Goal: Communication & Community: Share content

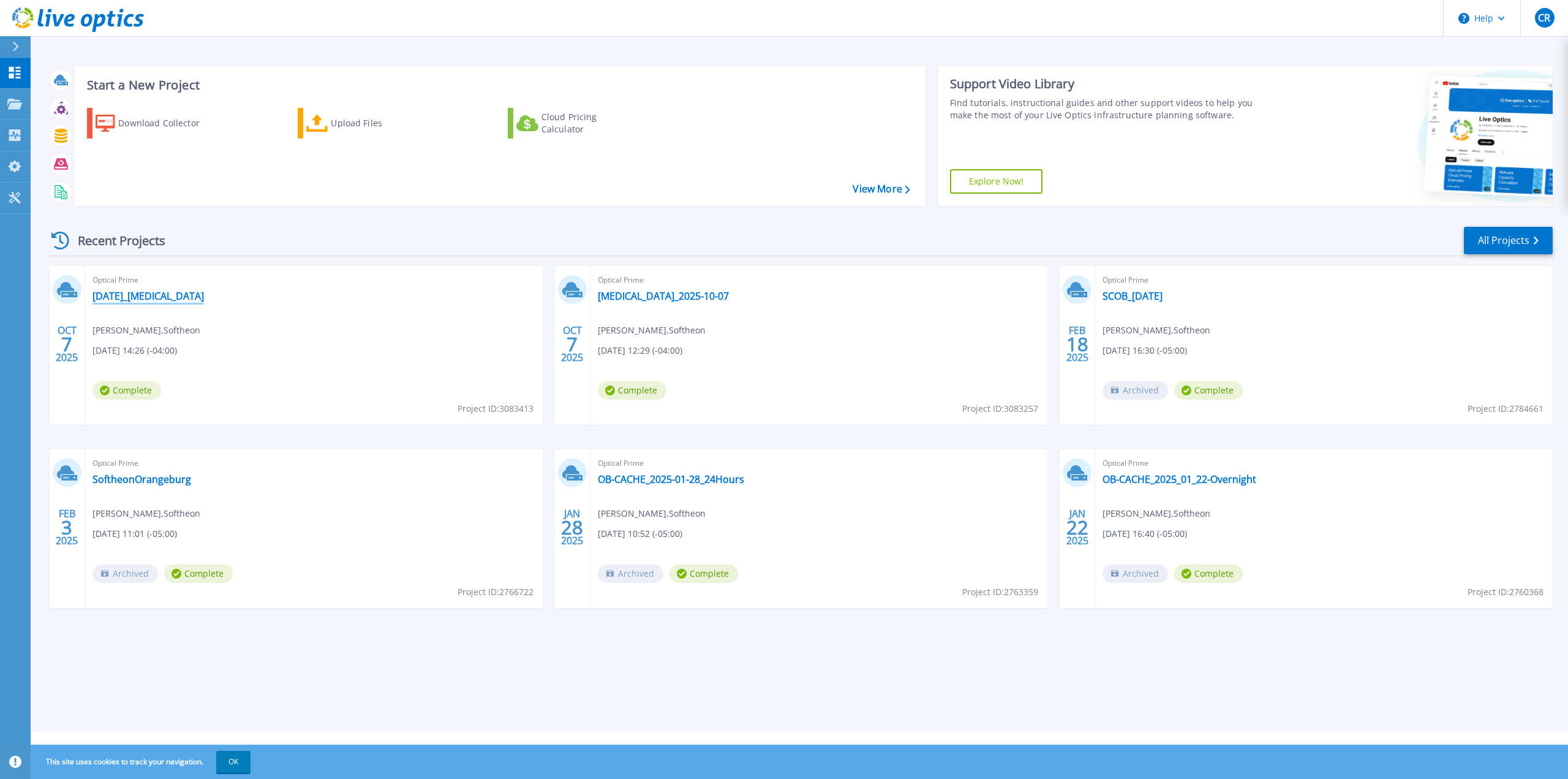
click at [132, 293] on link "[DATE]_[MEDICAL_DATA]" at bounding box center [148, 296] width 111 height 12
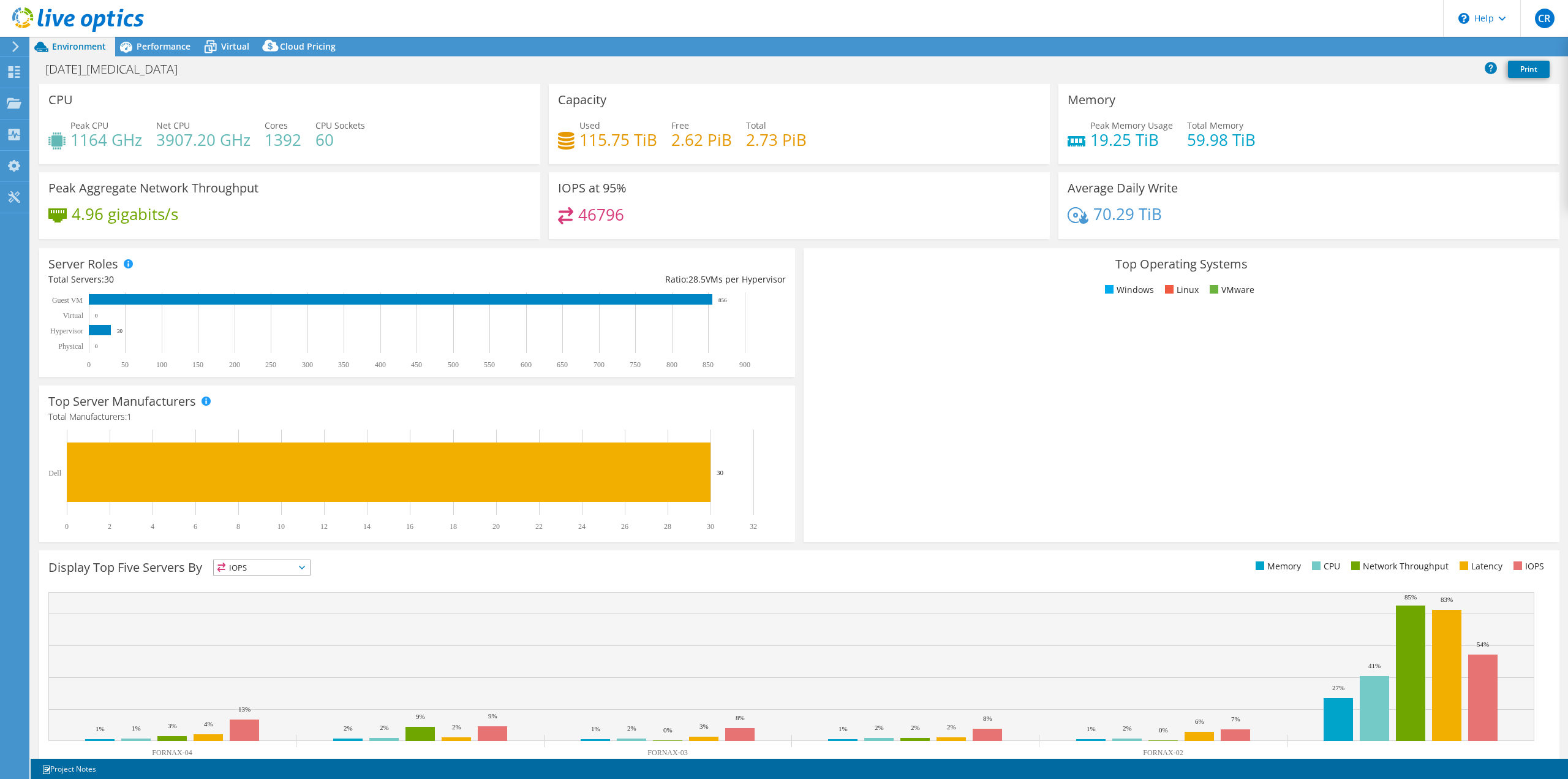
select select "USD"
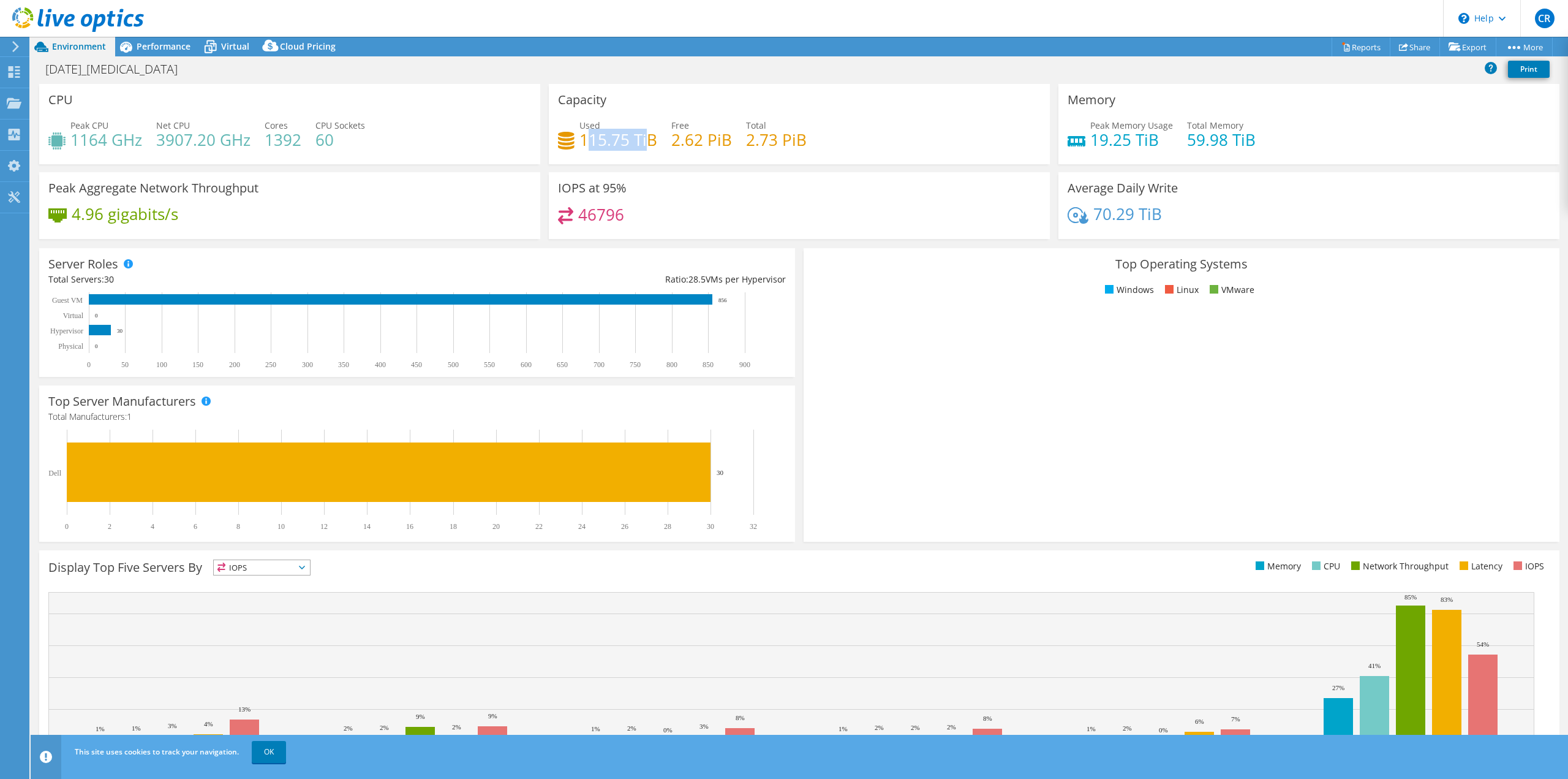
drag, startPoint x: 641, startPoint y: 143, endPoint x: 589, endPoint y: 142, distance: 52.0
click at [589, 142] on h4 "115.75 TiB" at bounding box center [618, 140] width 78 height 14
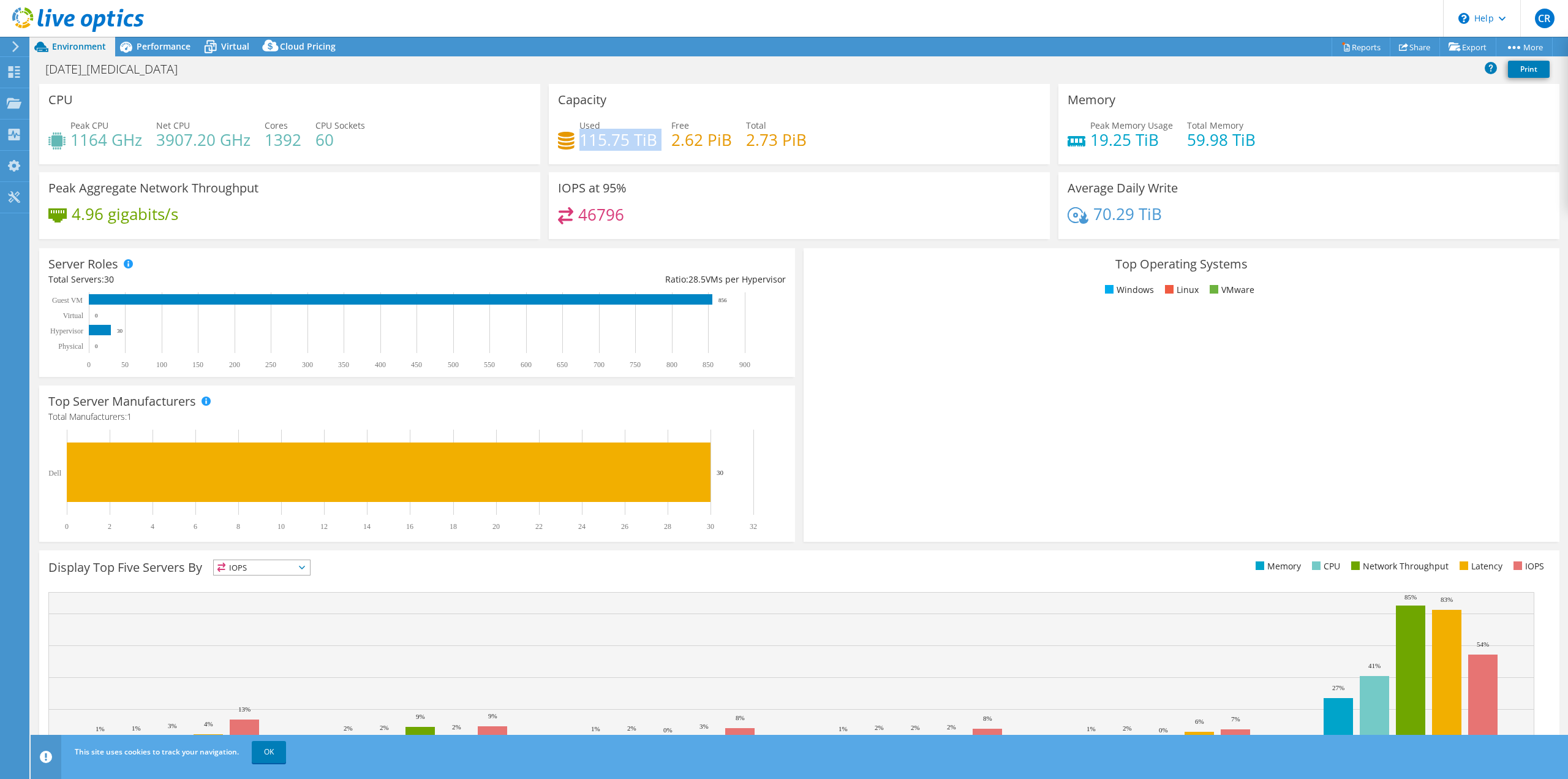
click at [631, 135] on h4 "115.75 TiB" at bounding box center [618, 140] width 78 height 14
click at [164, 31] on header "CR End User Christopher Ruch cruch@softheon.com Softheon My Profile Log Out \n …" at bounding box center [784, 18] width 1568 height 37
click at [164, 44] on span "Performance" at bounding box center [163, 46] width 54 height 12
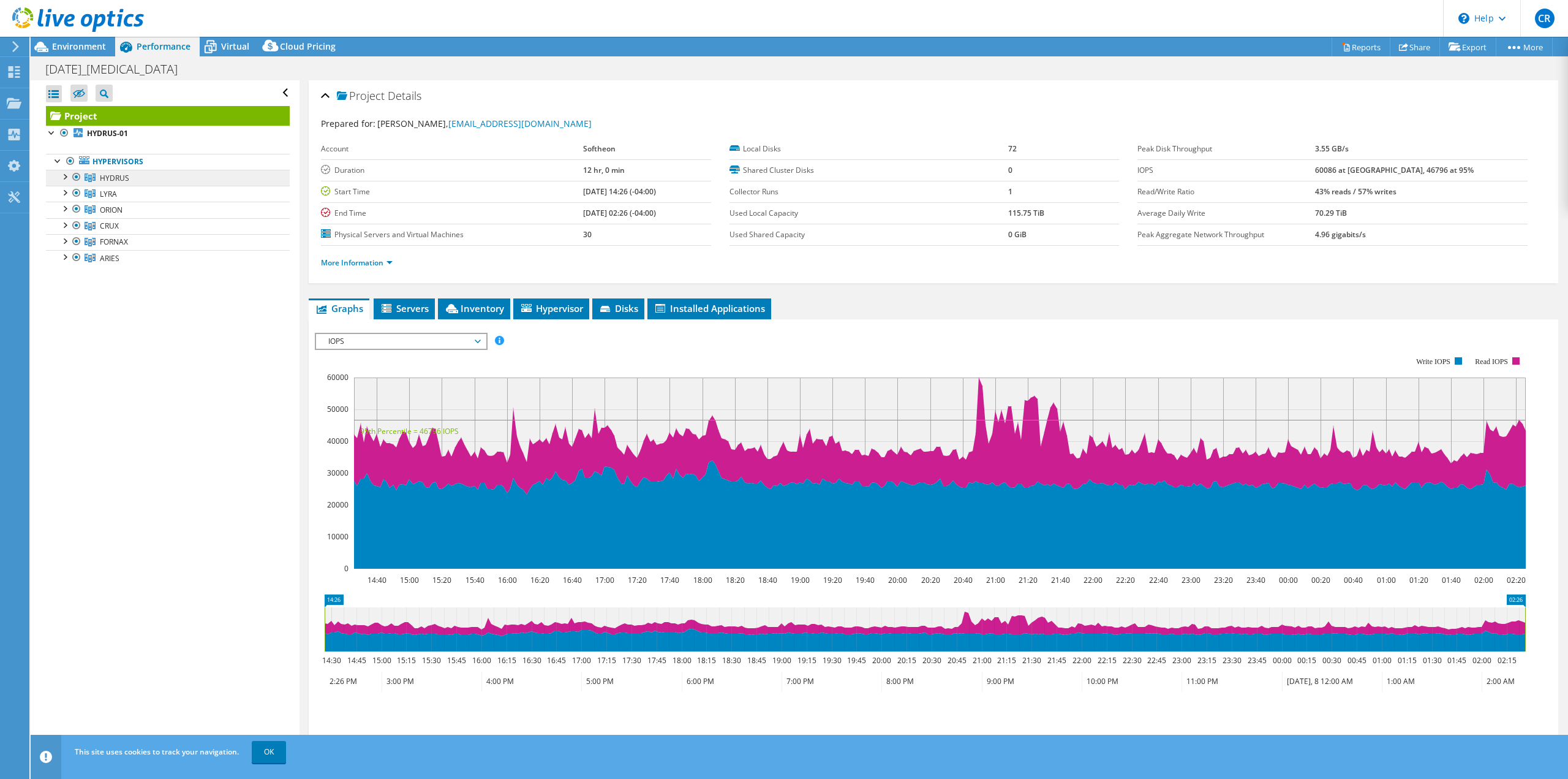
click at [109, 178] on span "HYDRUS" at bounding box center [114, 177] width 29 height 10
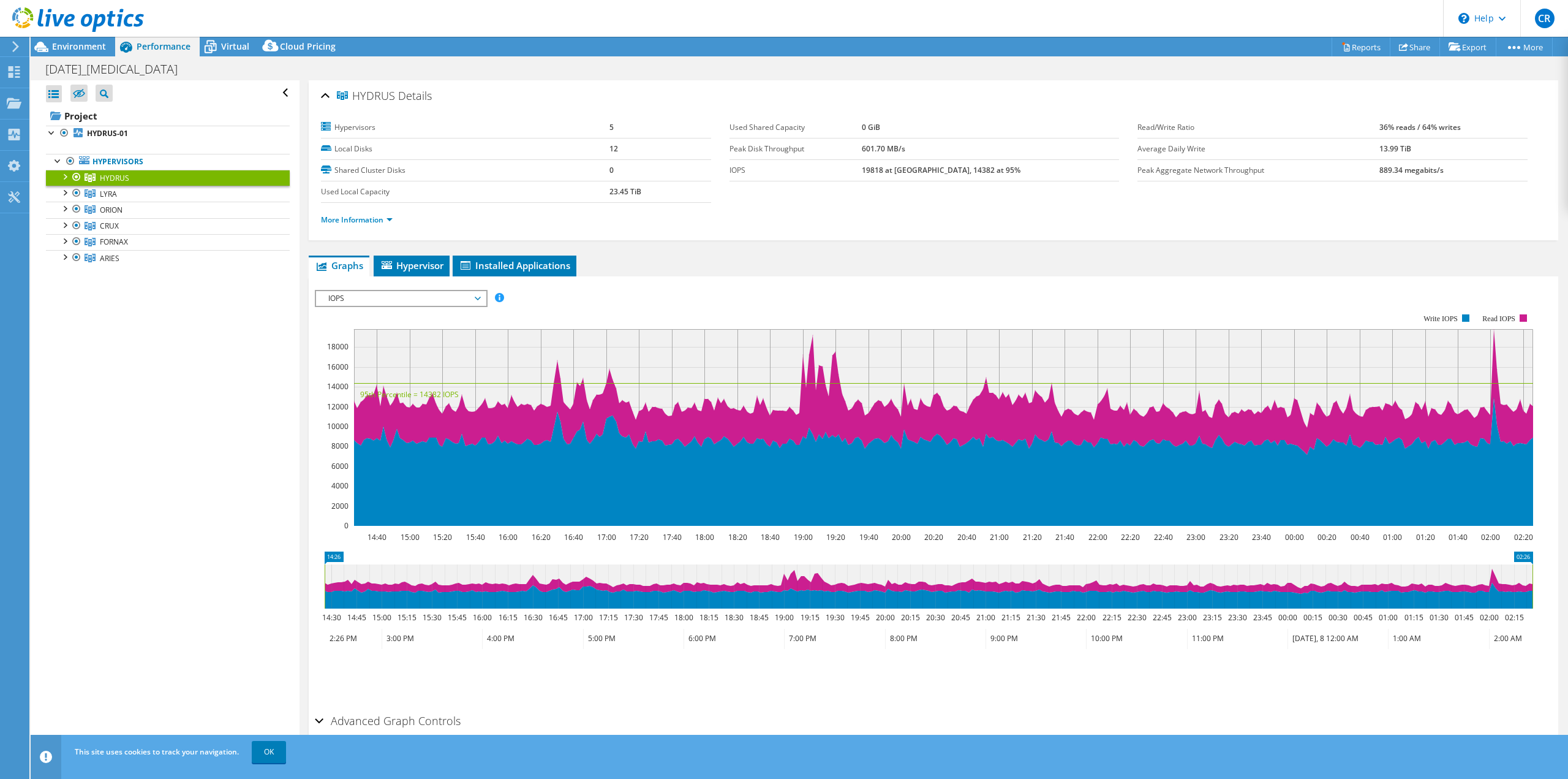
click at [64, 178] on div at bounding box center [65, 176] width 12 height 12
click at [64, 177] on div at bounding box center [65, 176] width 12 height 12
click at [113, 196] on span "LYRA" at bounding box center [108, 194] width 17 height 10
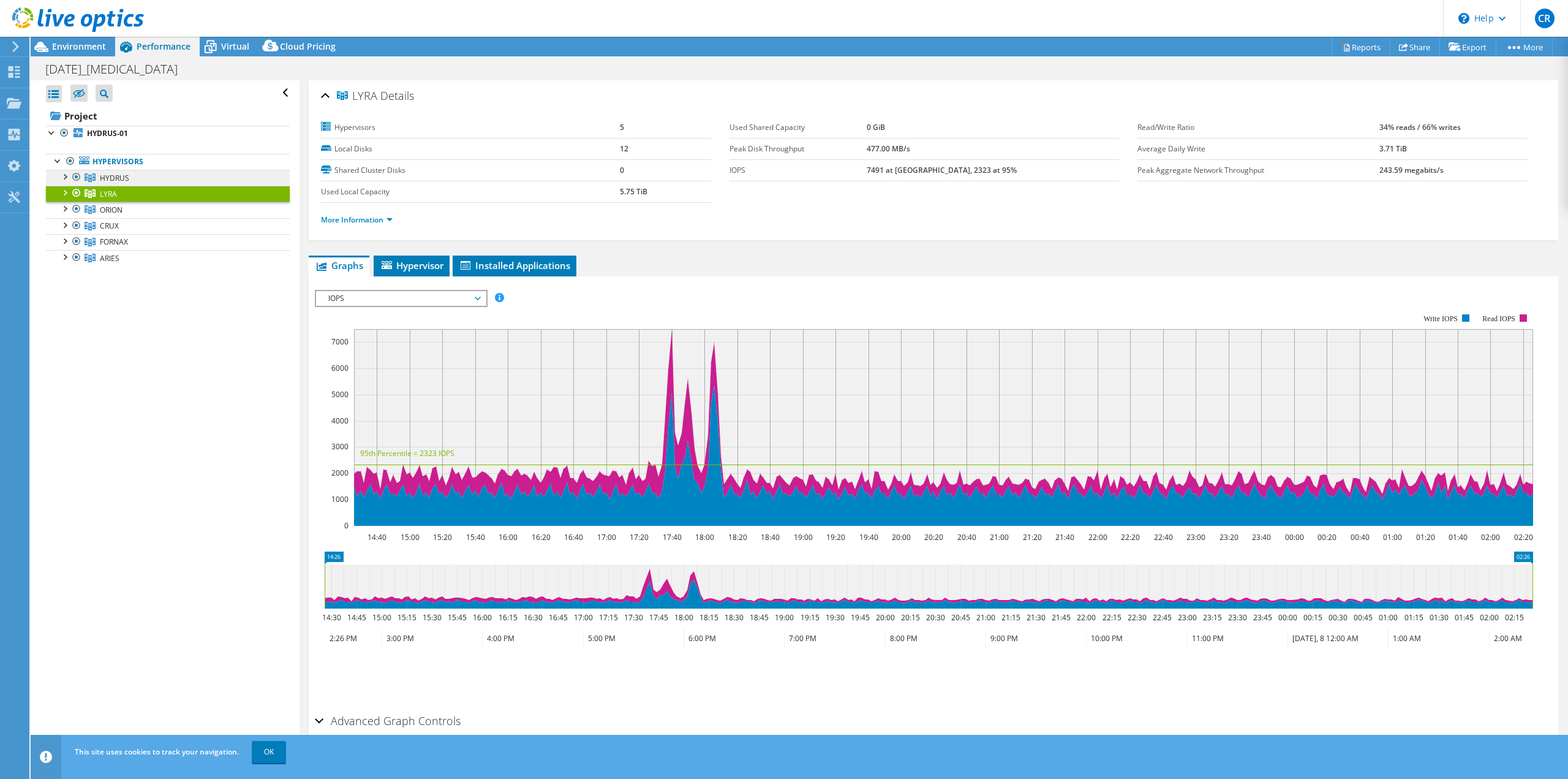
click at [112, 185] on link "HYDRUS" at bounding box center [168, 177] width 244 height 16
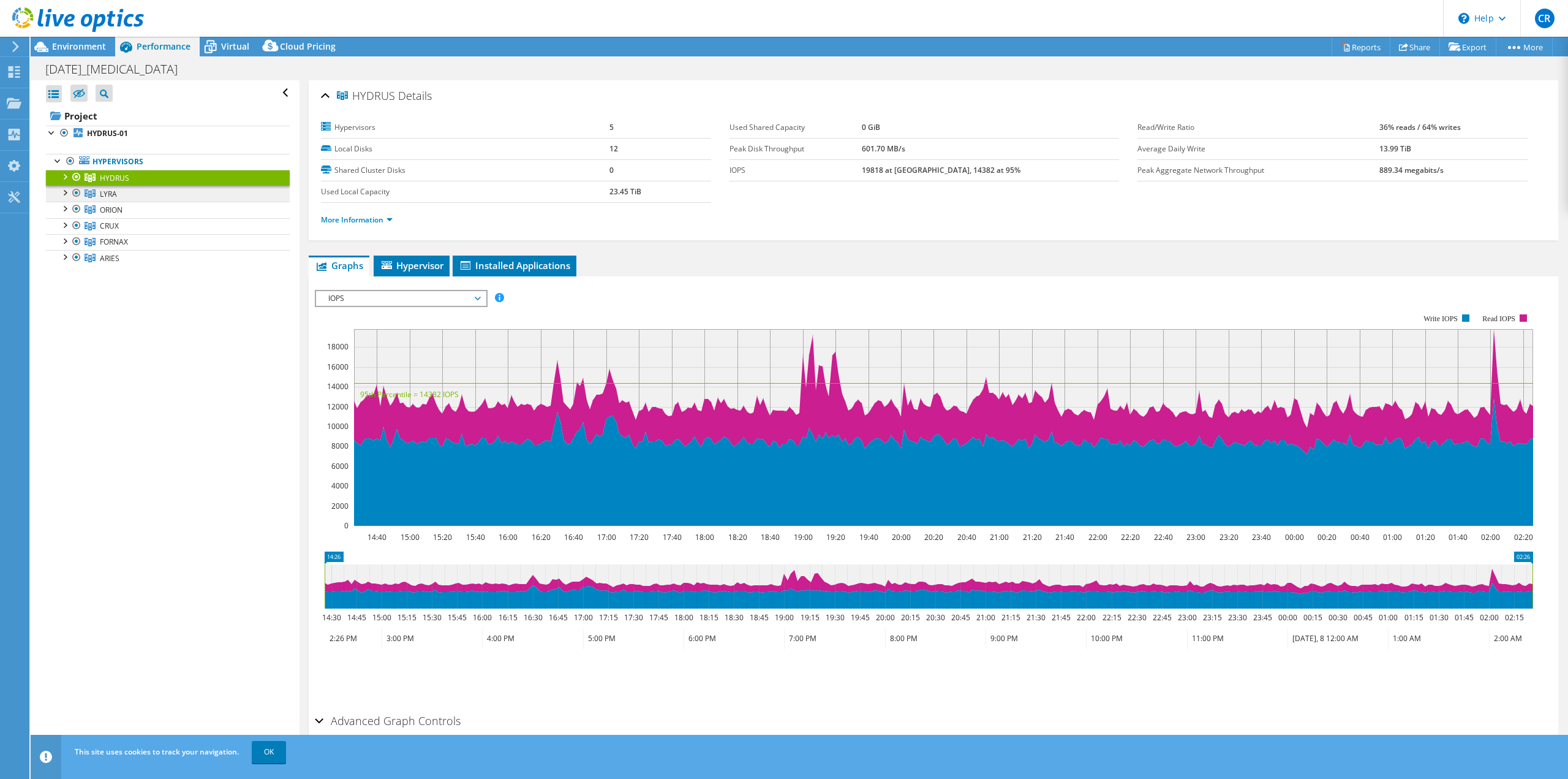
click at [112, 201] on link "LYRA" at bounding box center [168, 193] width 244 height 16
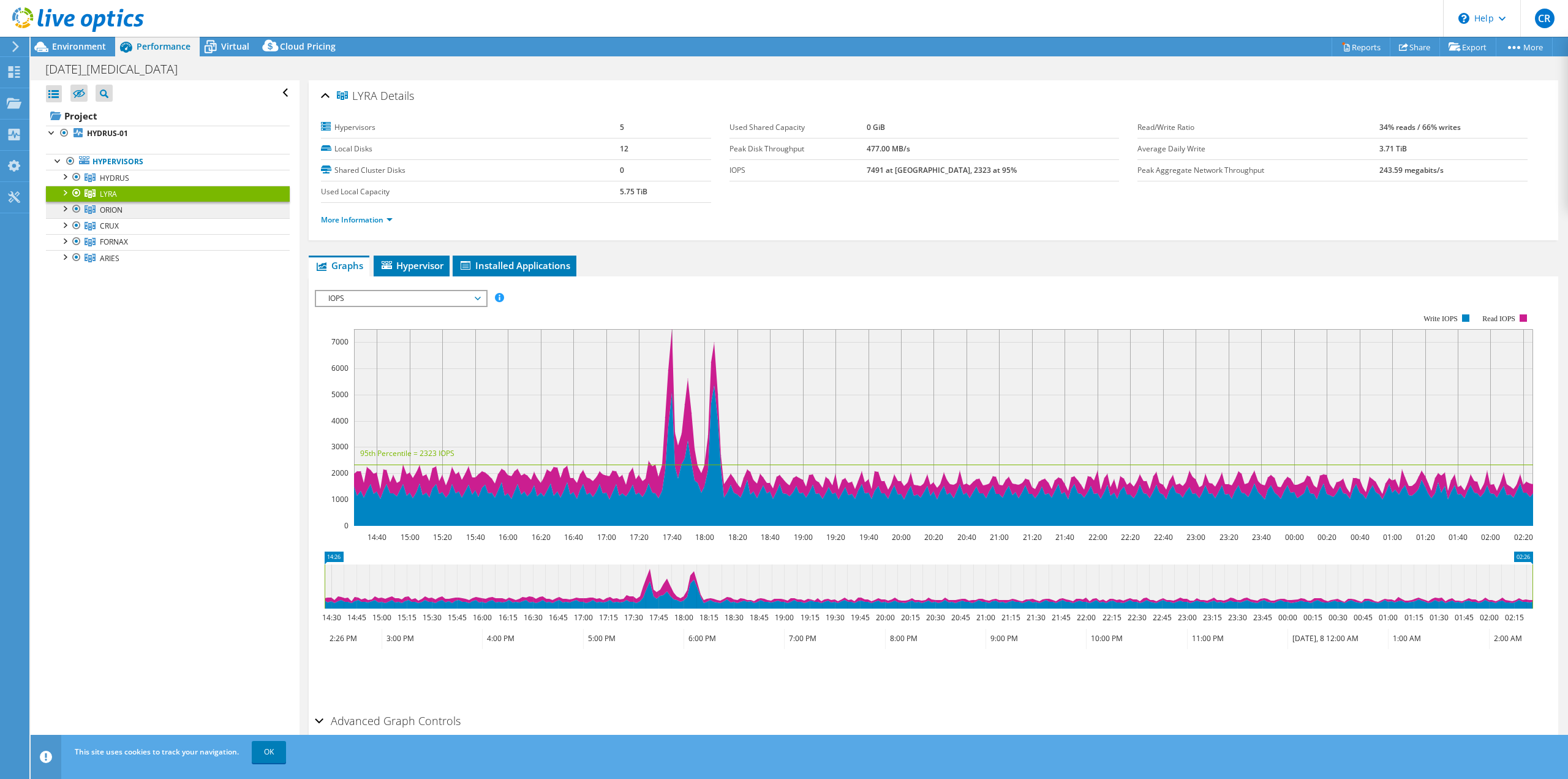
click at [113, 209] on span "ORION" at bounding box center [111, 209] width 22 height 10
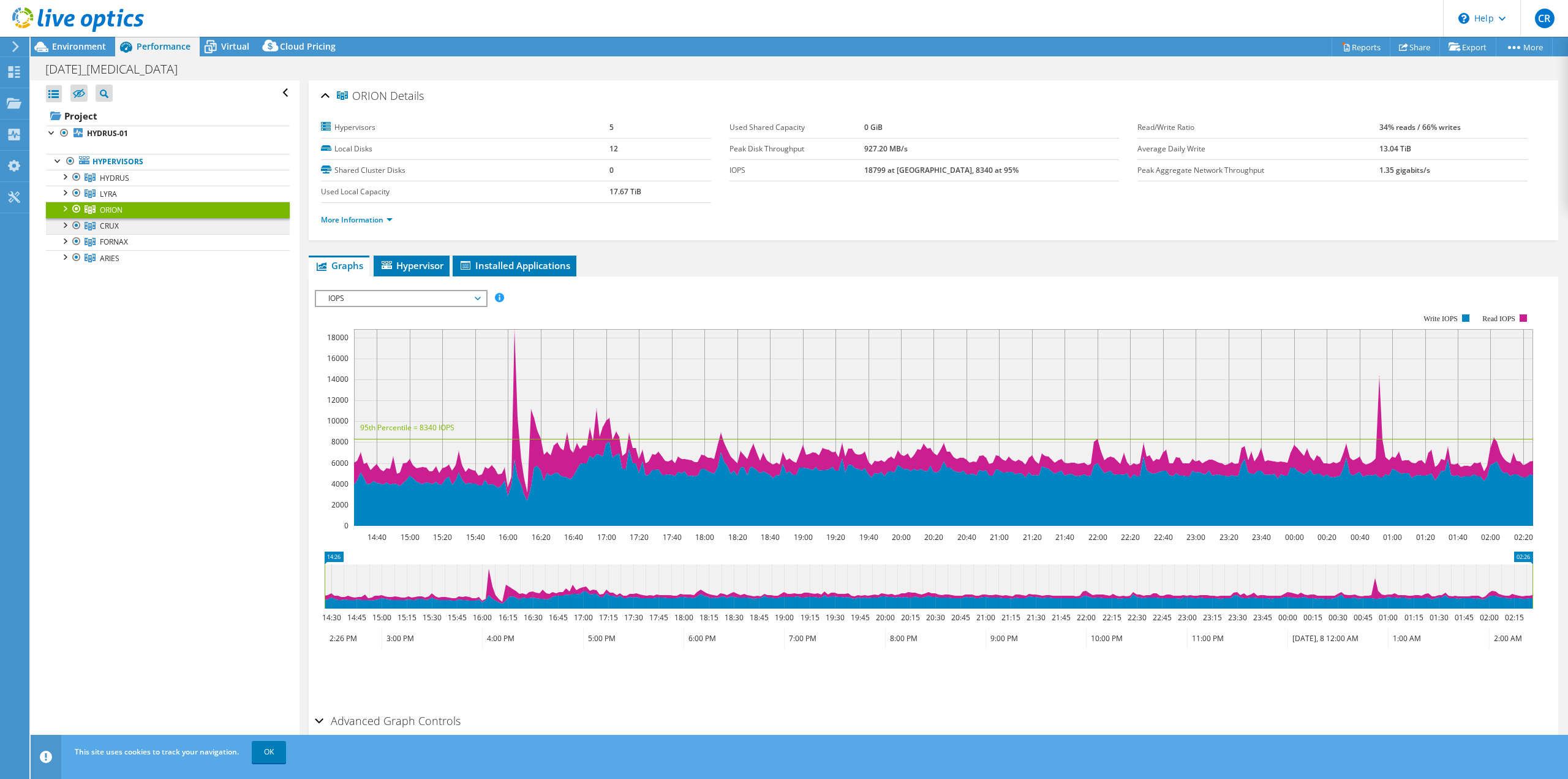
click at [113, 219] on link "CRUX" at bounding box center [168, 226] width 244 height 16
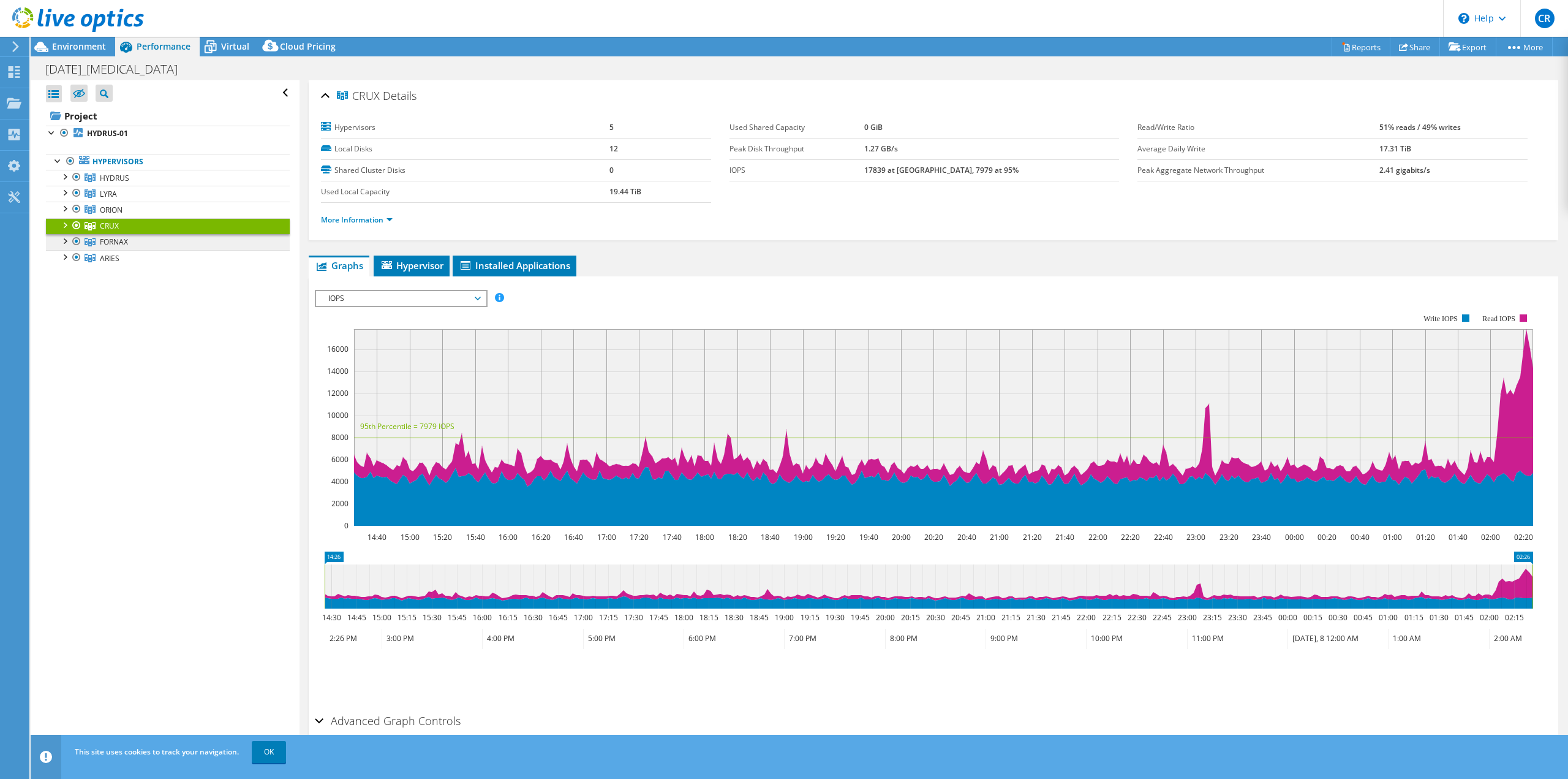
click at [120, 235] on link "FORNAX" at bounding box center [168, 241] width 244 height 16
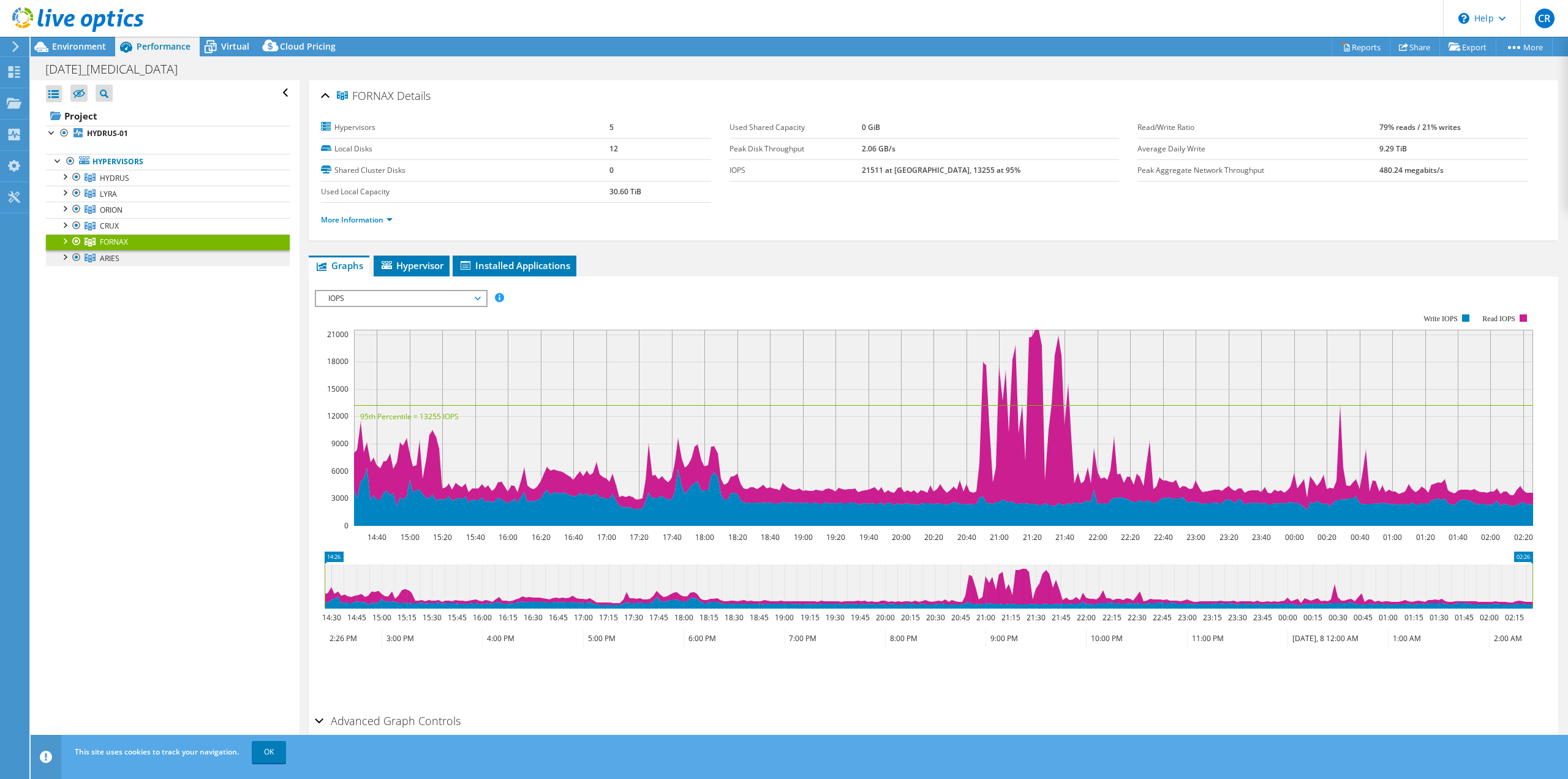
click at [110, 258] on span "ARIES" at bounding box center [109, 258] width 20 height 10
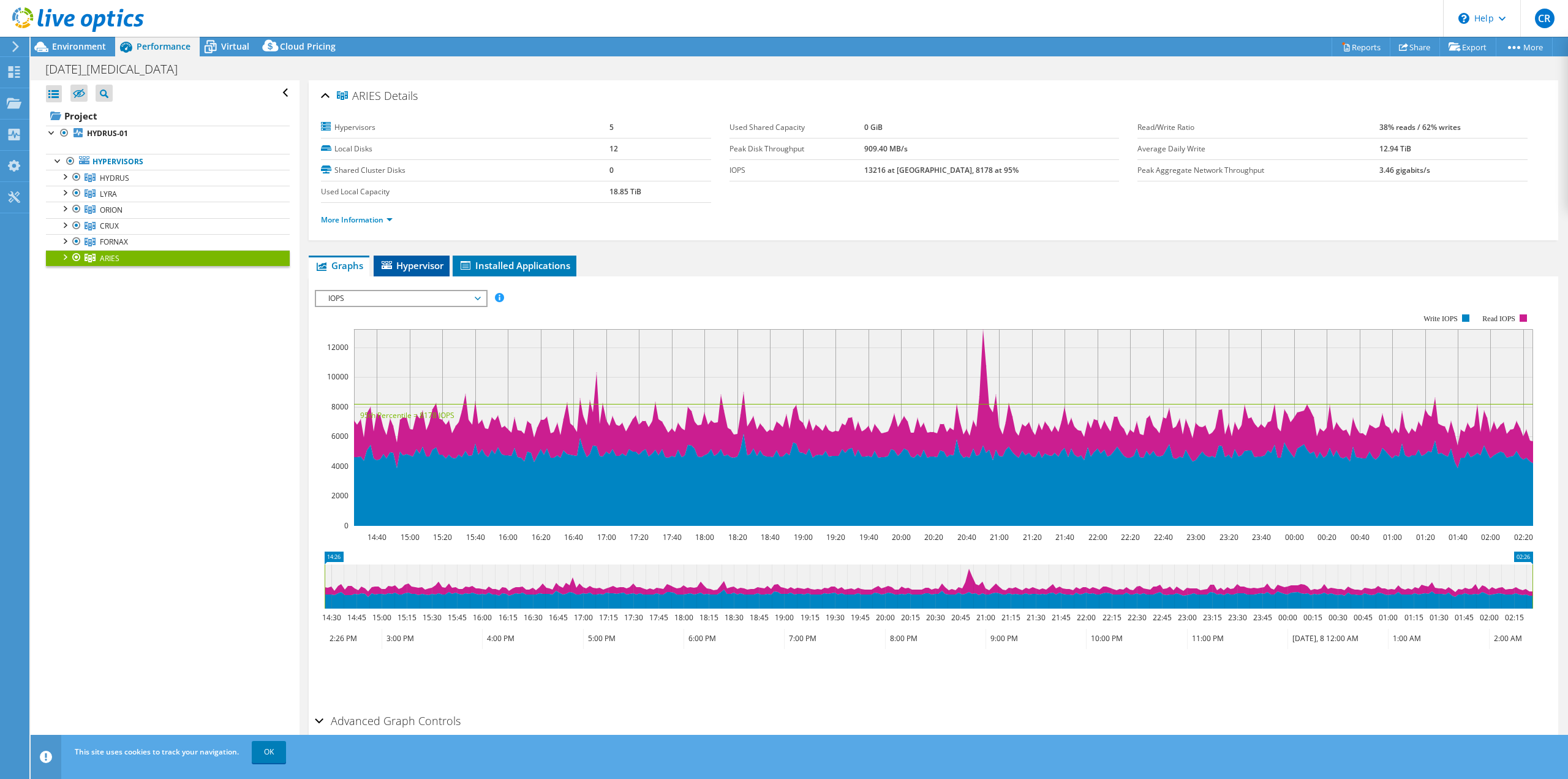
click at [438, 258] on li "Hypervisor" at bounding box center [412, 266] width 76 height 21
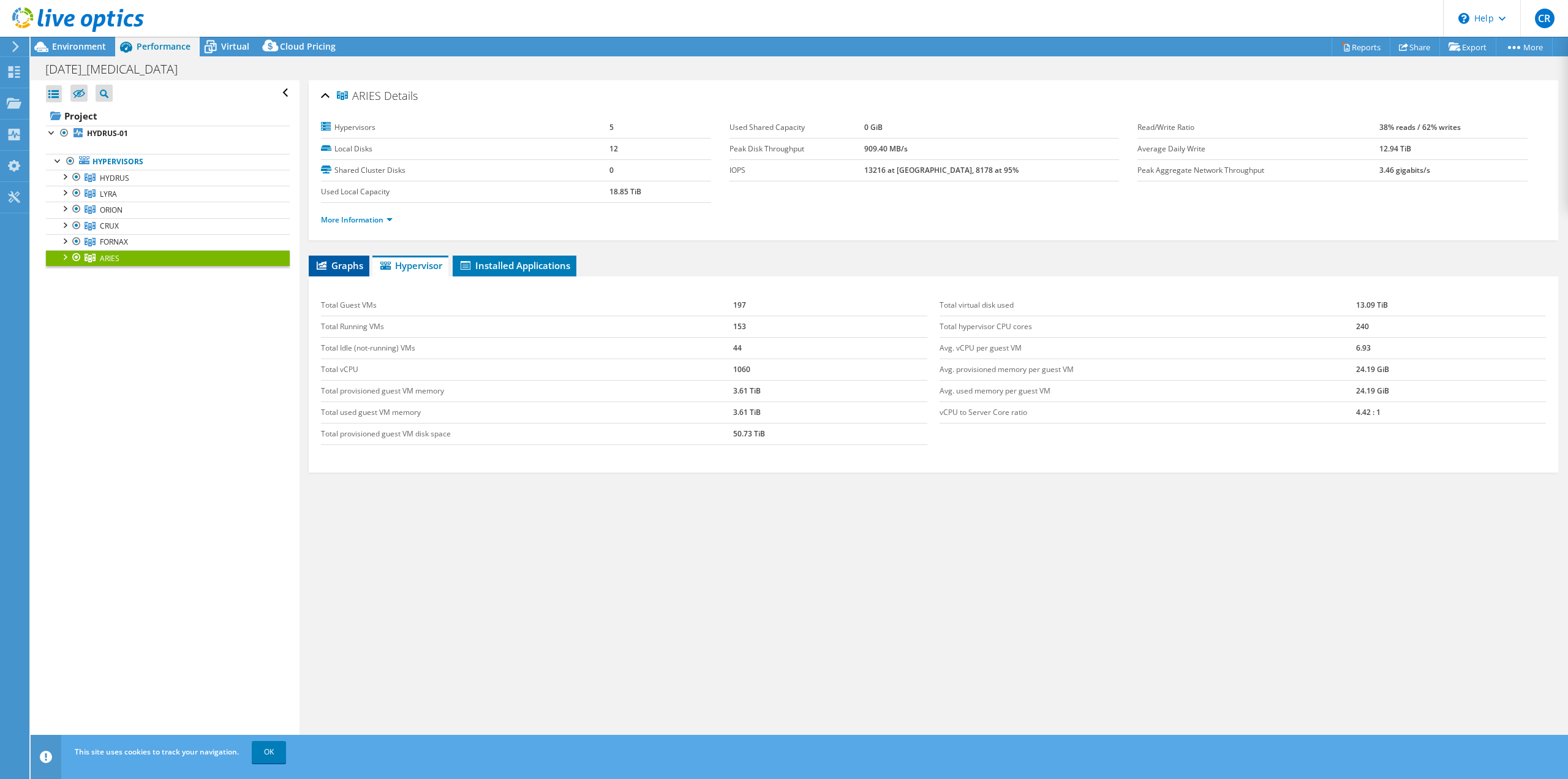
click at [353, 269] on span "Graphs" at bounding box center [338, 265] width 48 height 12
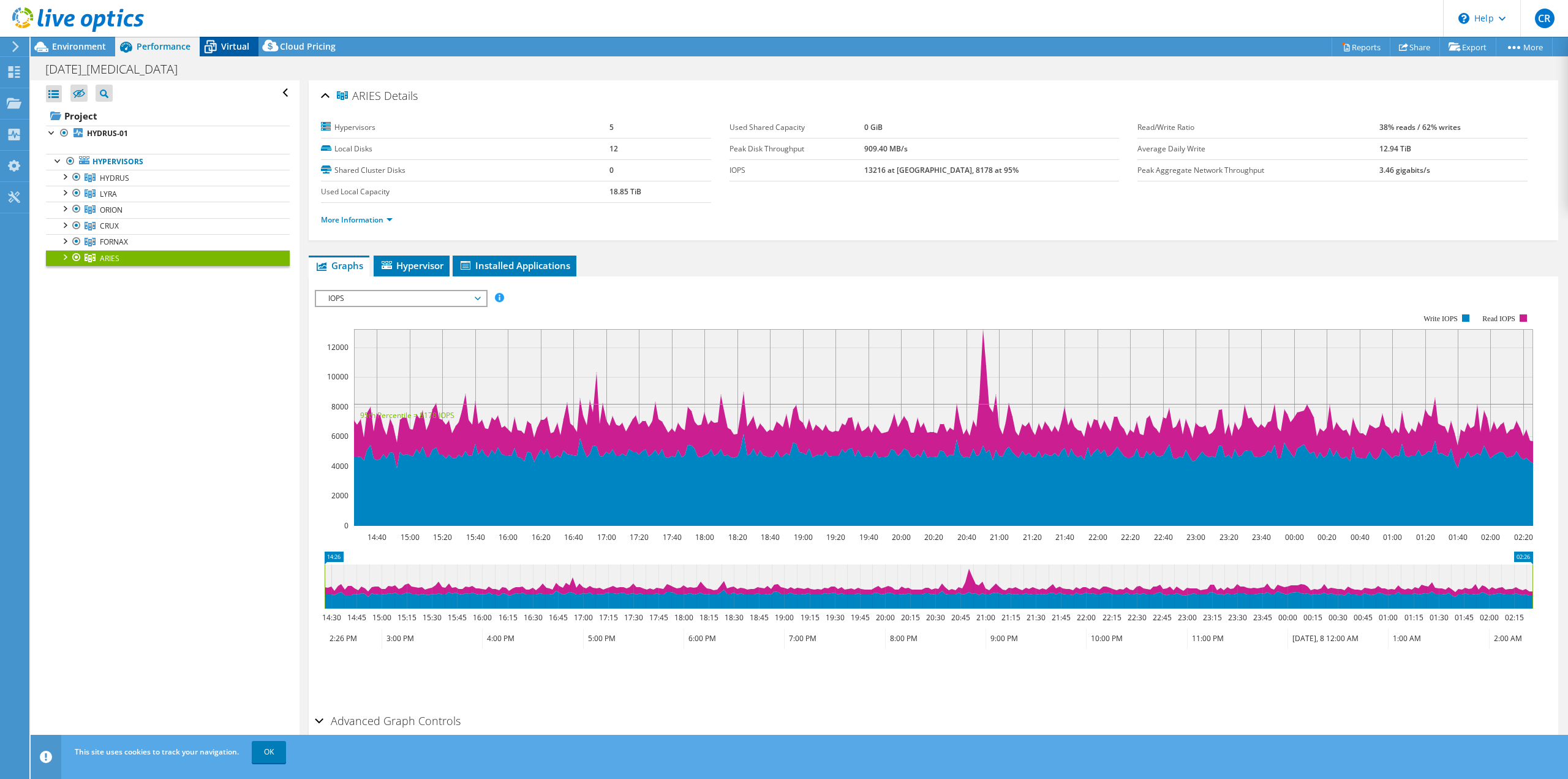
click at [223, 46] on span "Virtual" at bounding box center [234, 46] width 28 height 12
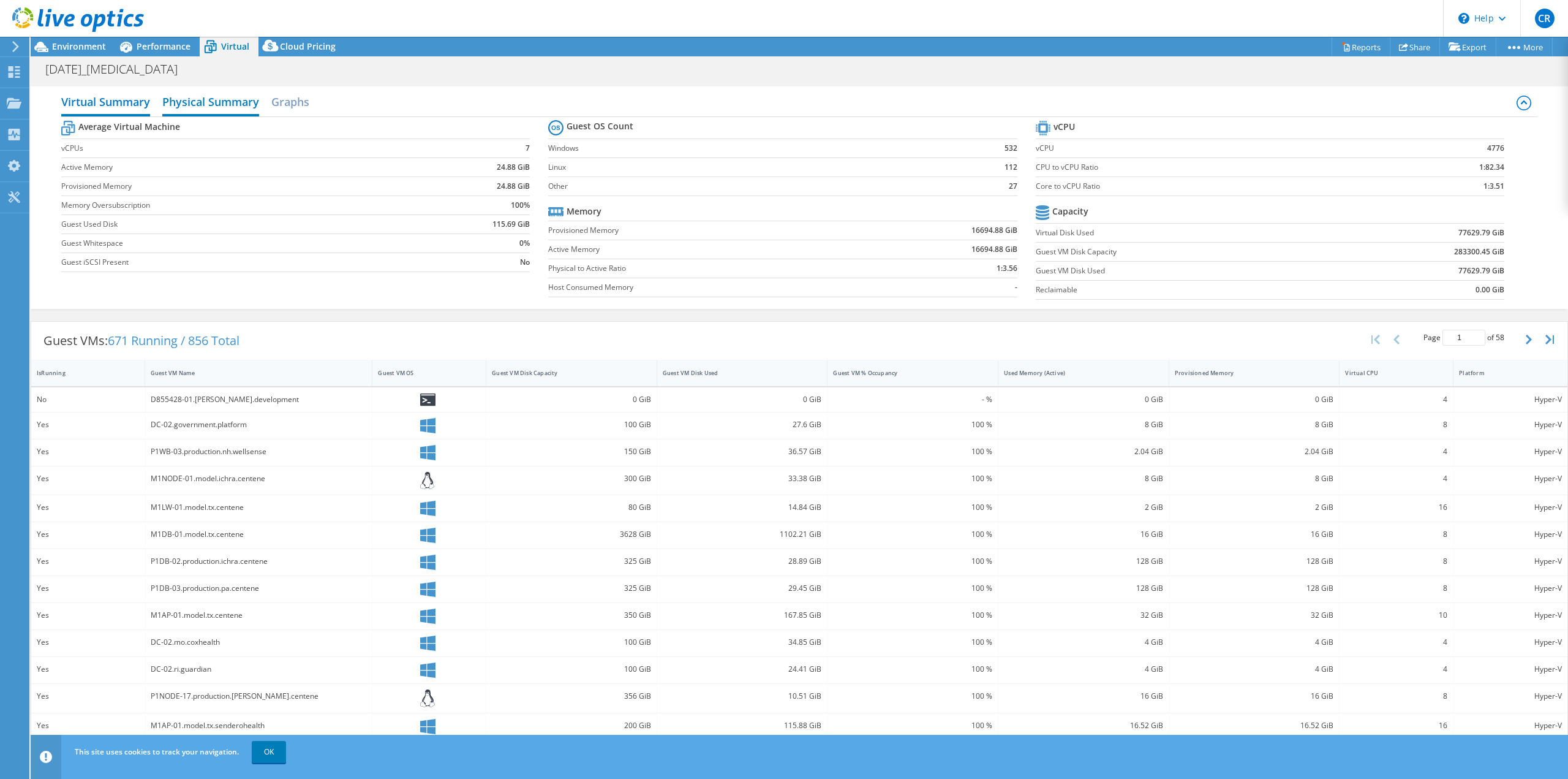
click at [203, 101] on h2 "Physical Summary" at bounding box center [211, 103] width 96 height 27
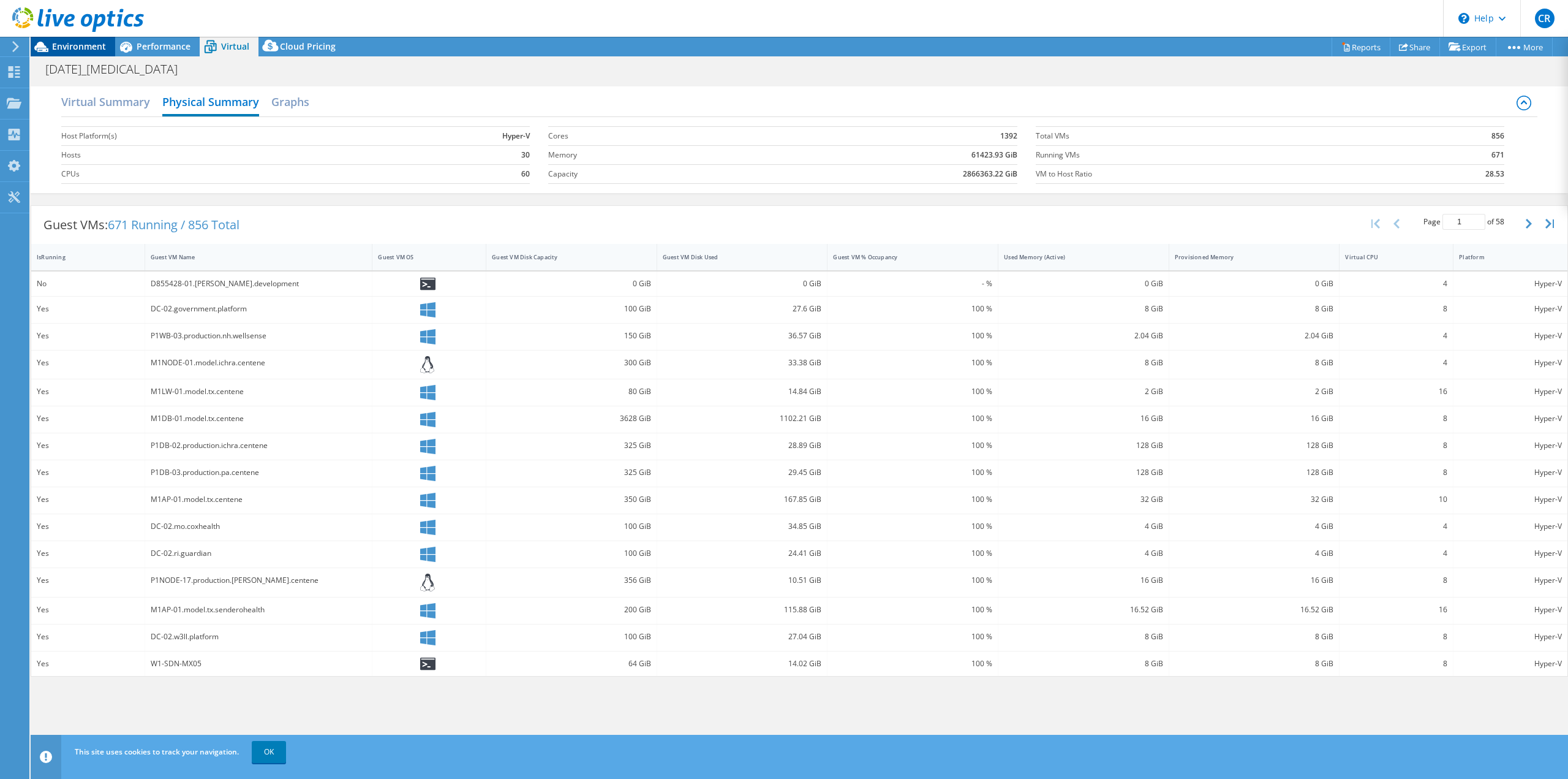
click at [75, 54] on div "Environment" at bounding box center [73, 46] width 84 height 20
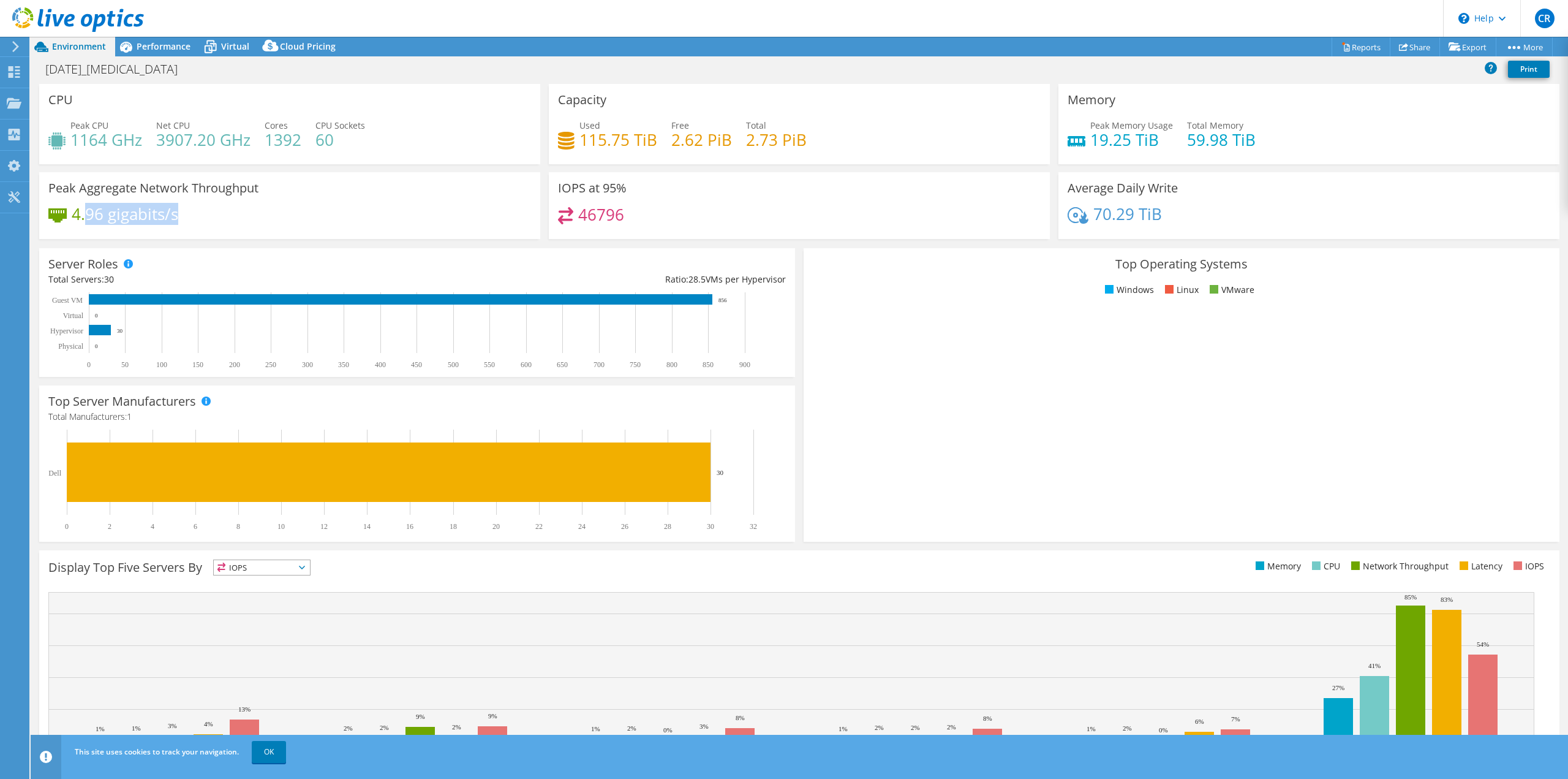
drag, startPoint x: 193, startPoint y: 229, endPoint x: 92, endPoint y: 212, distance: 102.4
click at [92, 212] on div "4.96 gigabits/s" at bounding box center [289, 220] width 482 height 26
click at [92, 212] on h4 "4.96 gigabits/s" at bounding box center [124, 214] width 107 height 14
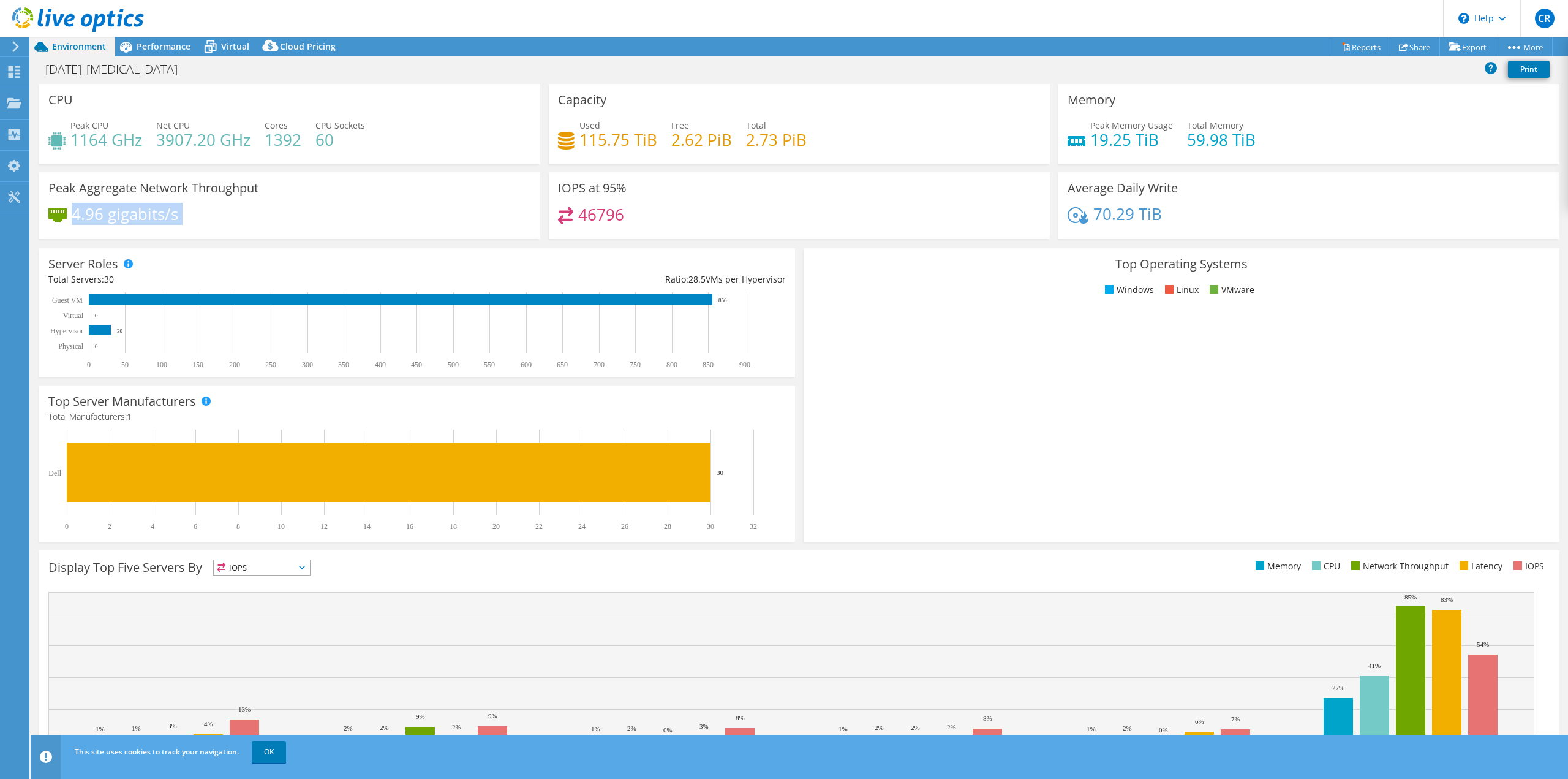
click at [249, 217] on div "4.96 gigabits/s" at bounding box center [289, 220] width 482 height 26
click at [283, 747] on link "OK" at bounding box center [269, 752] width 34 height 22
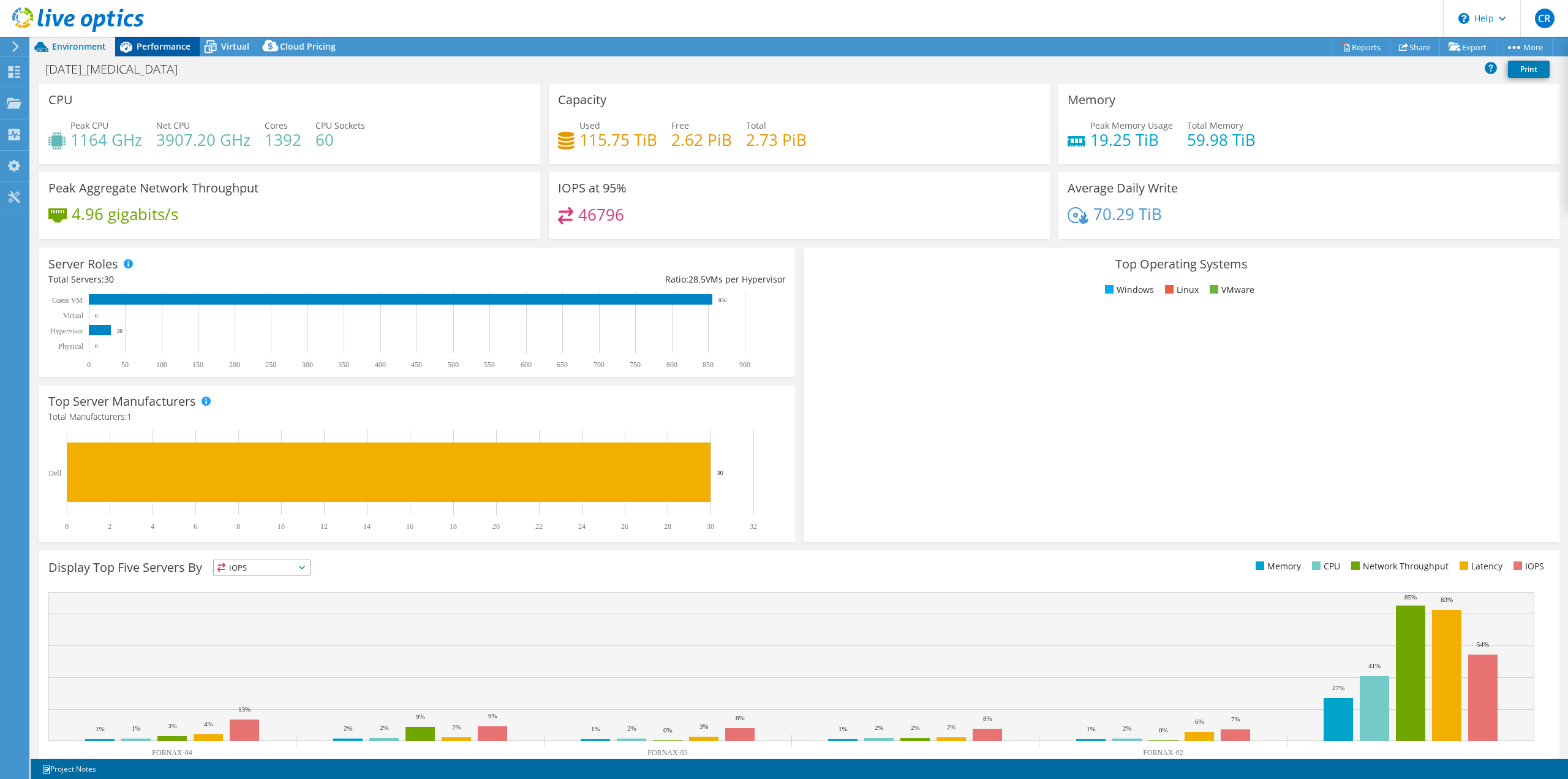
click at [150, 51] on span "Performance" at bounding box center [163, 46] width 54 height 12
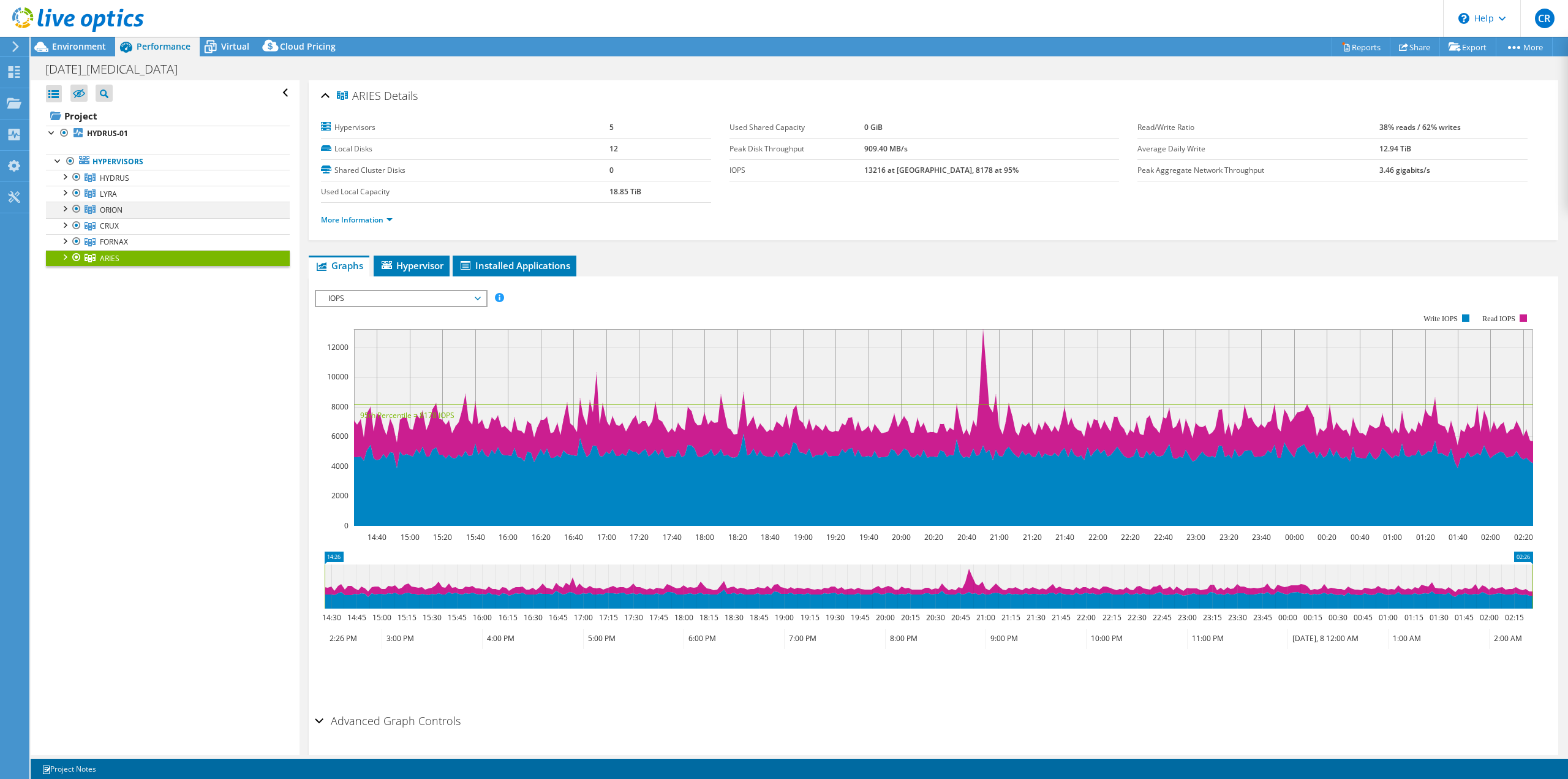
click at [65, 206] on div at bounding box center [65, 208] width 12 height 12
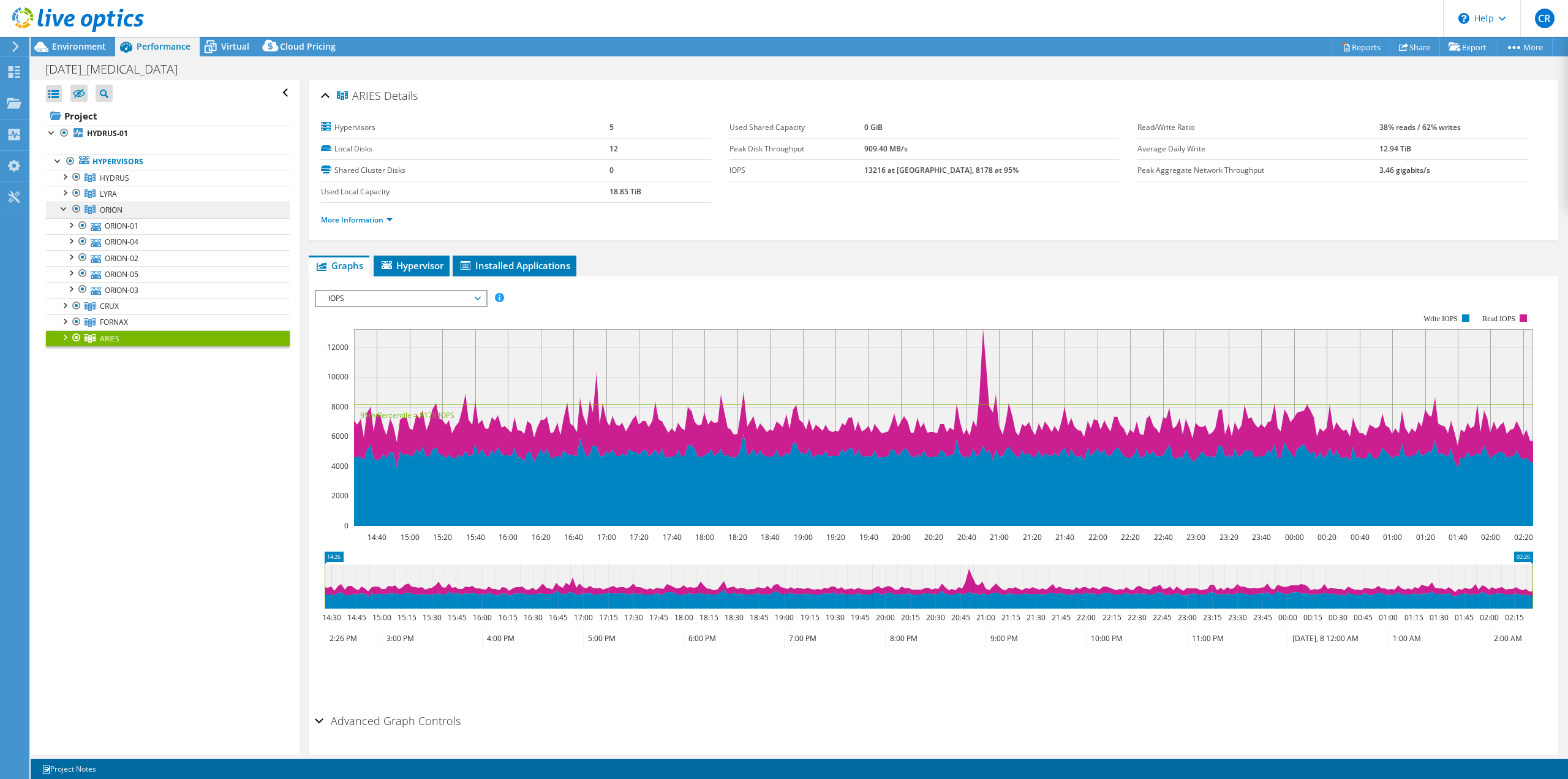
click at [108, 211] on span "ORION" at bounding box center [111, 209] width 22 height 10
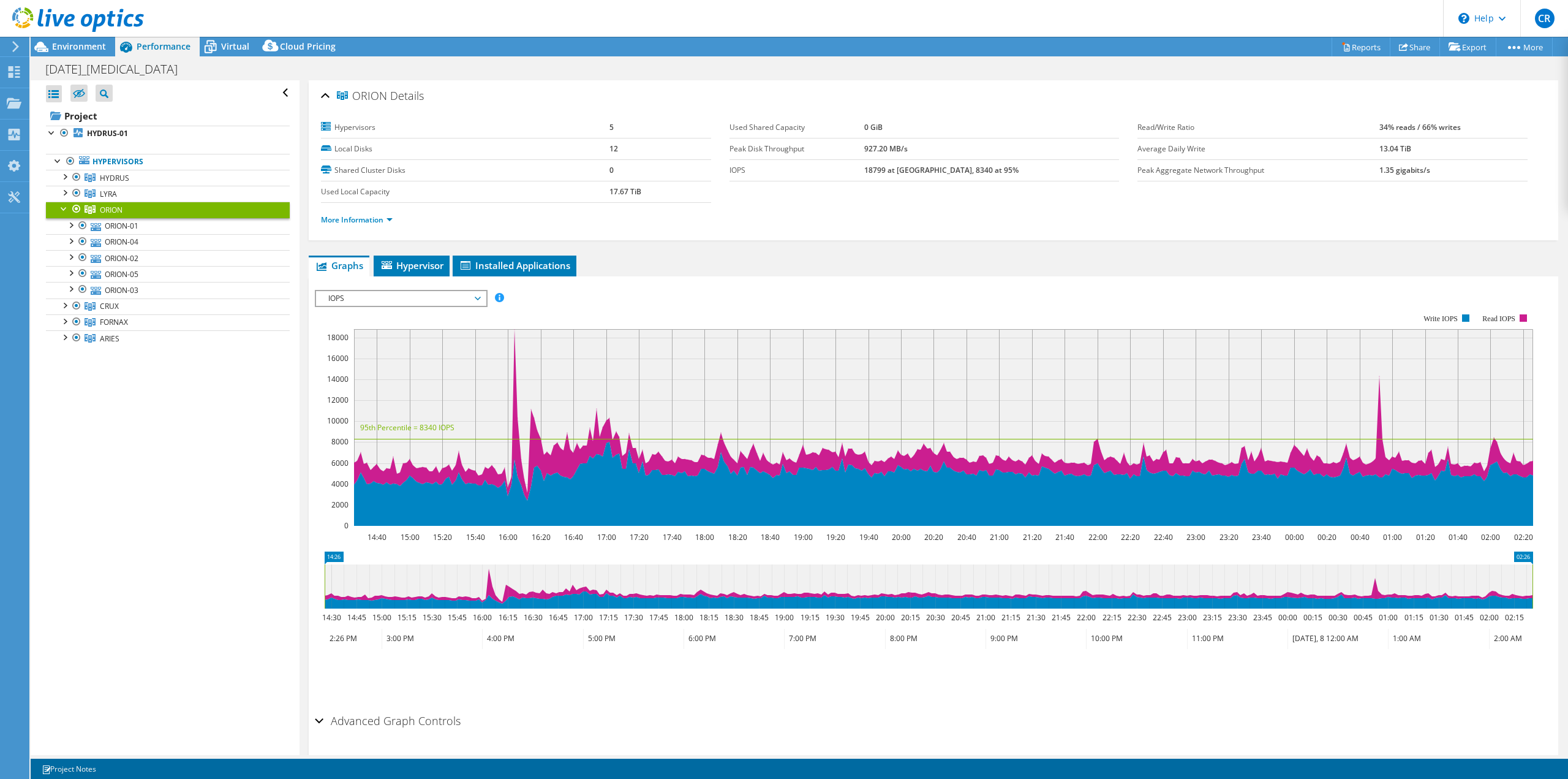
click at [453, 298] on span "IOPS" at bounding box center [401, 298] width 158 height 15
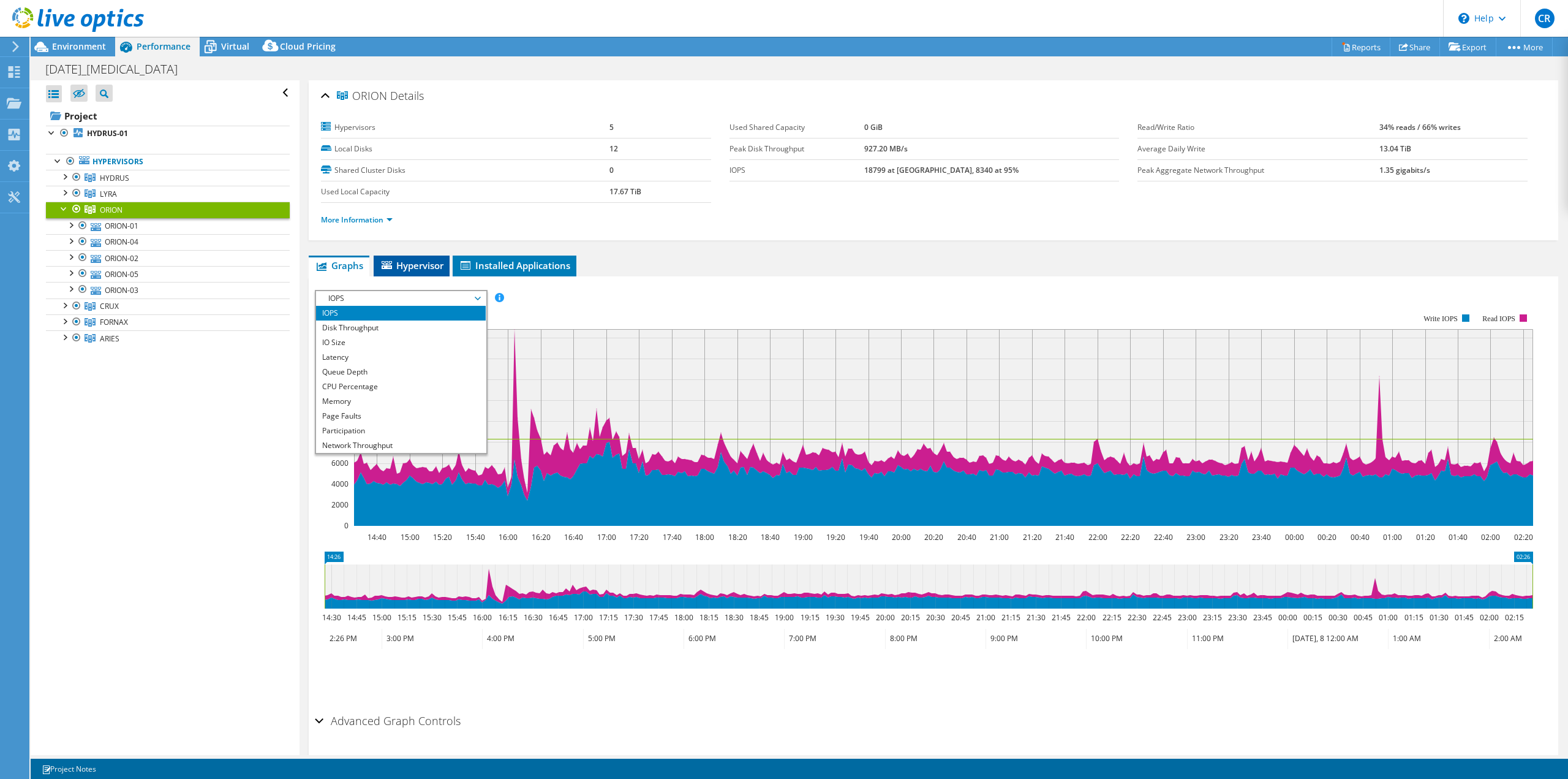
click at [406, 266] on span "Hypervisor" at bounding box center [412, 265] width 64 height 12
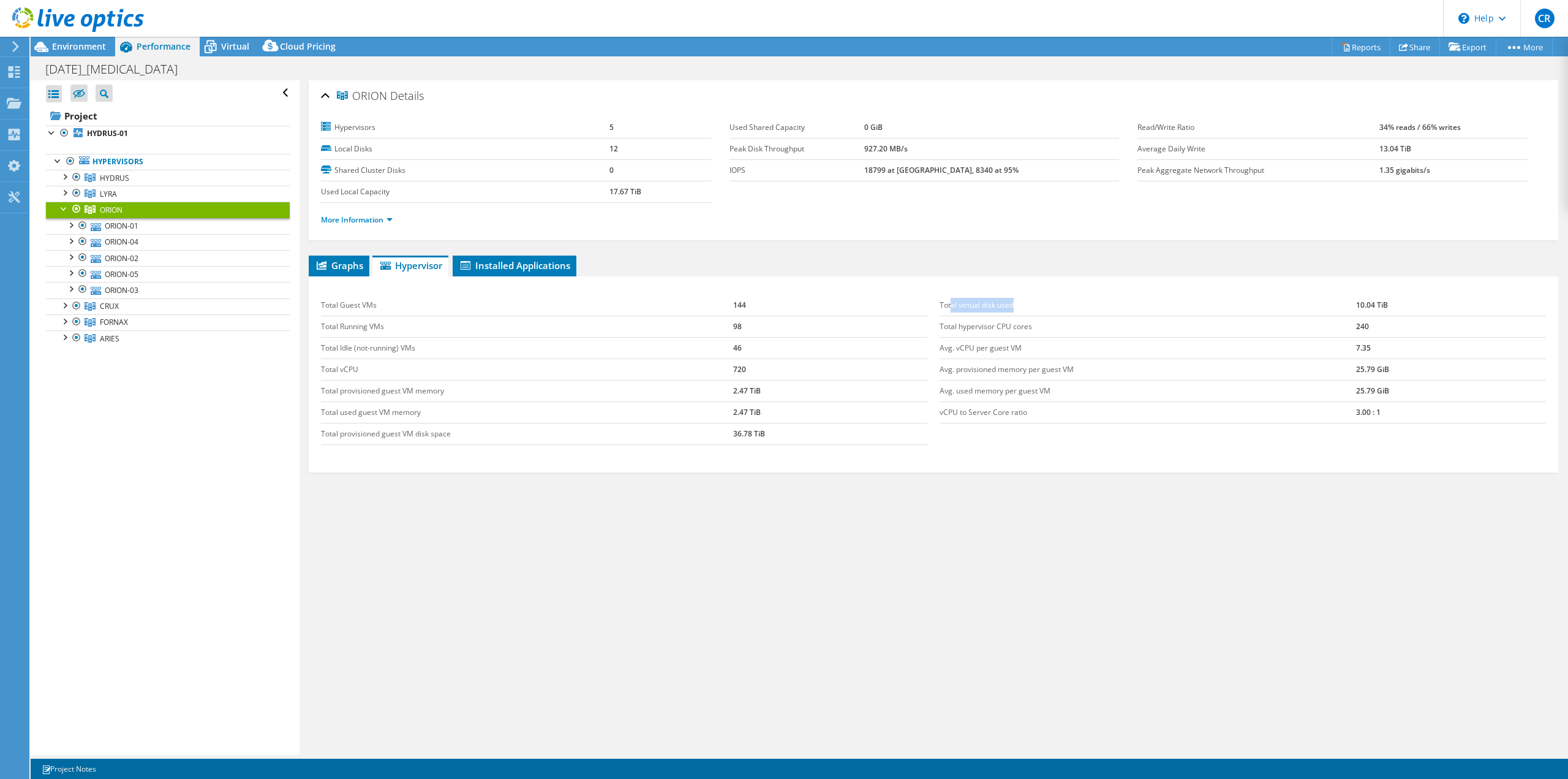
drag, startPoint x: 1049, startPoint y: 302, endPoint x: 947, endPoint y: 302, distance: 102.0
click at [947, 302] on td "Total virtual disk used" at bounding box center [1147, 306] width 416 height 22
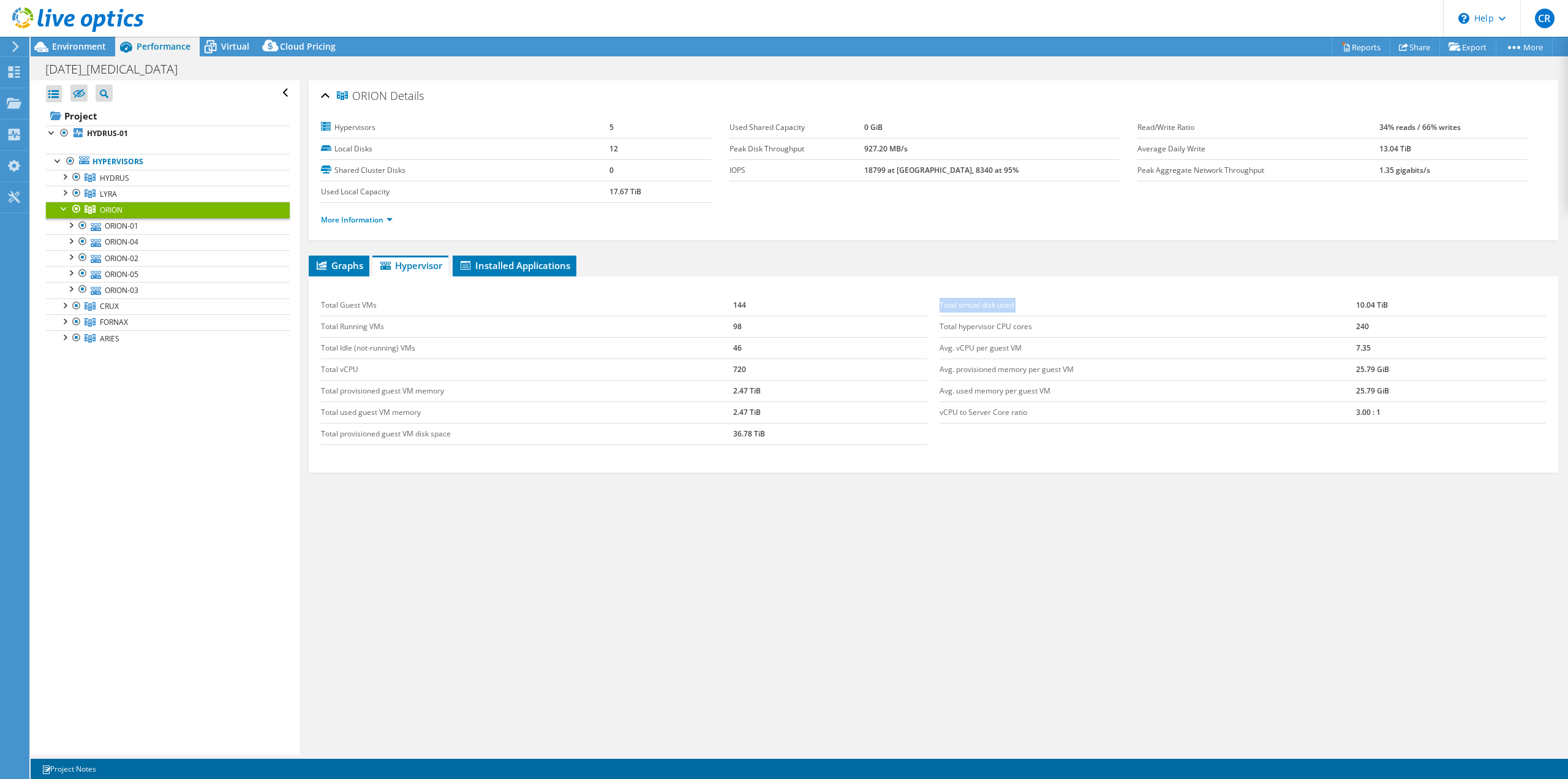
click at [952, 305] on td "Total virtual disk used" at bounding box center [1147, 306] width 416 height 22
click at [978, 306] on td "Total virtual disk used" at bounding box center [1147, 306] width 416 height 22
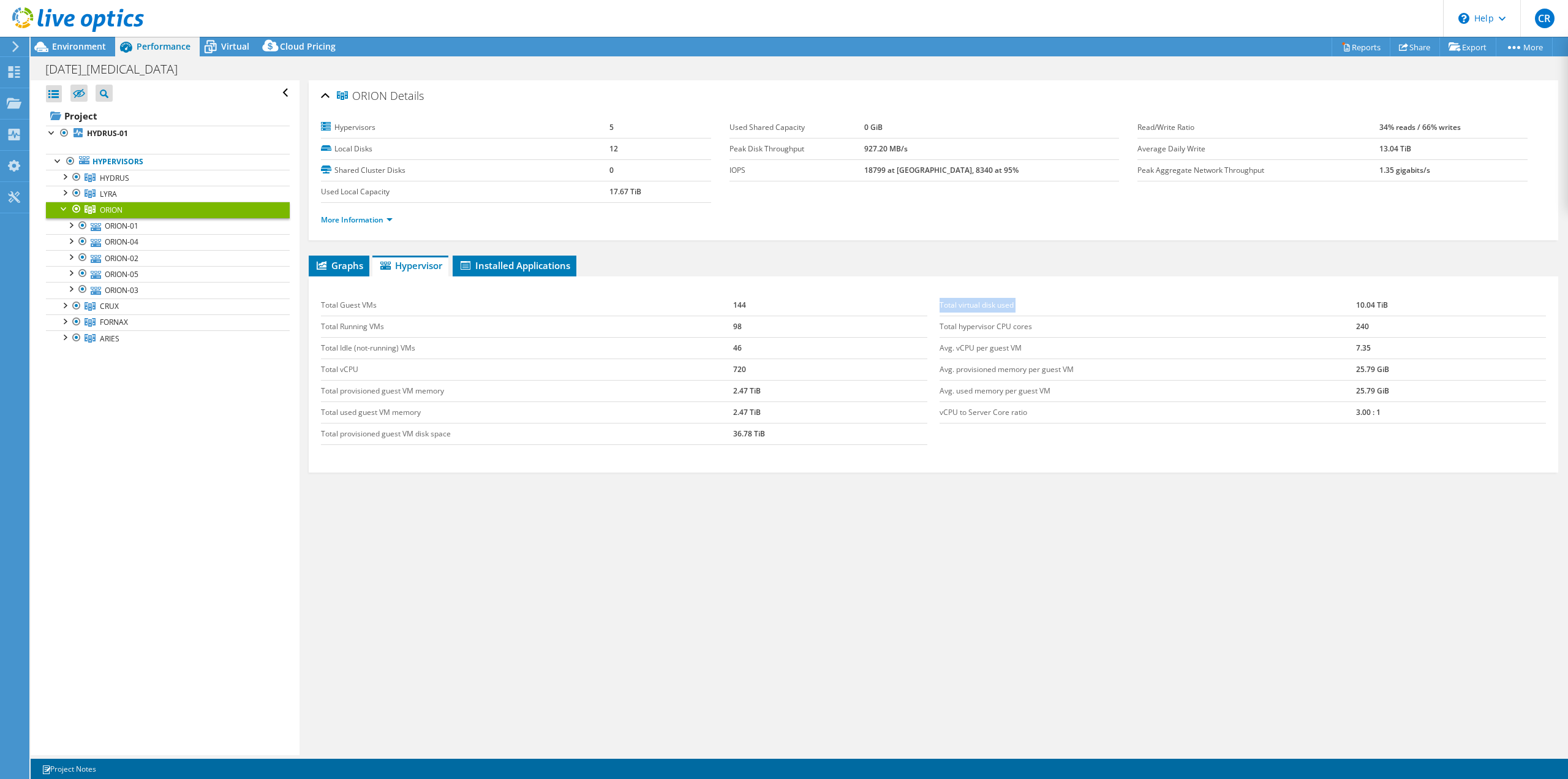
click at [978, 306] on td "Total virtual disk used" at bounding box center [1147, 306] width 416 height 22
click at [349, 436] on td "Total provisioned guest VM disk space" at bounding box center [527, 434] width 412 height 22
click at [366, 409] on td "Total used guest VM memory" at bounding box center [527, 413] width 412 height 22
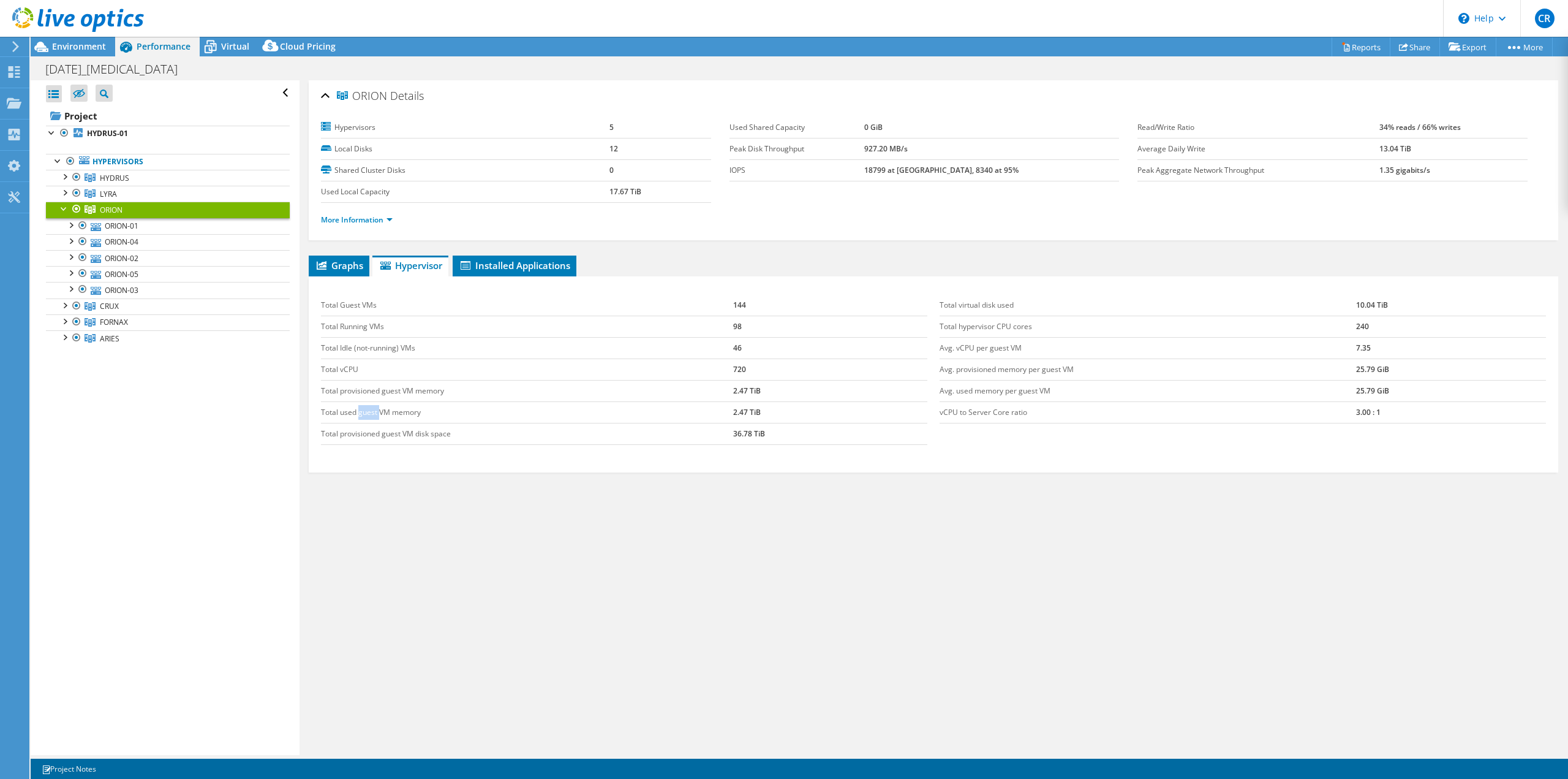
click at [366, 409] on td "Total used guest VM memory" at bounding box center [527, 413] width 412 height 22
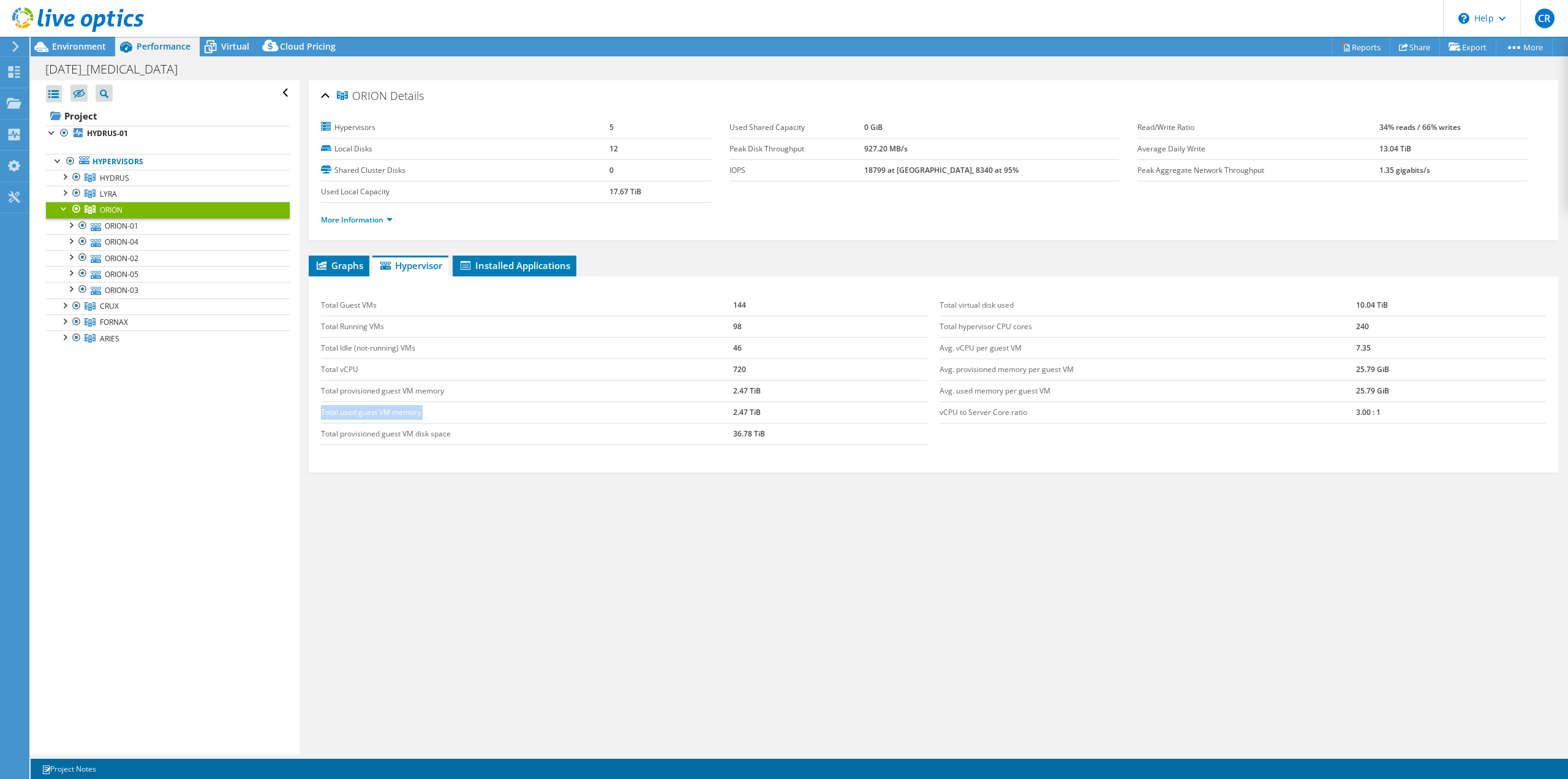
click at [366, 409] on td "Total used guest VM memory" at bounding box center [527, 413] width 412 height 22
click at [363, 225] on li "More Information" at bounding box center [360, 220] width 79 height 14
click at [364, 218] on link "More Information" at bounding box center [356, 220] width 71 height 10
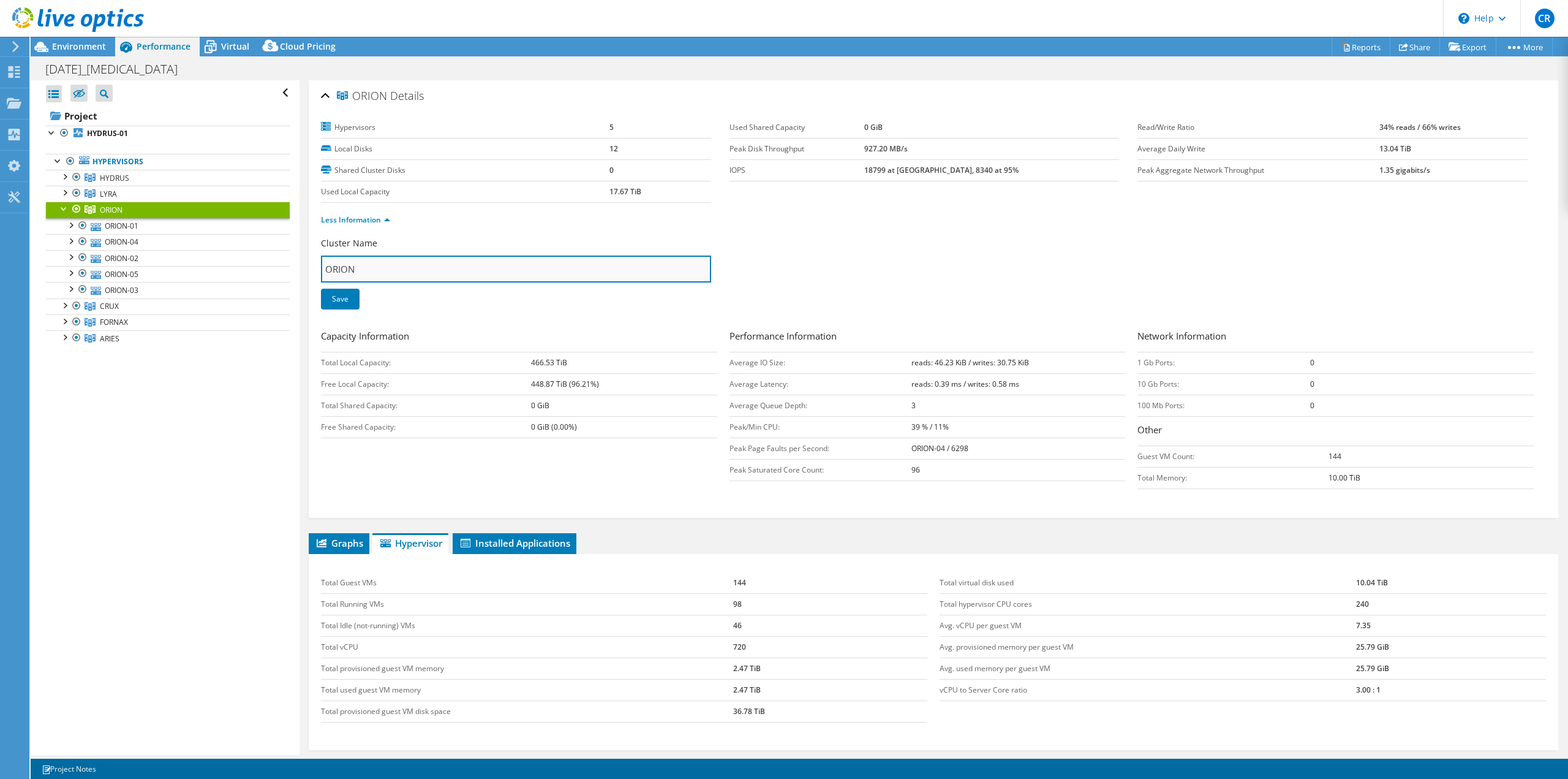
click at [427, 271] on input "ORION" at bounding box center [516, 269] width 390 height 27
click at [444, 271] on input "ORION" at bounding box center [516, 269] width 390 height 27
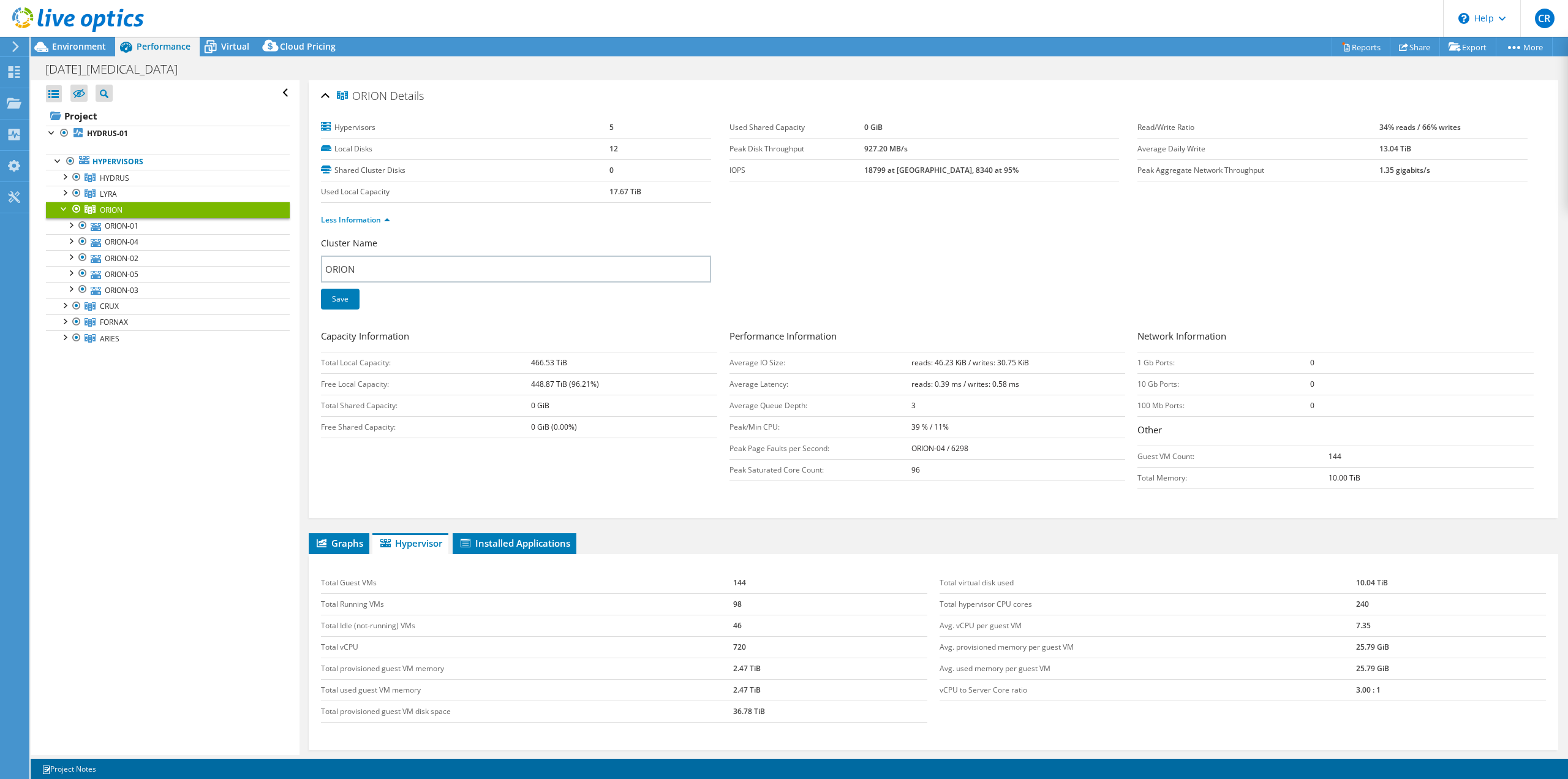
click at [622, 193] on b "17.67 TiB" at bounding box center [625, 191] width 32 height 10
click at [625, 190] on b "17.67 TiB" at bounding box center [625, 191] width 32 height 10
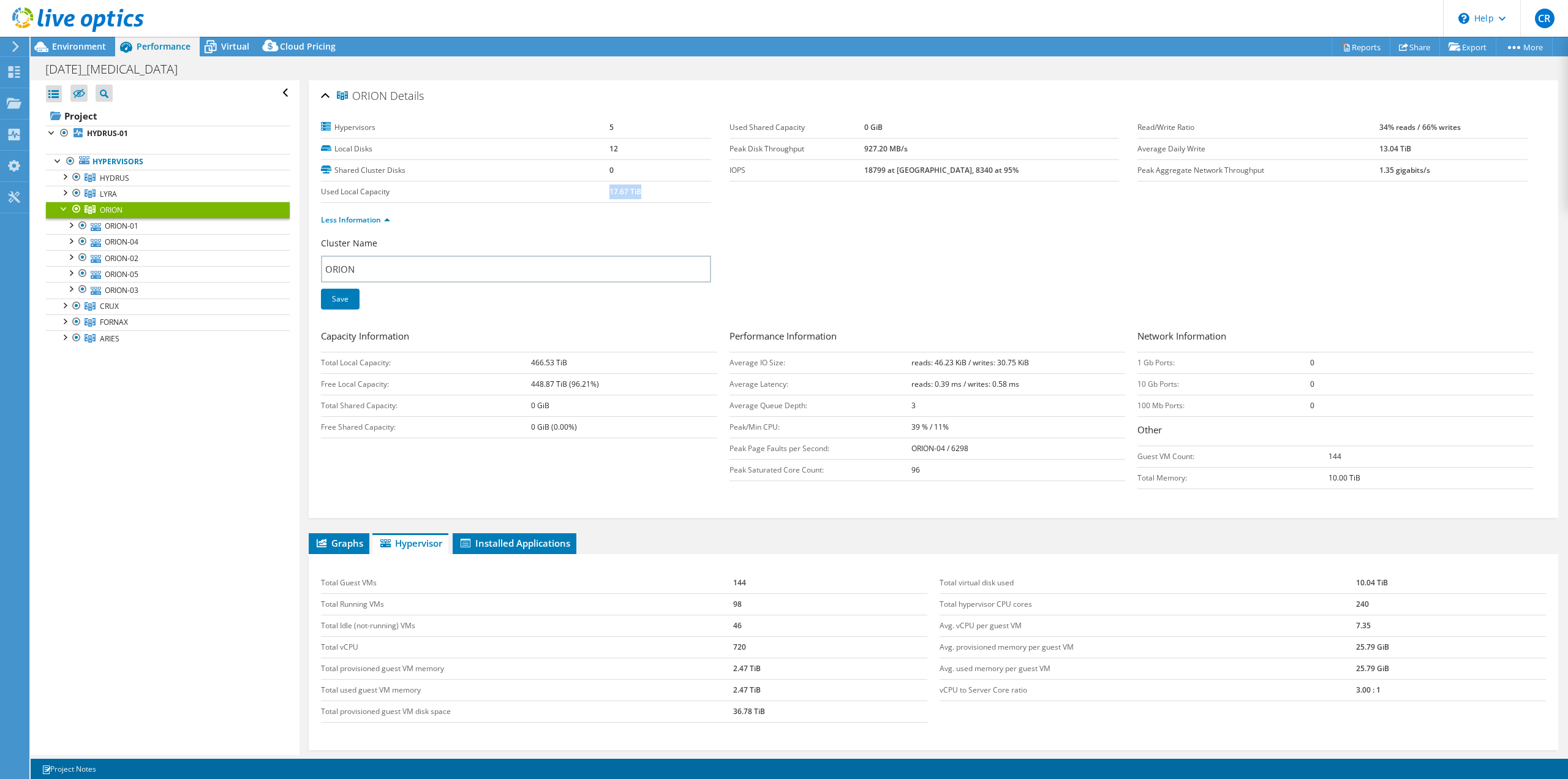
click at [625, 190] on b "17.67 TiB" at bounding box center [625, 191] width 32 height 10
click at [522, 210] on ul "Less Information" at bounding box center [933, 218] width 1225 height 16
click at [70, 53] on div "Environment" at bounding box center [73, 46] width 84 height 20
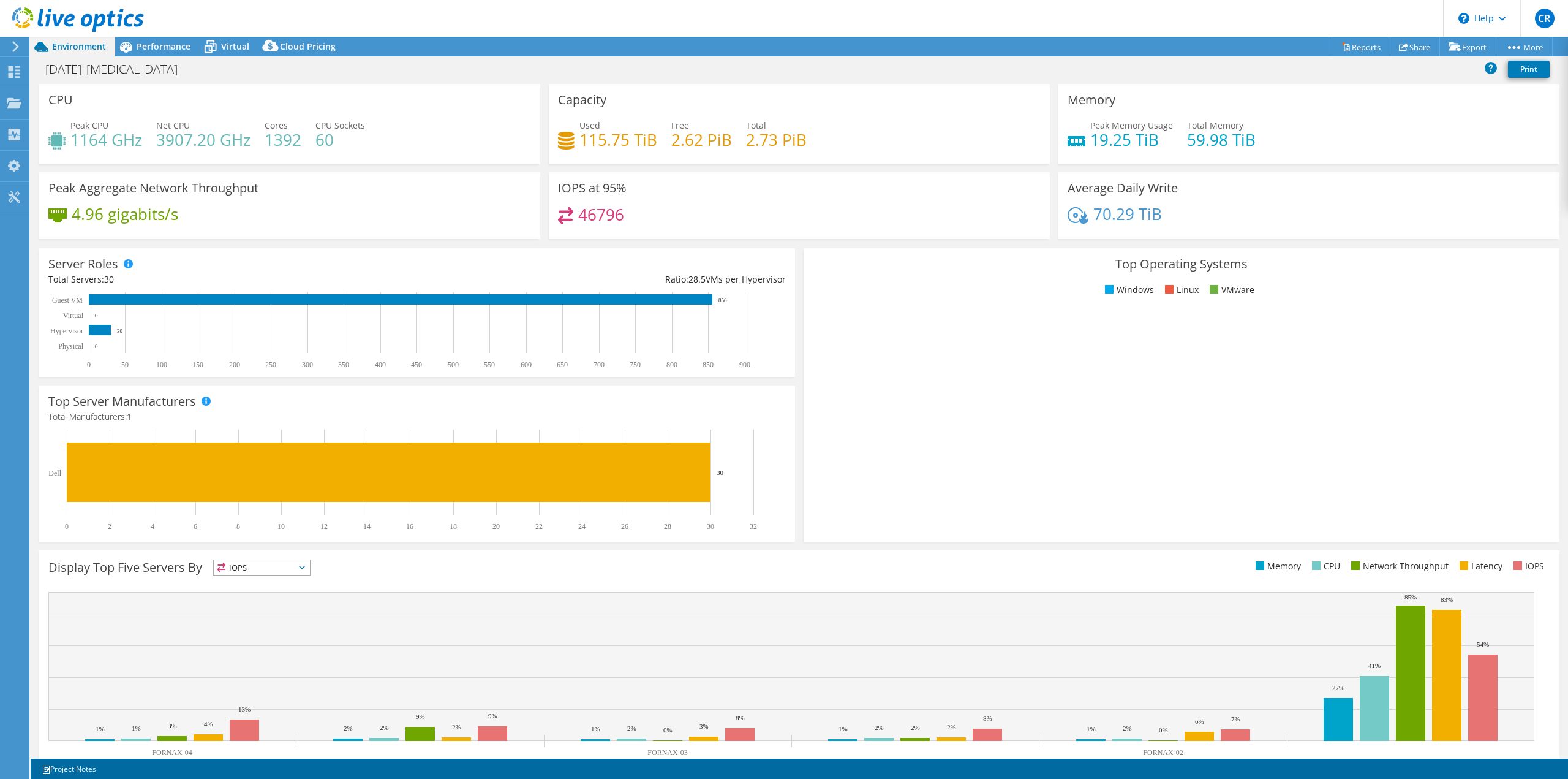
click at [582, 137] on h4 "115.75 TiB" at bounding box center [618, 140] width 78 height 14
drag, startPoint x: 582, startPoint y: 137, endPoint x: 621, endPoint y: 136, distance: 39.0
click at [621, 136] on h4 "115.75 TiB" at bounding box center [618, 140] width 78 height 14
click at [1262, 196] on div "Average Daily Write 70.29 TiB" at bounding box center [1309, 205] width 501 height 67
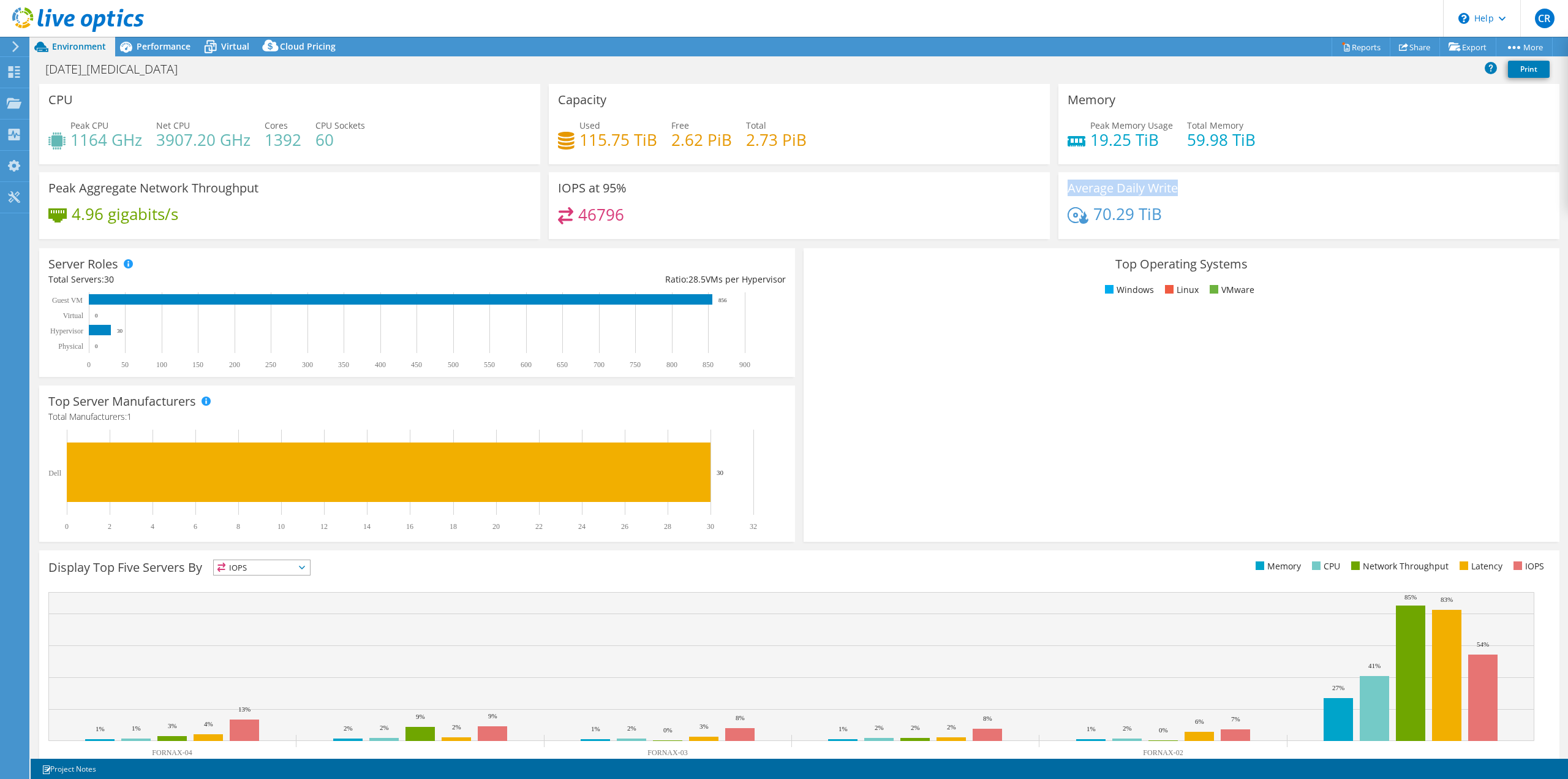
click at [1262, 196] on div "Average Daily Write 70.29 TiB" at bounding box center [1309, 205] width 501 height 67
click at [1173, 188] on h3 "Average Daily Write" at bounding box center [1122, 188] width 110 height 14
click at [1089, 190] on h3 "Average Daily Write" at bounding box center [1122, 188] width 110 height 14
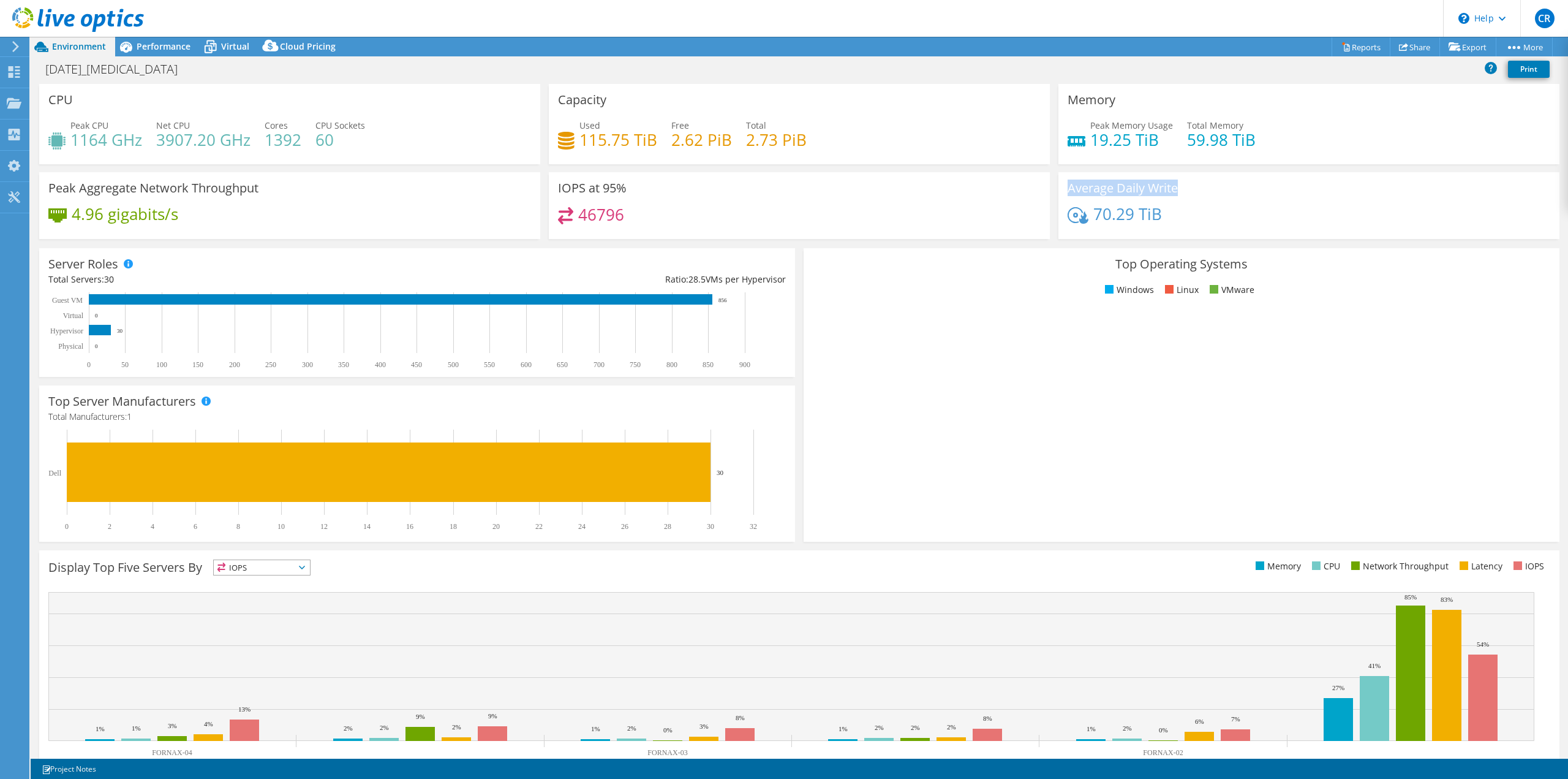
click at [1094, 188] on h3 "Average Daily Write" at bounding box center [1122, 188] width 110 height 14
click at [1147, 215] on h4 "70.29 TiB" at bounding box center [1127, 214] width 69 height 14
click at [1222, 146] on h4 "59.98 TiB" at bounding box center [1221, 140] width 69 height 14
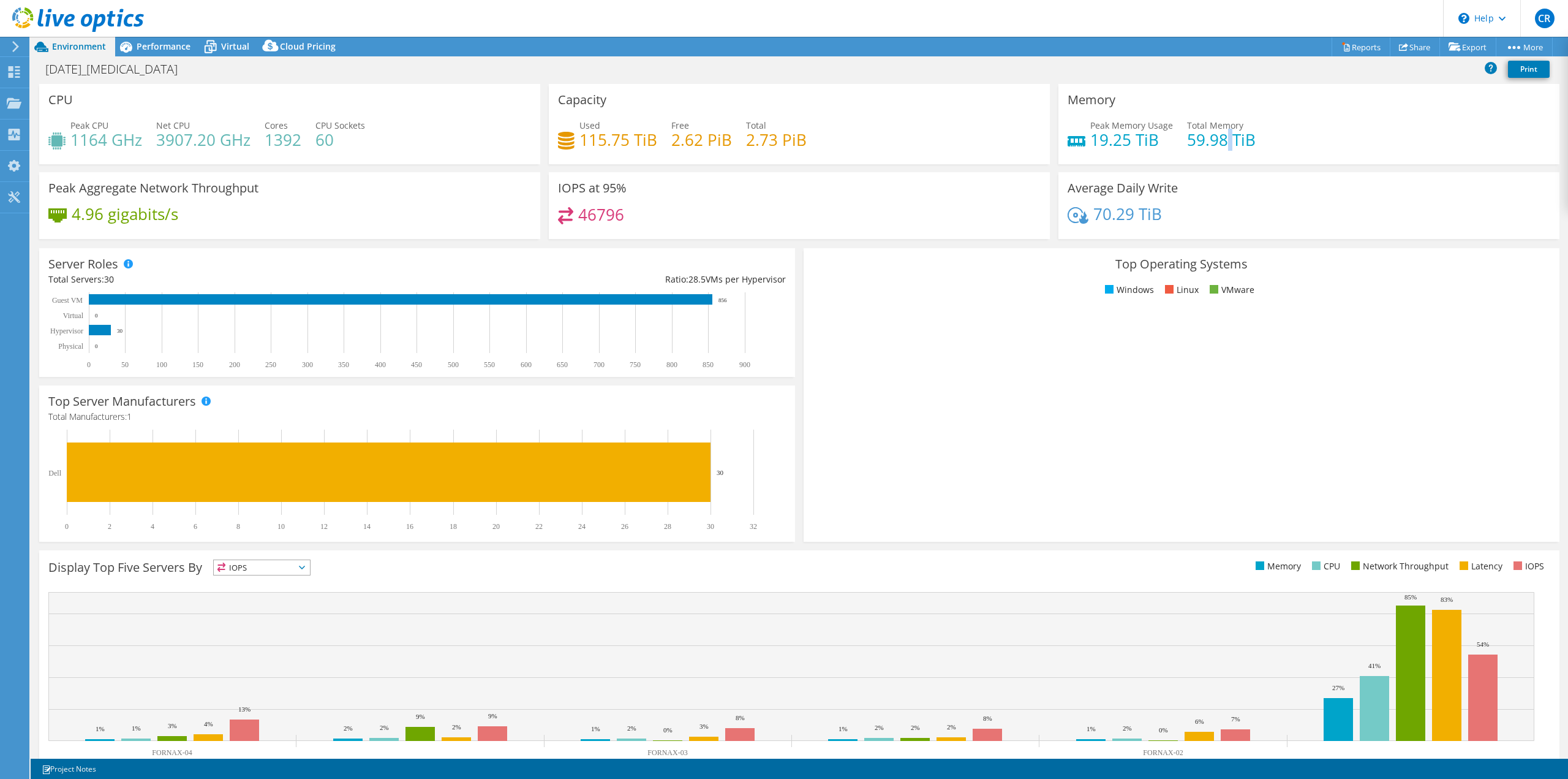
click at [1222, 146] on h4 "59.98 TiB" at bounding box center [1221, 140] width 69 height 14
click at [1209, 145] on h4 "59.98 TiB" at bounding box center [1221, 140] width 69 height 14
drag, startPoint x: 1209, startPoint y: 145, endPoint x: 1067, endPoint y: 102, distance: 148.4
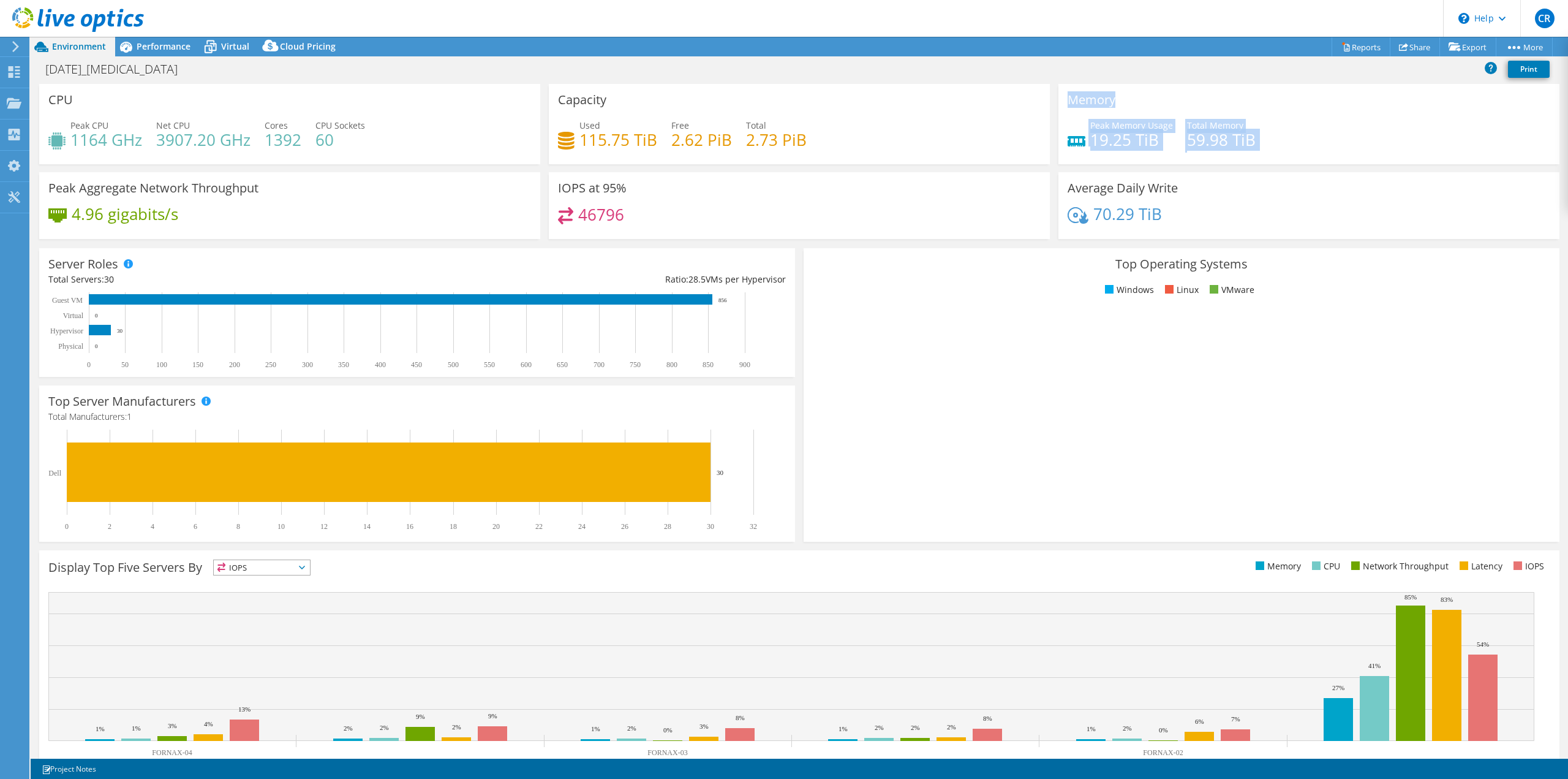
click at [1067, 102] on div "Memory Peak Memory Usage 19.25 TiB Total Memory 59.98 TiB" at bounding box center [1309, 124] width 501 height 80
click at [1073, 137] on icon at bounding box center [1076, 141] width 18 height 10
click at [1124, 398] on rect at bounding box center [1175, 417] width 726 height 215
click at [246, 54] on div "Virtual" at bounding box center [229, 46] width 59 height 20
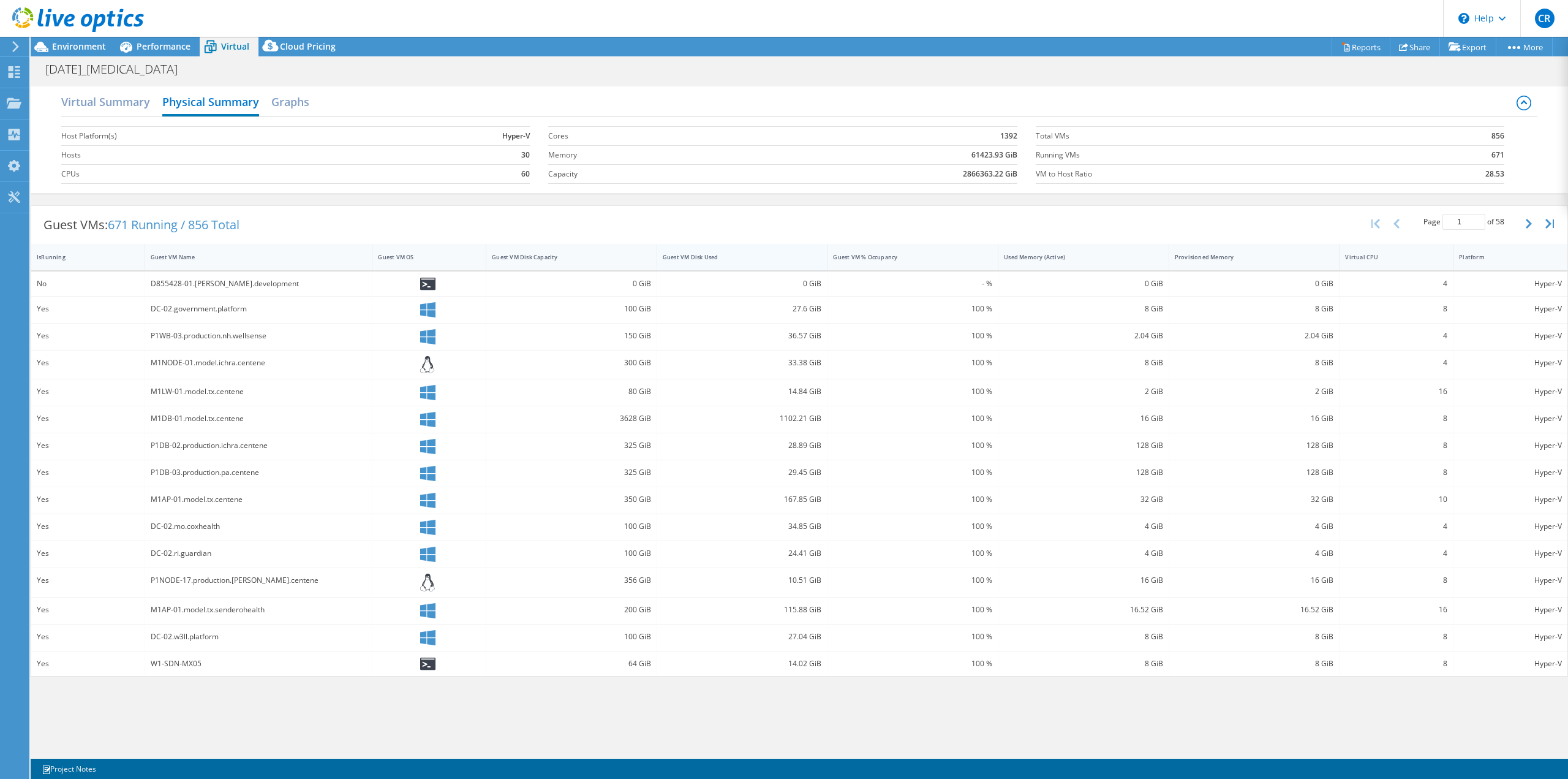
click at [713, 260] on div "Guest VM Disk Used" at bounding box center [735, 257] width 145 height 8
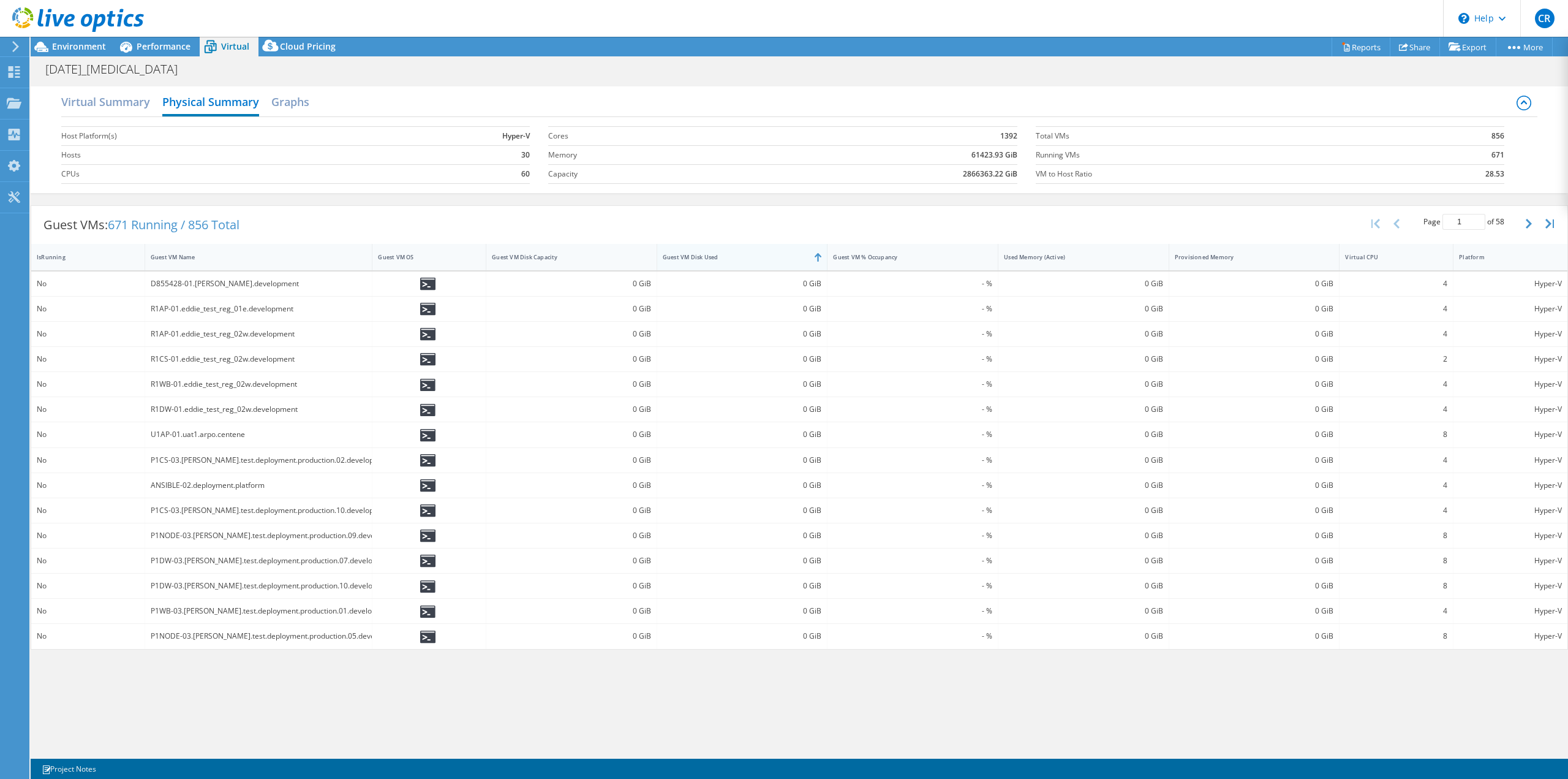
click at [713, 260] on div "Guest VM Disk Used" at bounding box center [735, 257] width 145 height 8
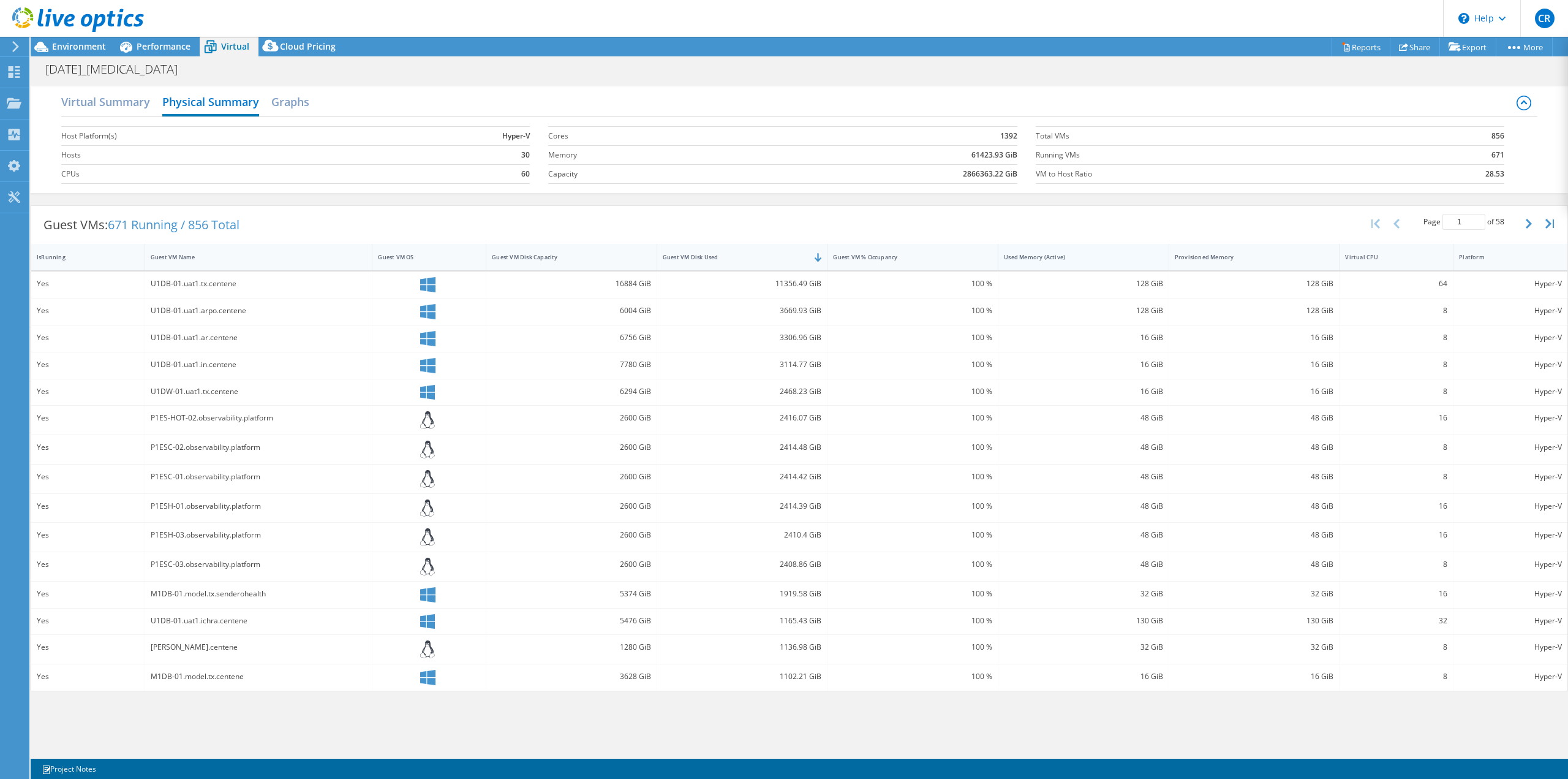
click at [1094, 258] on div "Used Memory (Active)" at bounding box center [1076, 257] width 145 height 8
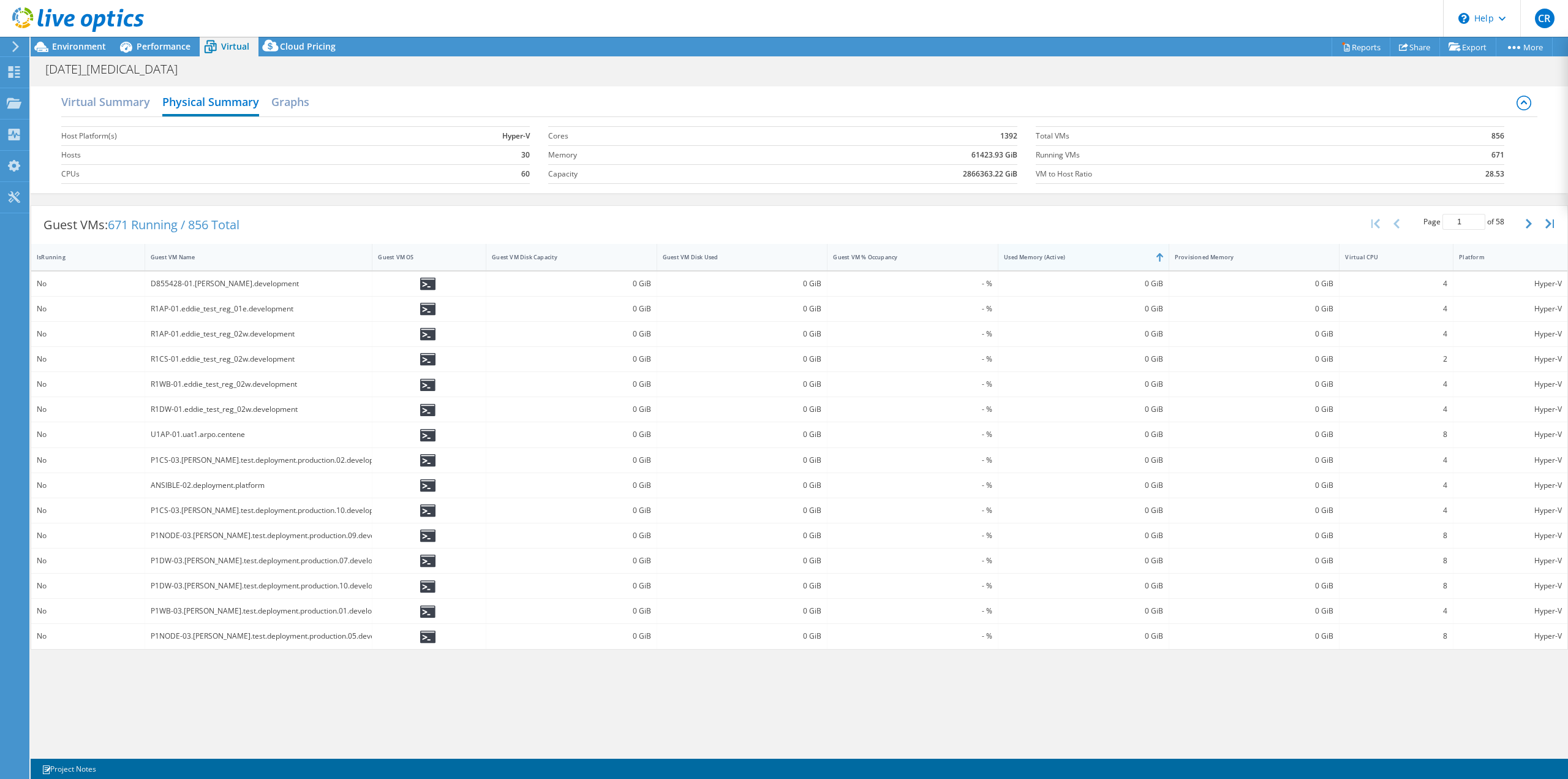
click at [1090, 258] on div "Used Memory (Active)" at bounding box center [1076, 257] width 145 height 8
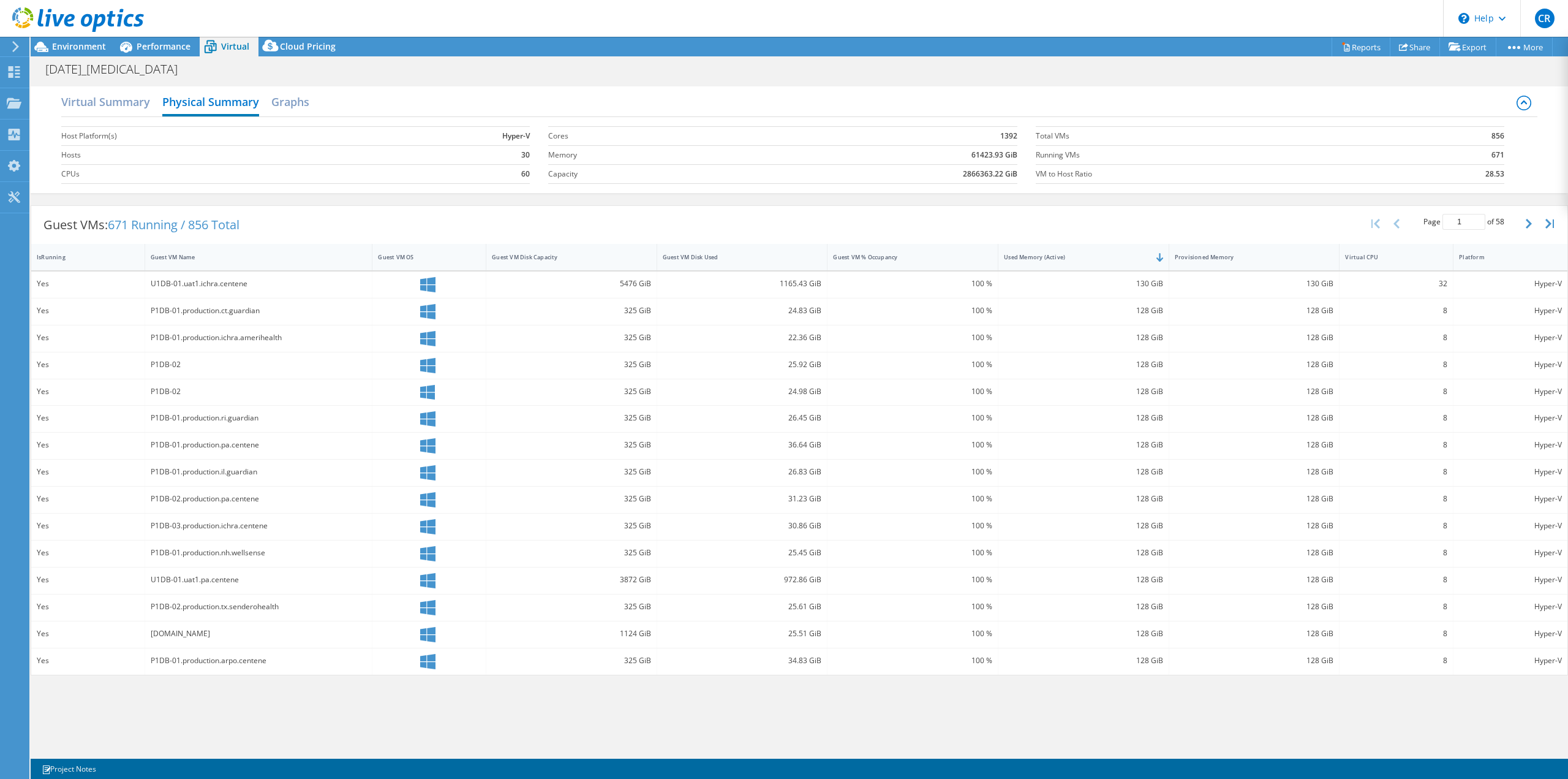
scroll to position [106, 0]
click at [694, 214] on div "Guest VMs: 671 Running / 856 Total Page 1 of 58 5 rows 10 rows 20 rows 25 rows …" at bounding box center [799, 225] width 1536 height 38
click at [1531, 222] on icon "button" at bounding box center [1529, 224] width 6 height 10
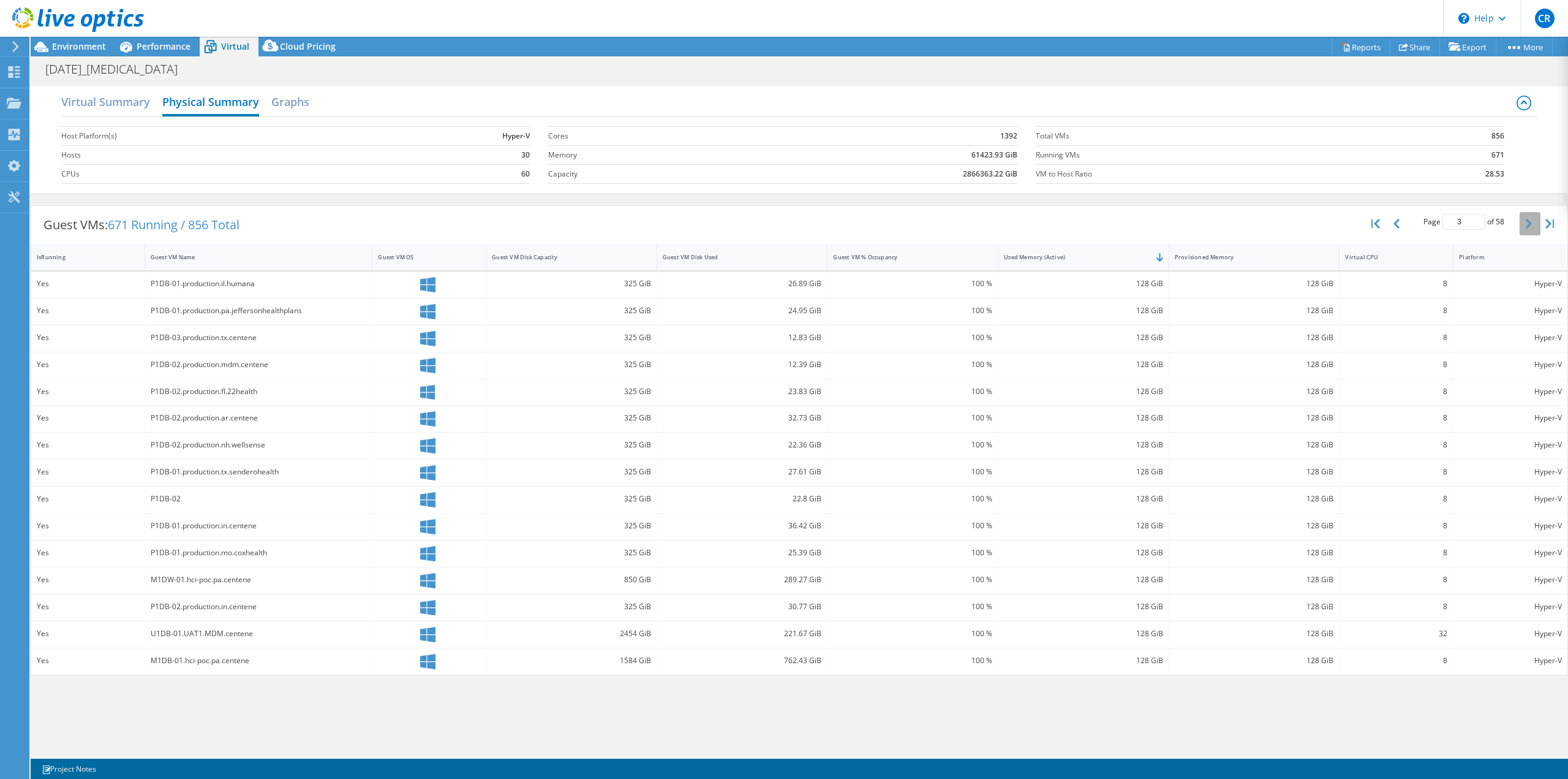
click at [1531, 222] on icon "button" at bounding box center [1529, 224] width 6 height 10
click at [1159, 582] on div "128 GiB" at bounding box center [1084, 580] width 159 height 14
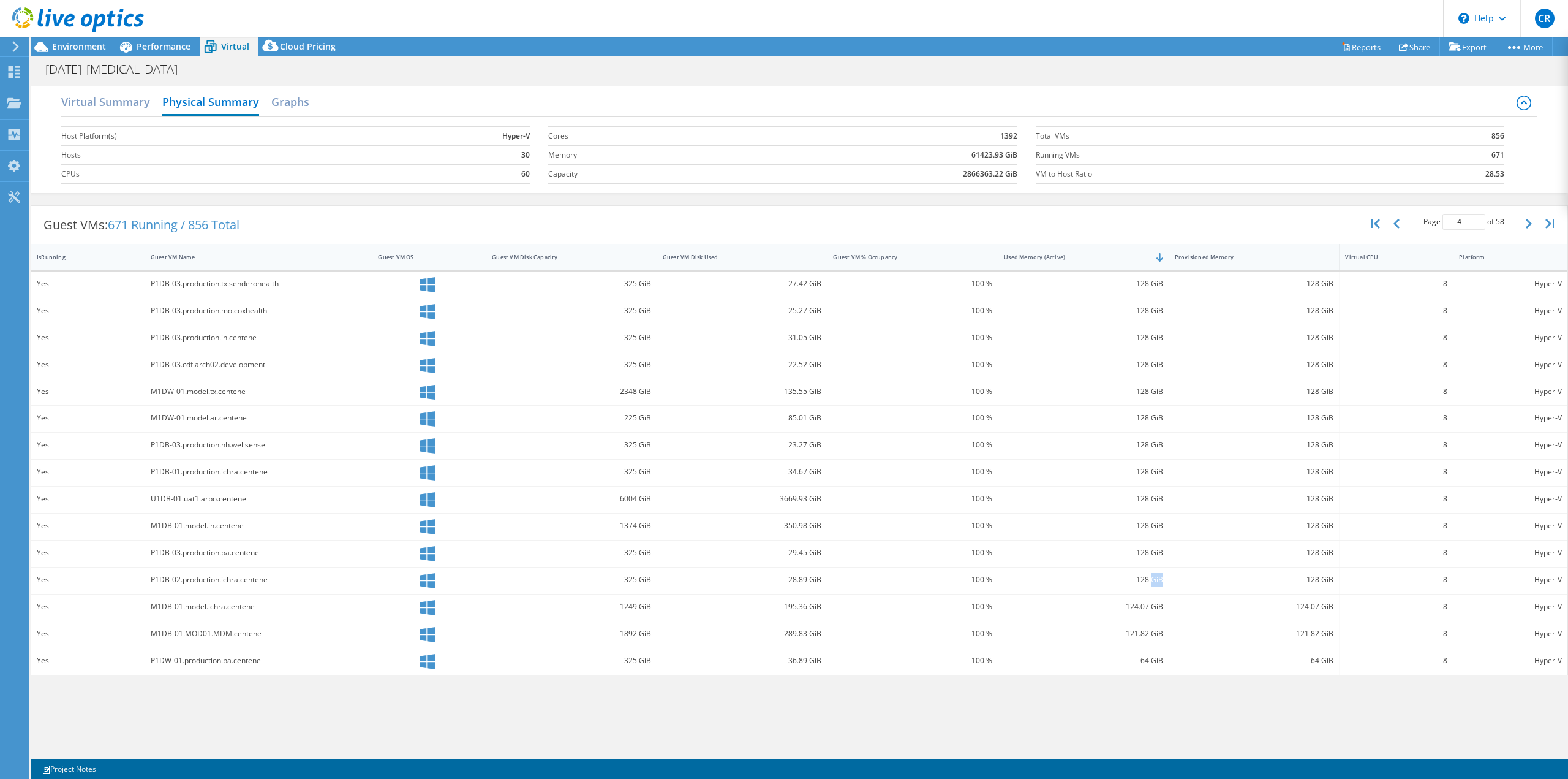
click at [1159, 582] on div "128 GiB" at bounding box center [1084, 580] width 159 height 14
click at [1378, 225] on icon "button" at bounding box center [1376, 224] width 9 height 10
type input "1"
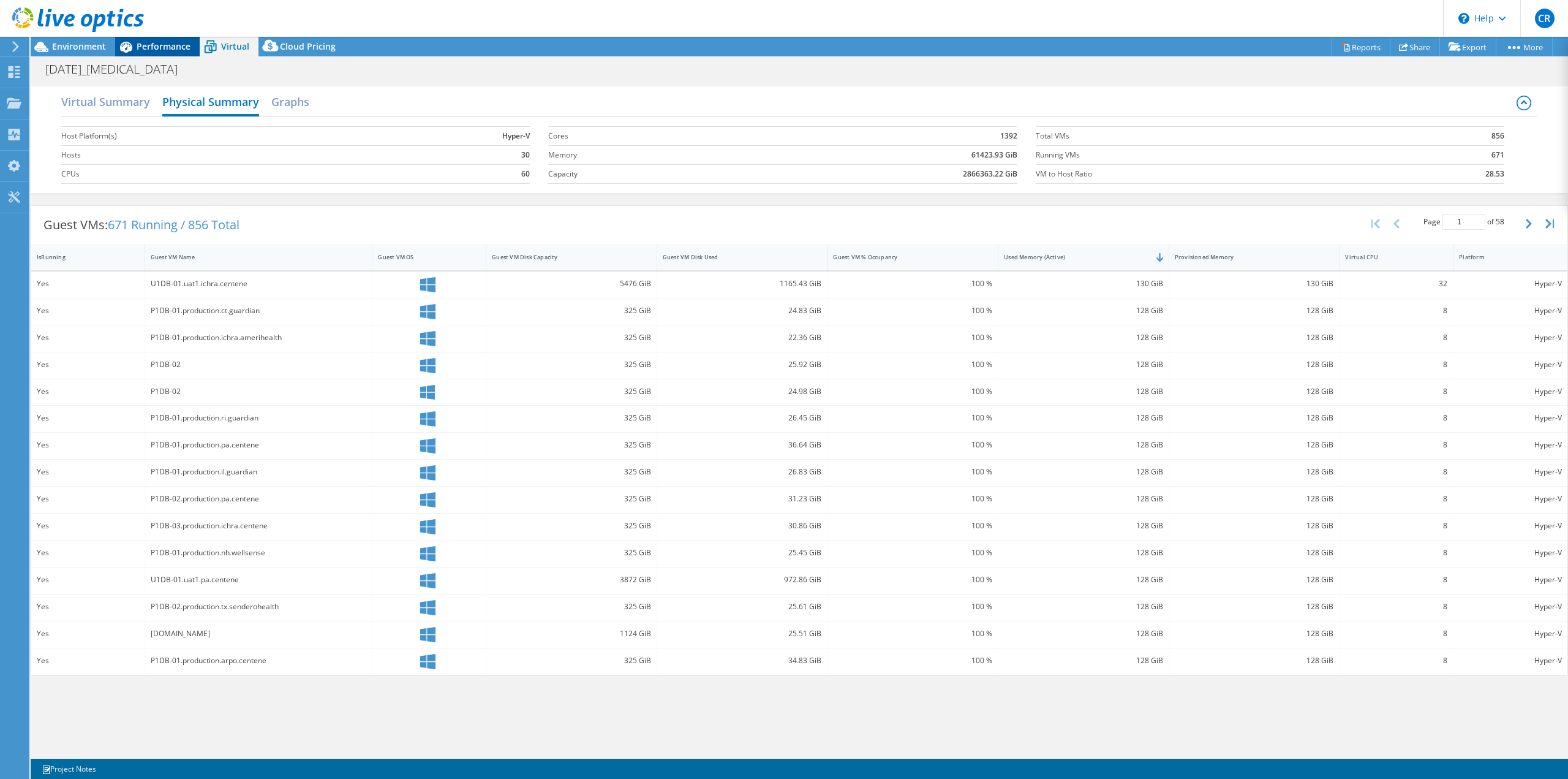
click at [162, 43] on span "Performance" at bounding box center [163, 46] width 54 height 12
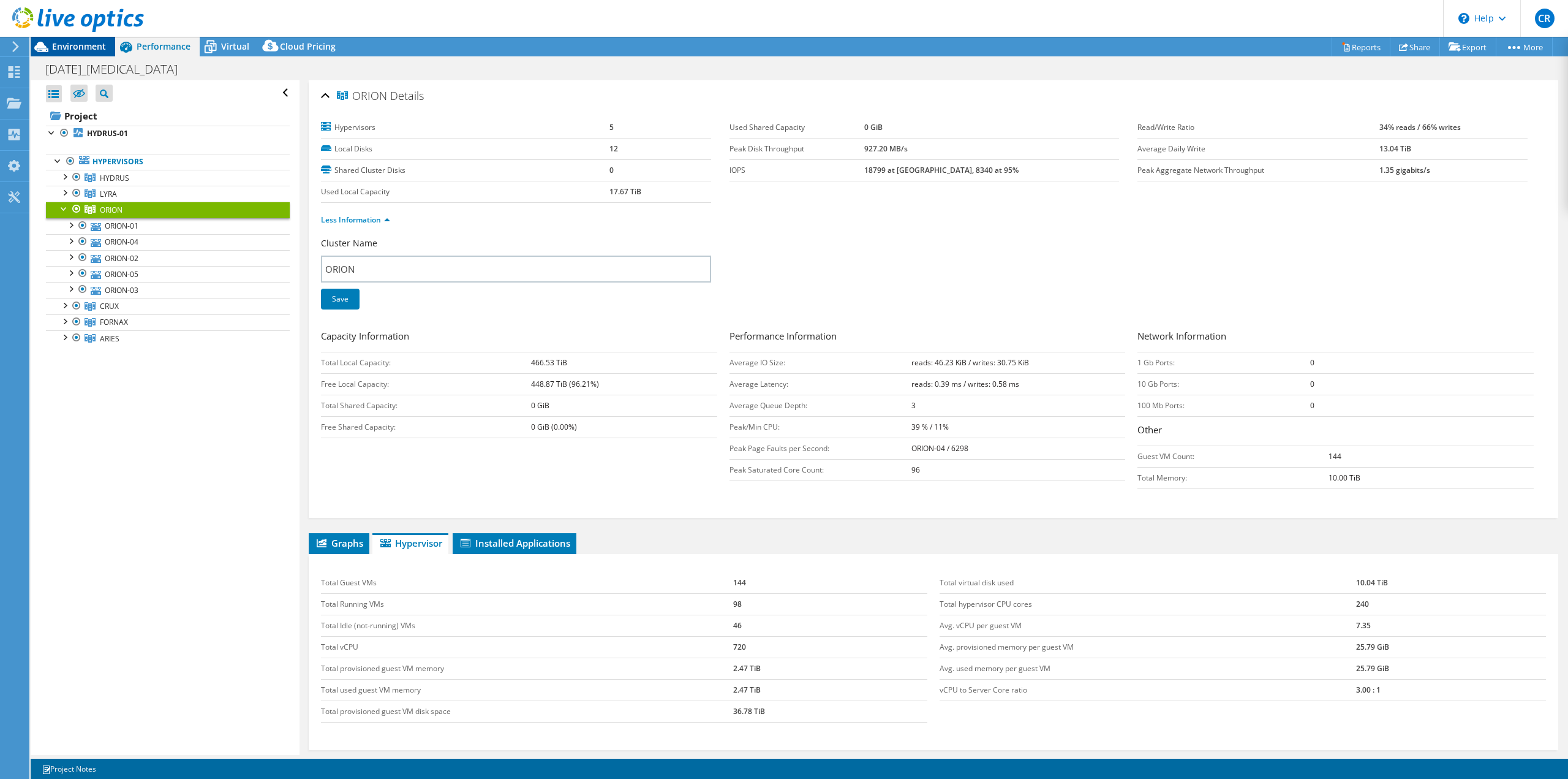
click at [92, 48] on span "Environment" at bounding box center [79, 46] width 54 height 12
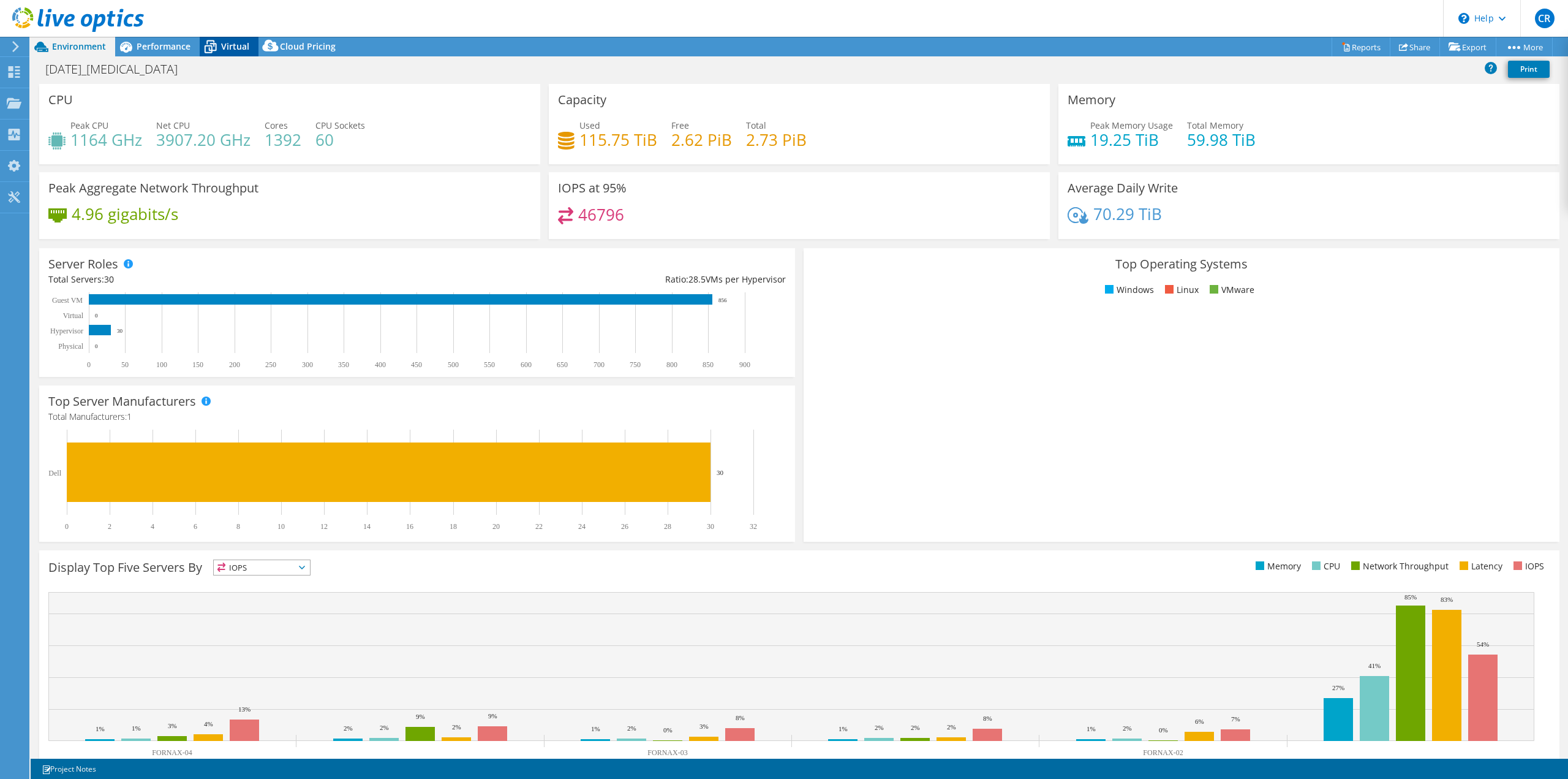
click at [224, 50] on span "Virtual" at bounding box center [234, 46] width 28 height 12
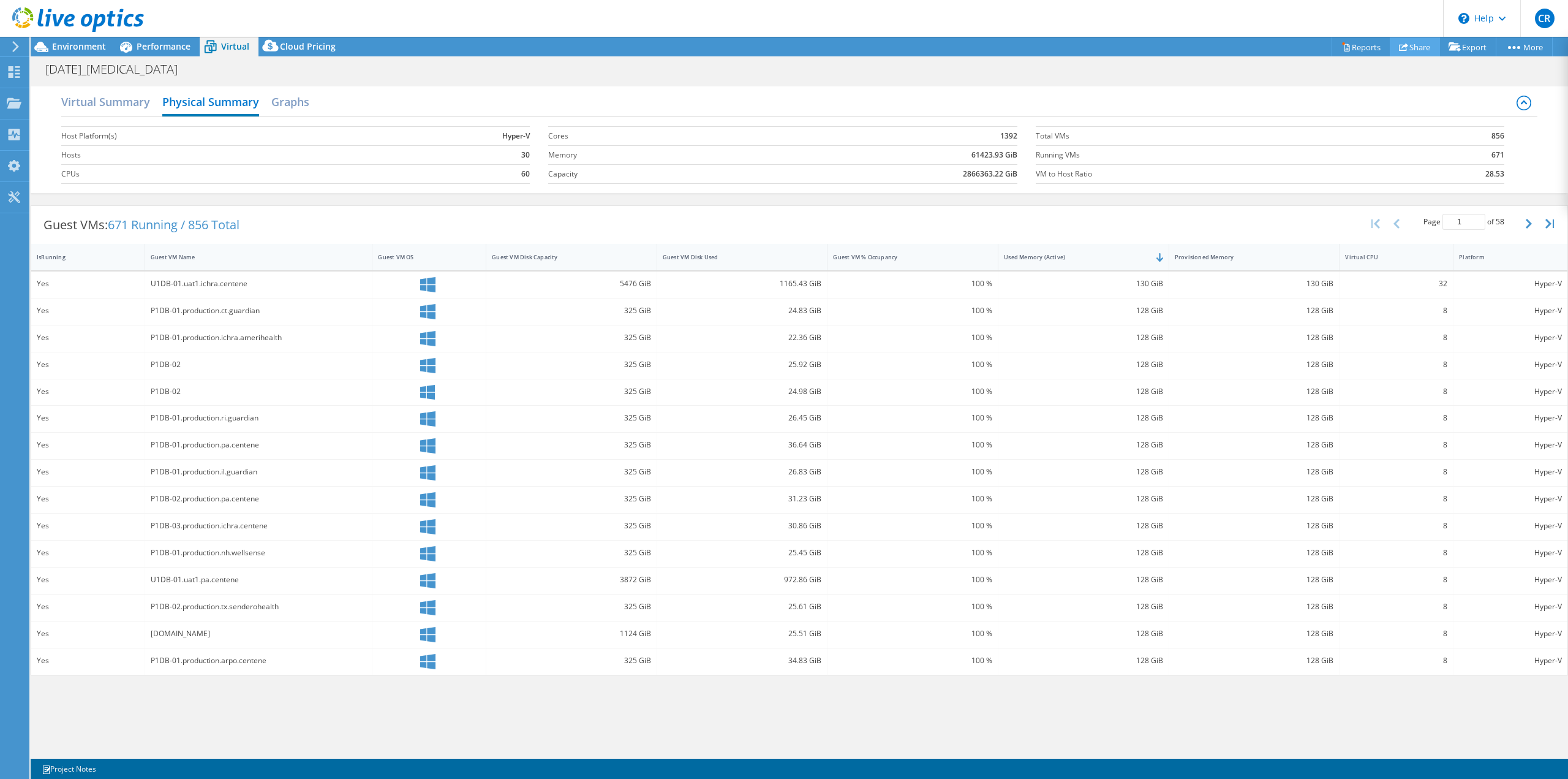
click at [1419, 47] on link "Share" at bounding box center [1415, 47] width 50 height 19
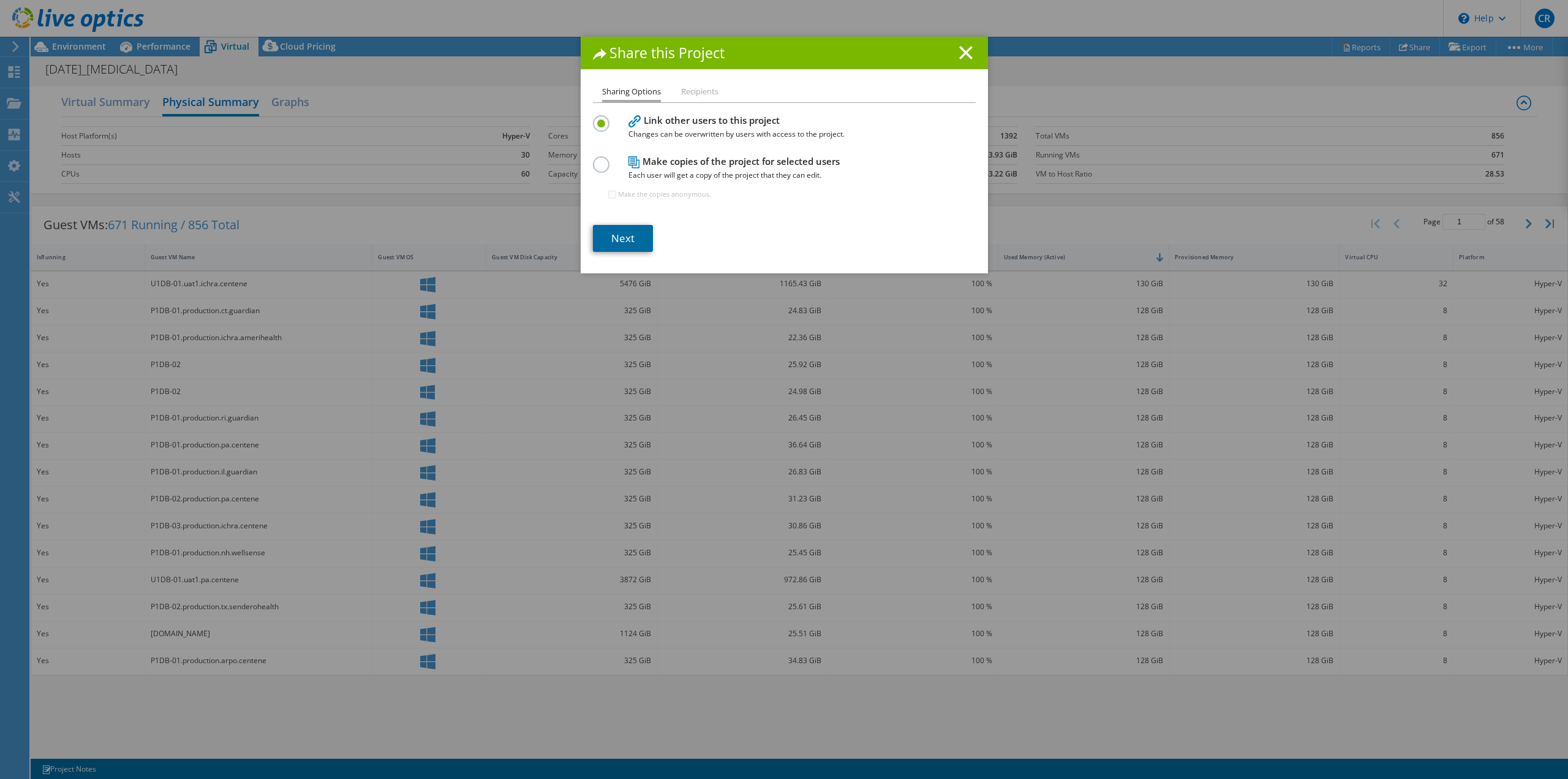
click at [613, 244] on link "Next" at bounding box center [623, 239] width 60 height 27
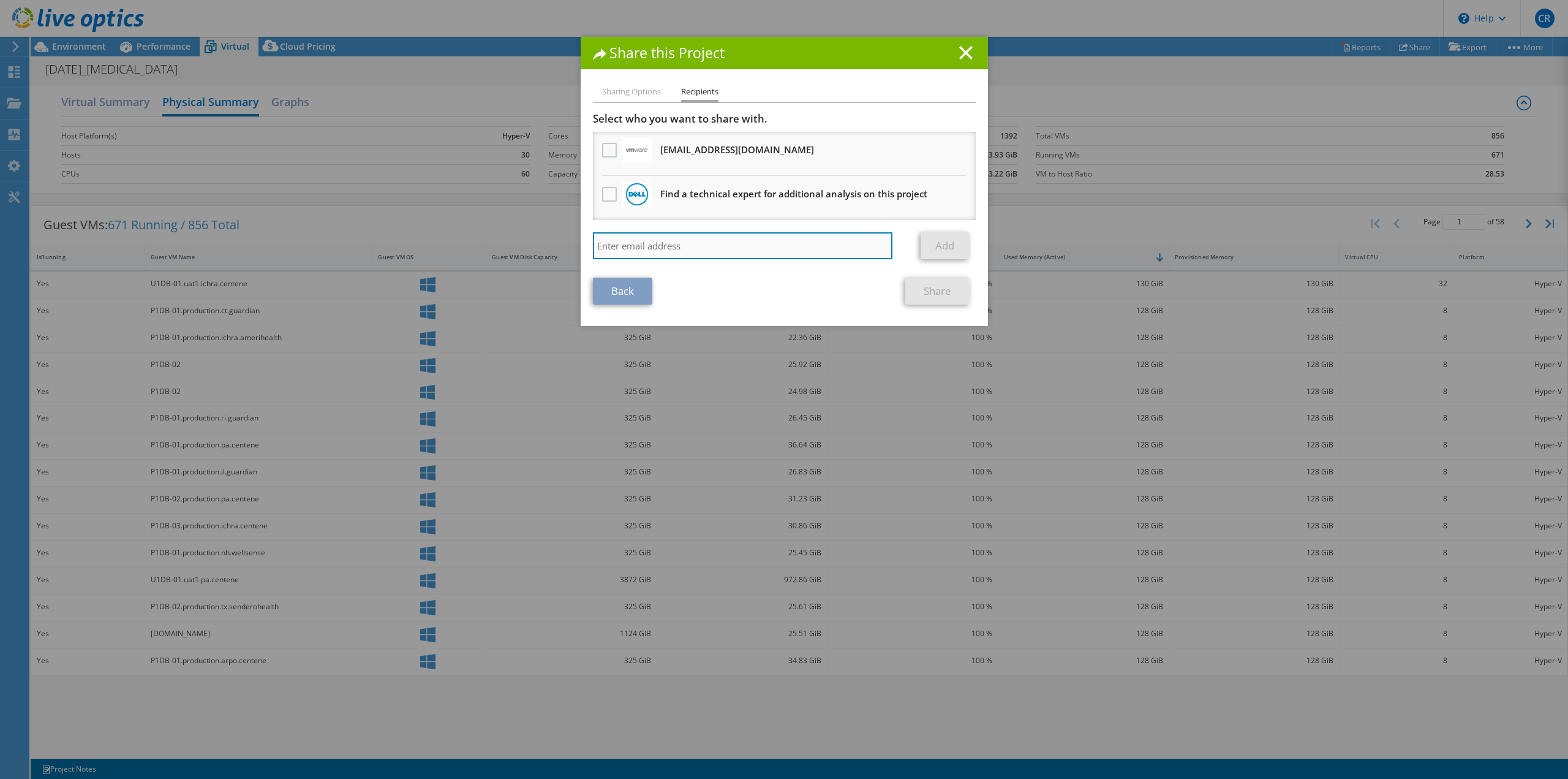
click at [659, 238] on input "search" at bounding box center [743, 246] width 300 height 27
type input "tlappe@softheon.com"
click at [941, 249] on link "Add" at bounding box center [944, 246] width 48 height 27
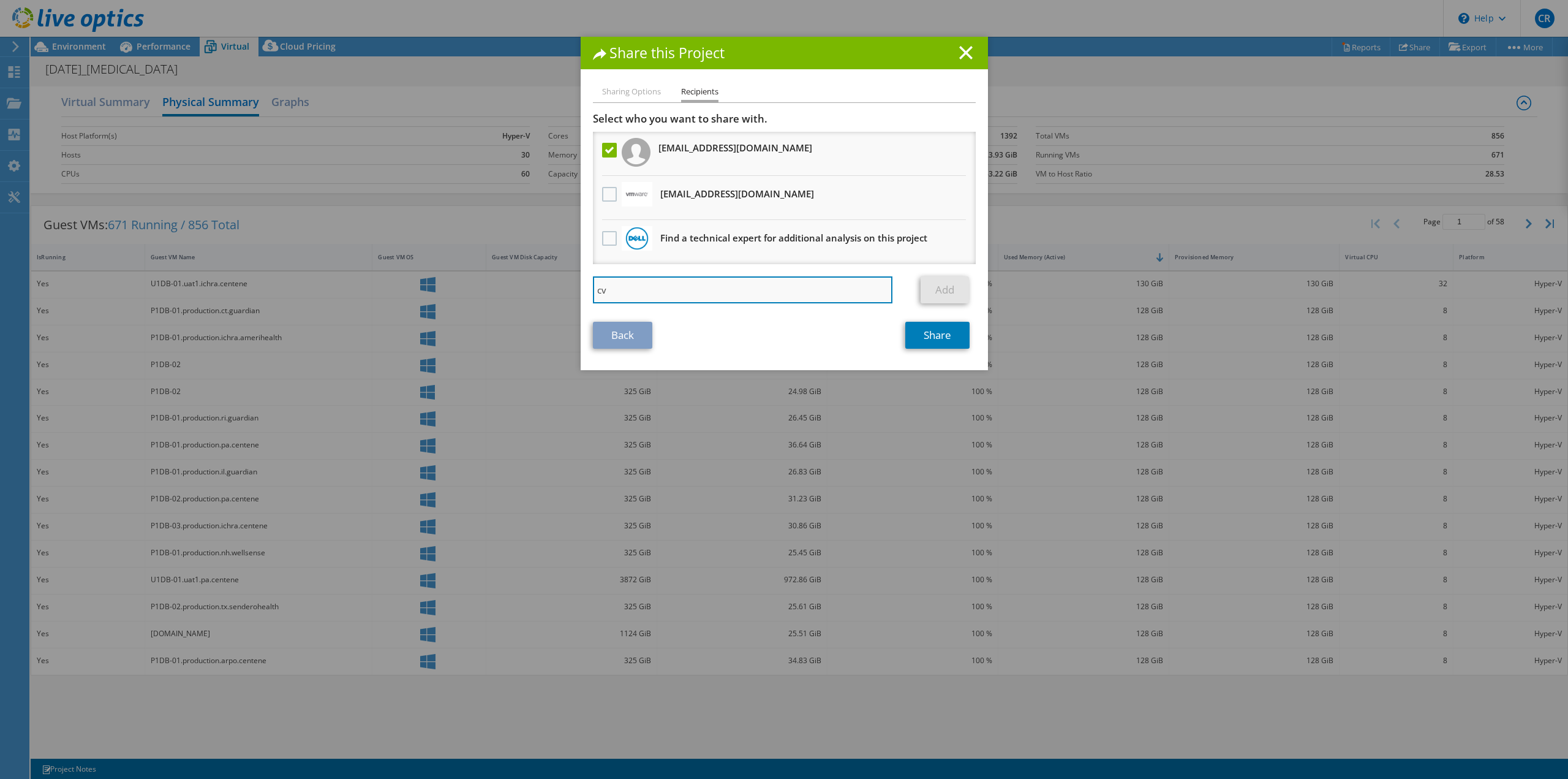
type input "c"
type input "cferreira@softheon.com"
click at [942, 289] on link "Add" at bounding box center [944, 290] width 48 height 27
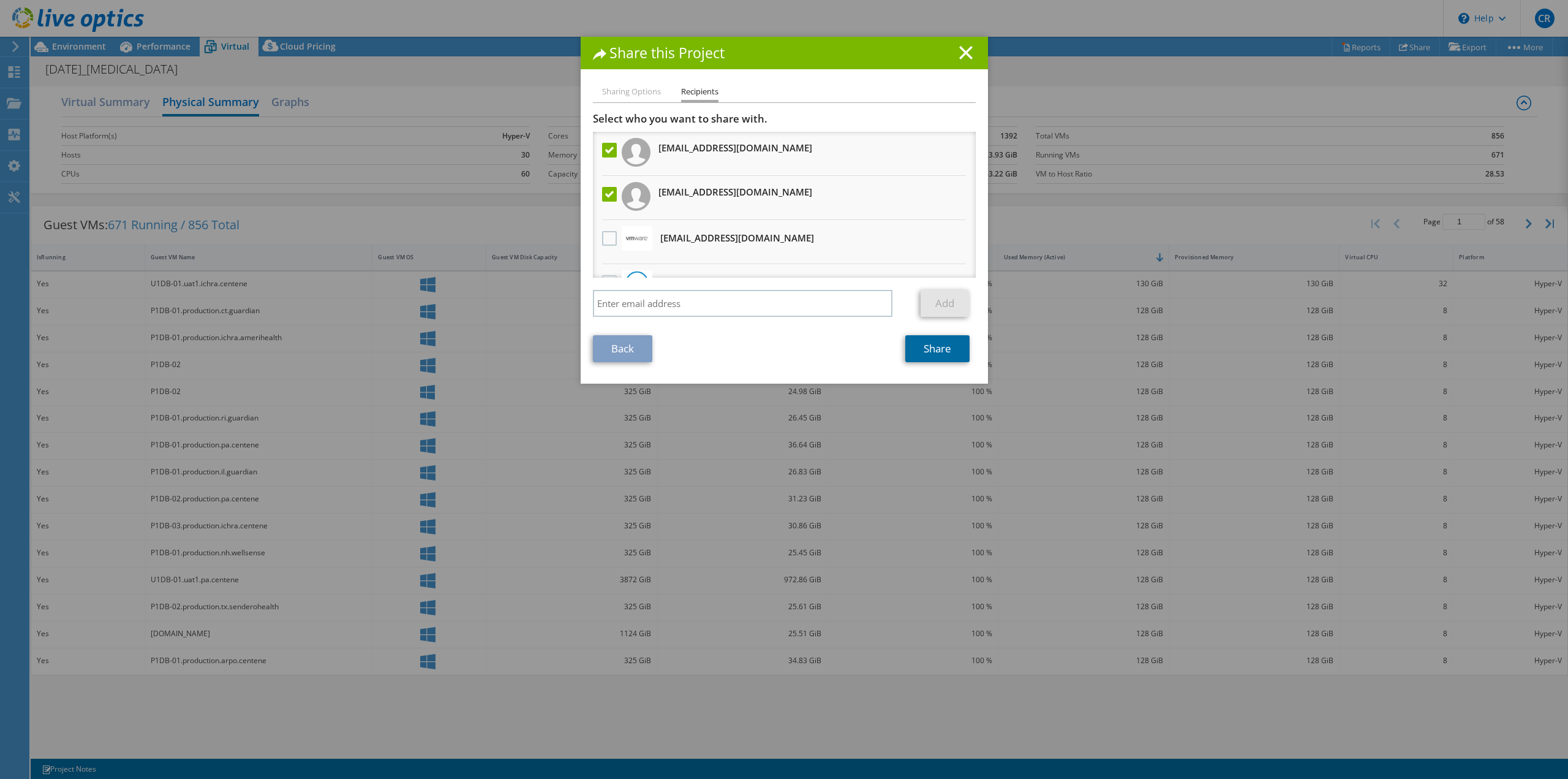
click at [933, 352] on link "Share" at bounding box center [938, 349] width 65 height 27
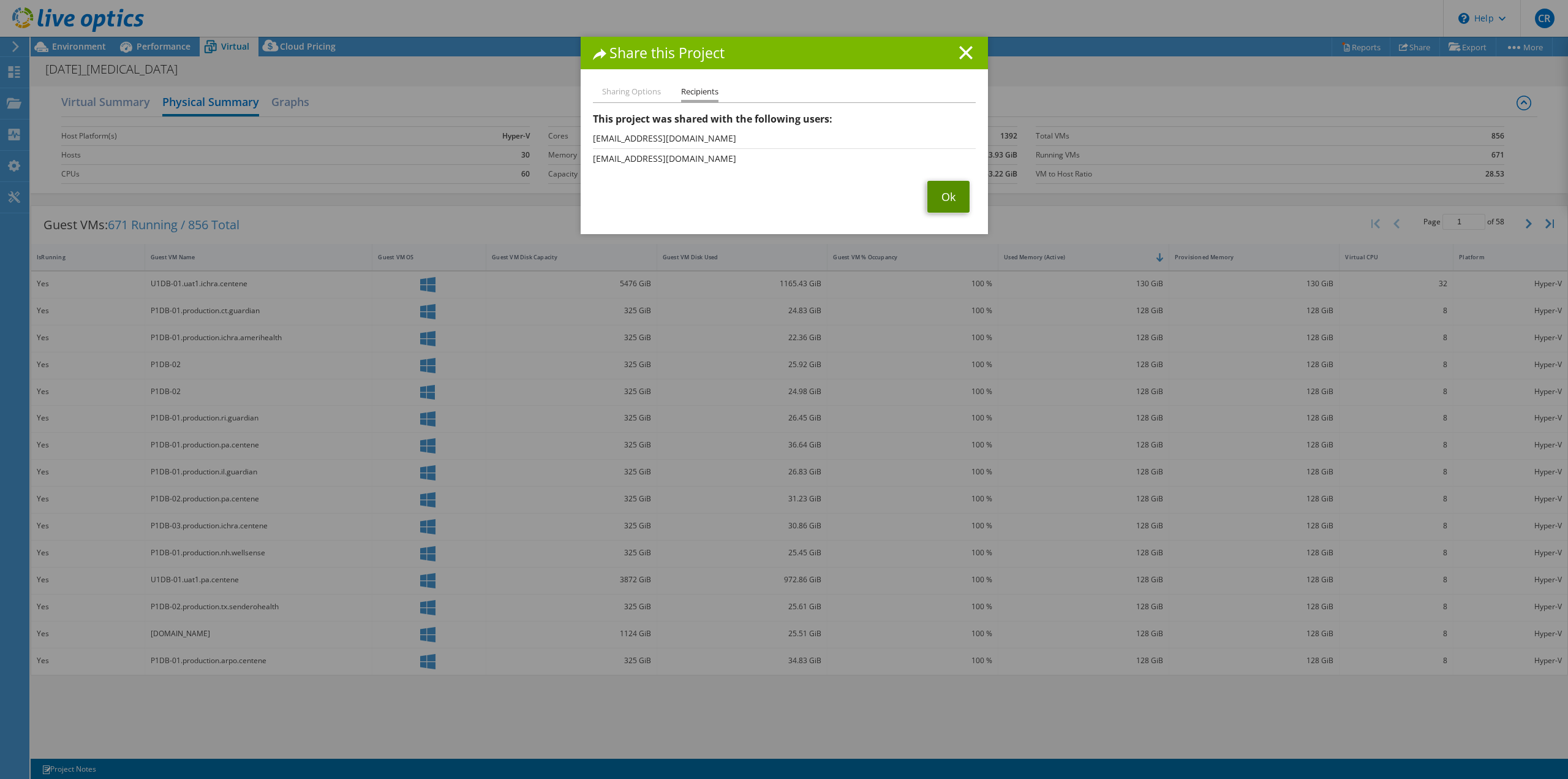
drag, startPoint x: 926, startPoint y: 197, endPoint x: 941, endPoint y: 190, distance: 16.6
click at [927, 197] on link "Ok" at bounding box center [948, 196] width 42 height 32
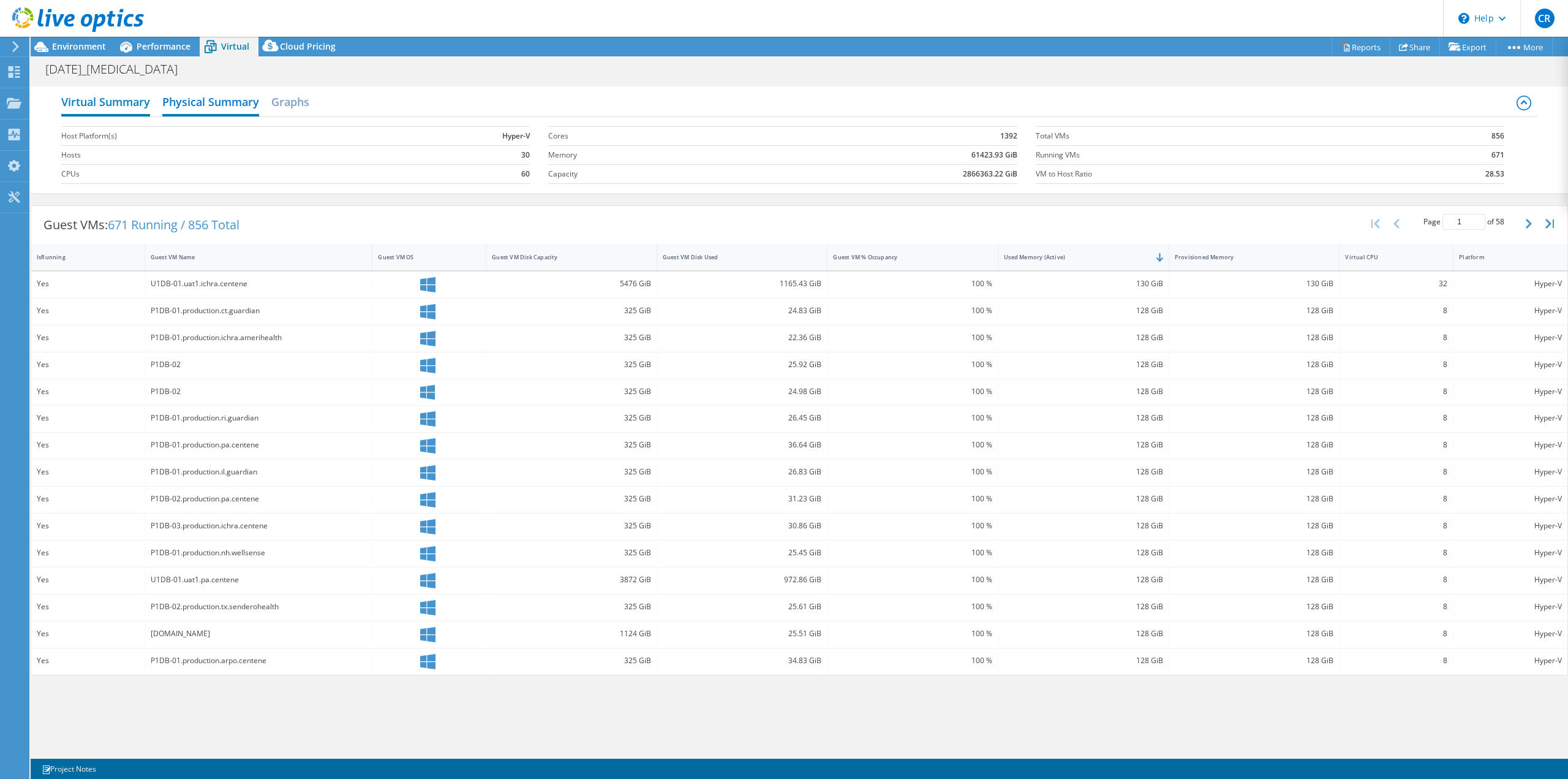
click at [79, 105] on h2 "Virtual Summary" at bounding box center [105, 103] width 89 height 27
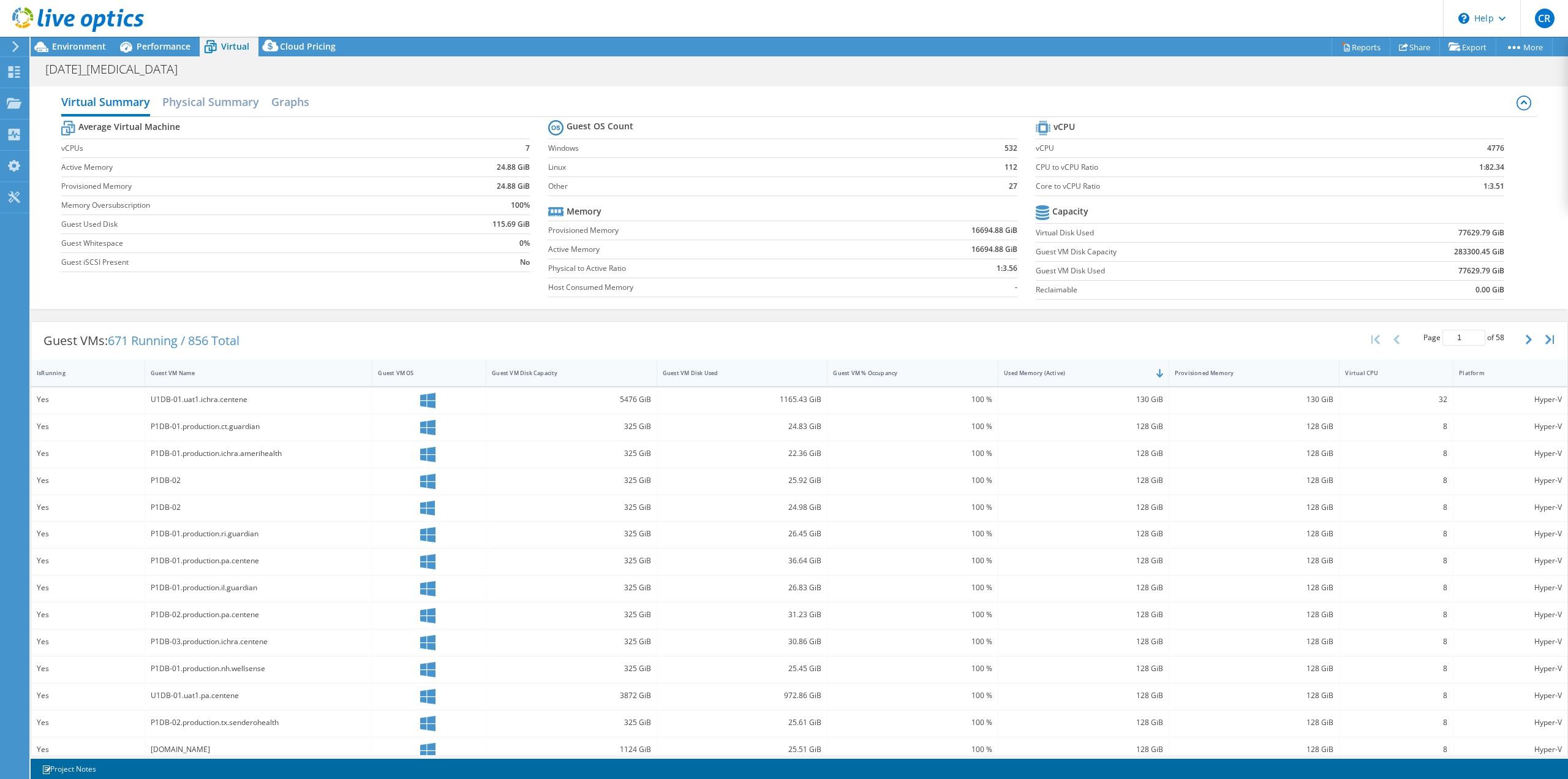
click at [685, 372] on div "Guest VM Disk Used" at bounding box center [735, 373] width 145 height 8
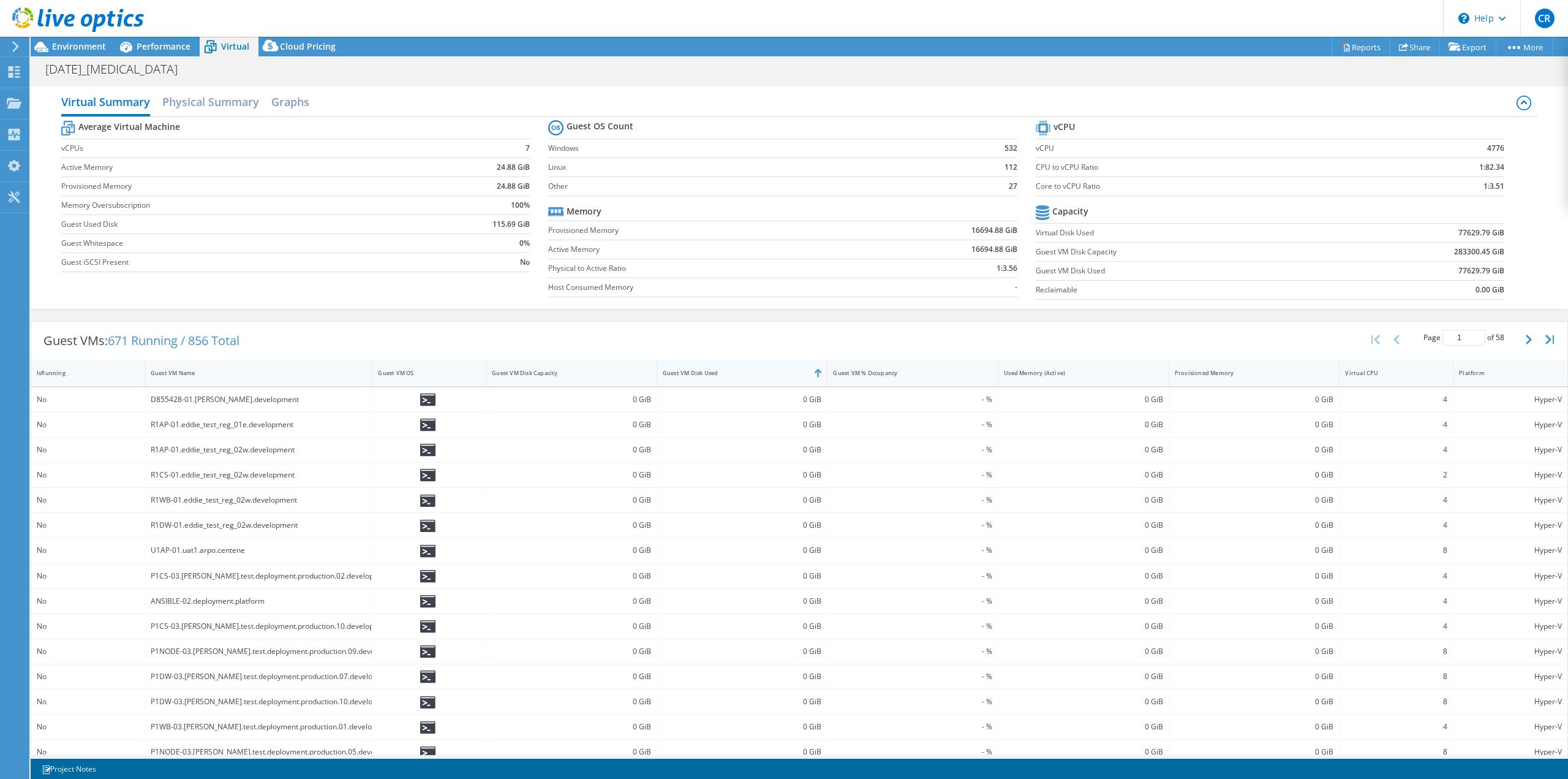
click at [685, 372] on div "Guest VM Disk Used" at bounding box center [735, 373] width 145 height 8
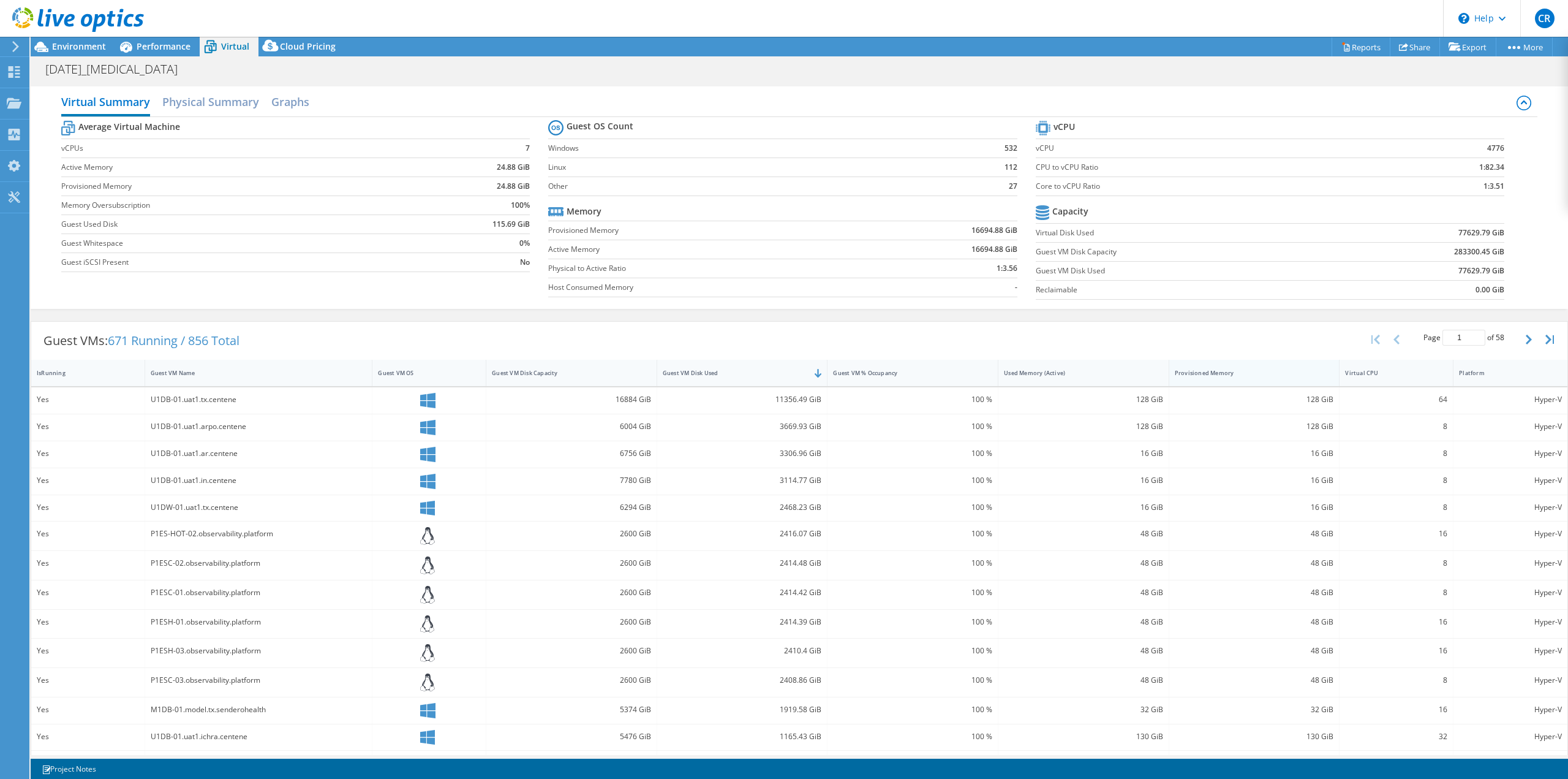
click at [1208, 369] on div "Provisioned Memory" at bounding box center [1247, 373] width 145 height 8
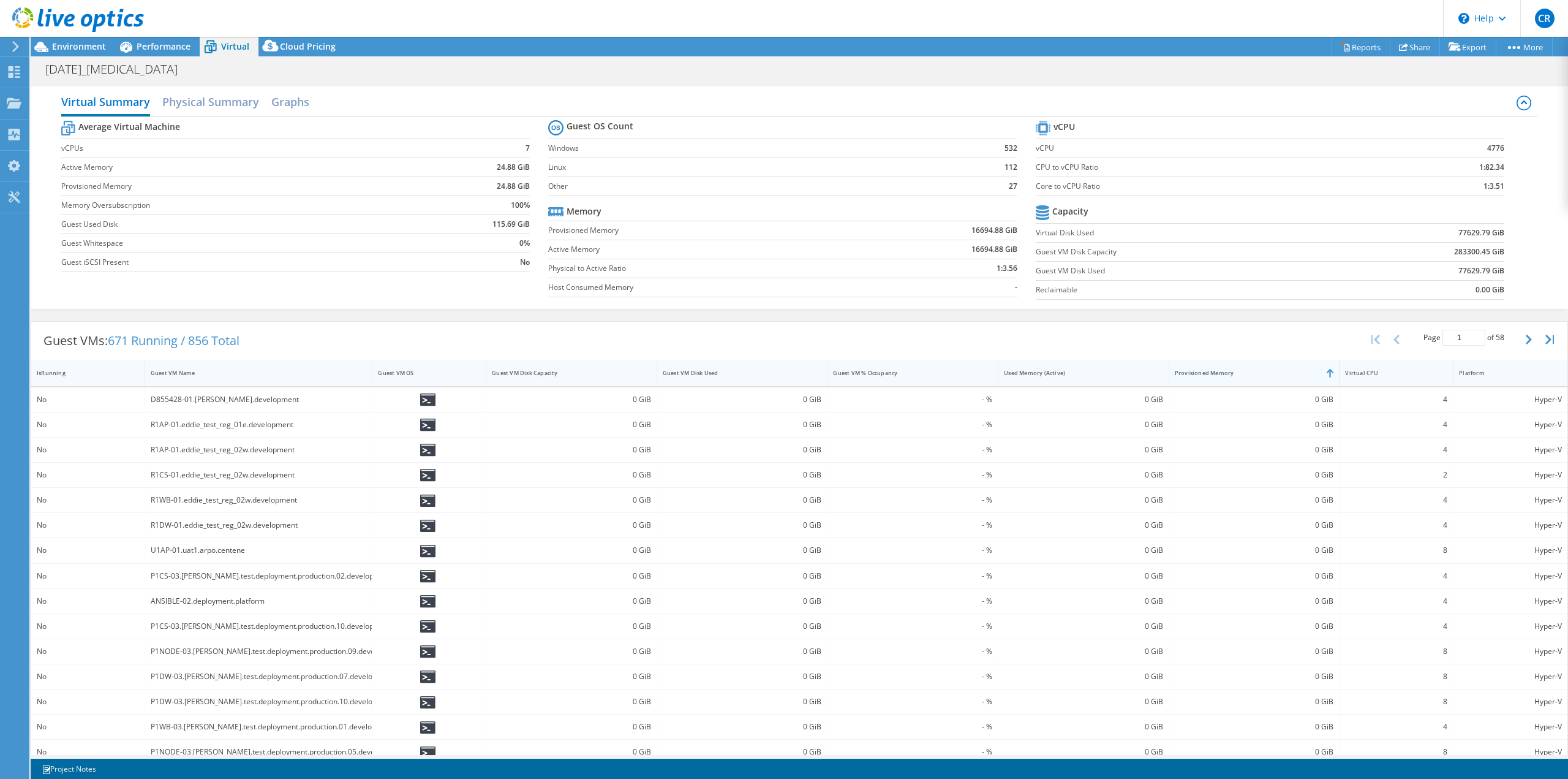
click at [1211, 370] on div "Provisioned Memory" at bounding box center [1247, 373] width 145 height 8
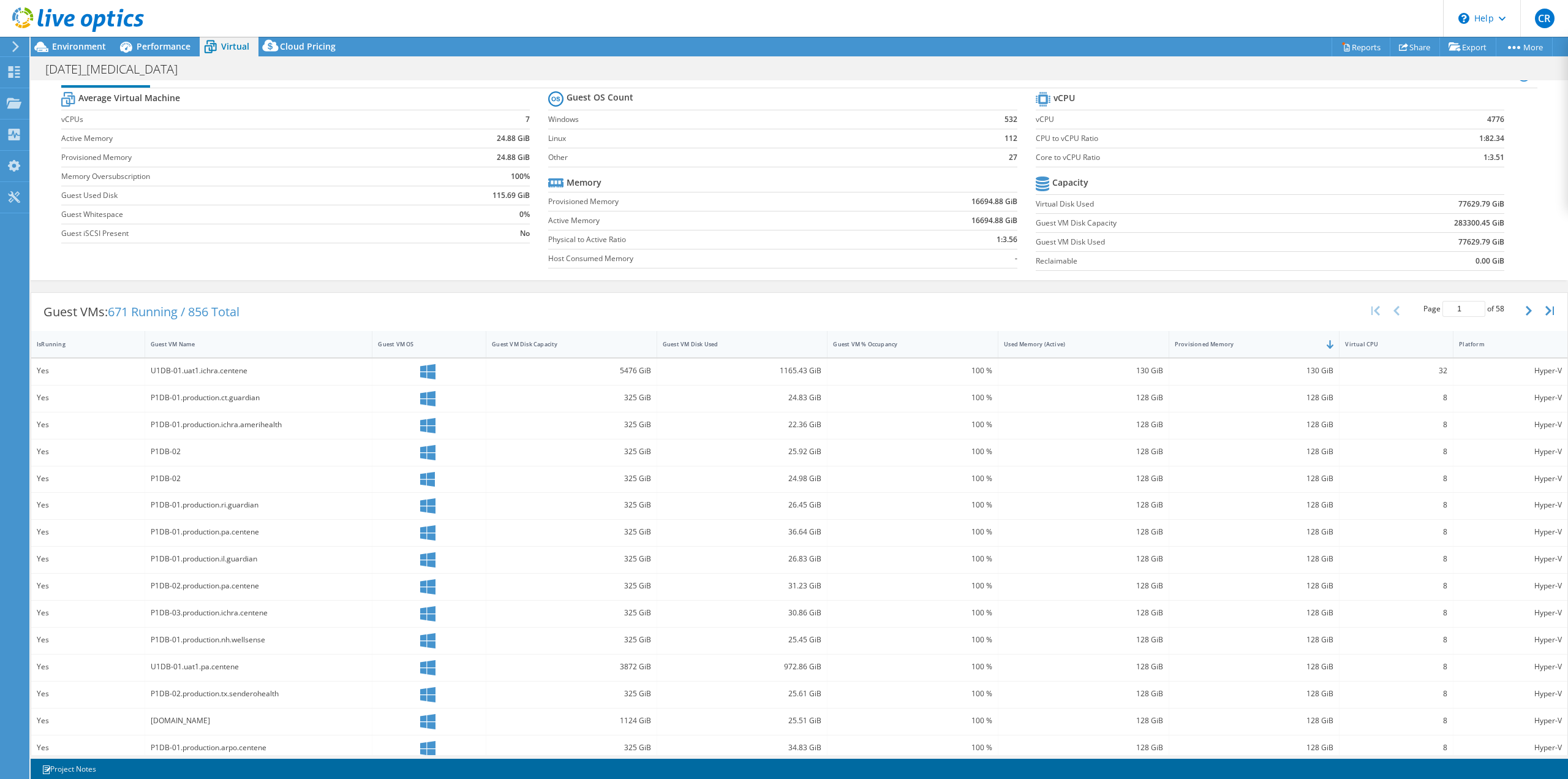
scroll to position [42, 0]
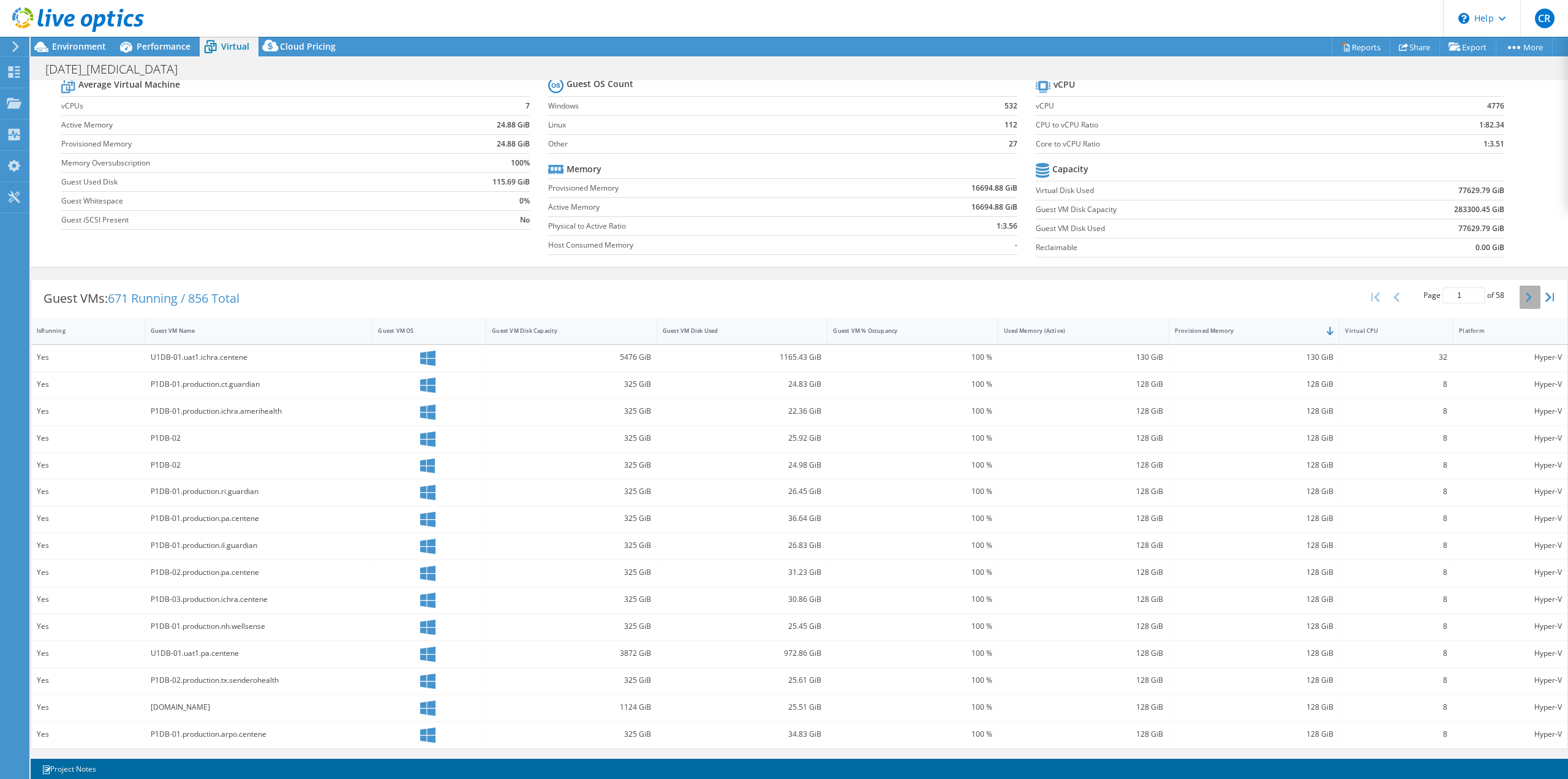
click at [1520, 302] on button "button" at bounding box center [1530, 297] width 21 height 23
click at [1520, 307] on button "button" at bounding box center [1530, 297] width 21 height 23
click at [1525, 297] on button "button" at bounding box center [1530, 297] width 21 height 23
type input "4"
drag, startPoint x: 163, startPoint y: 290, endPoint x: 167, endPoint y: 311, distance: 21.4
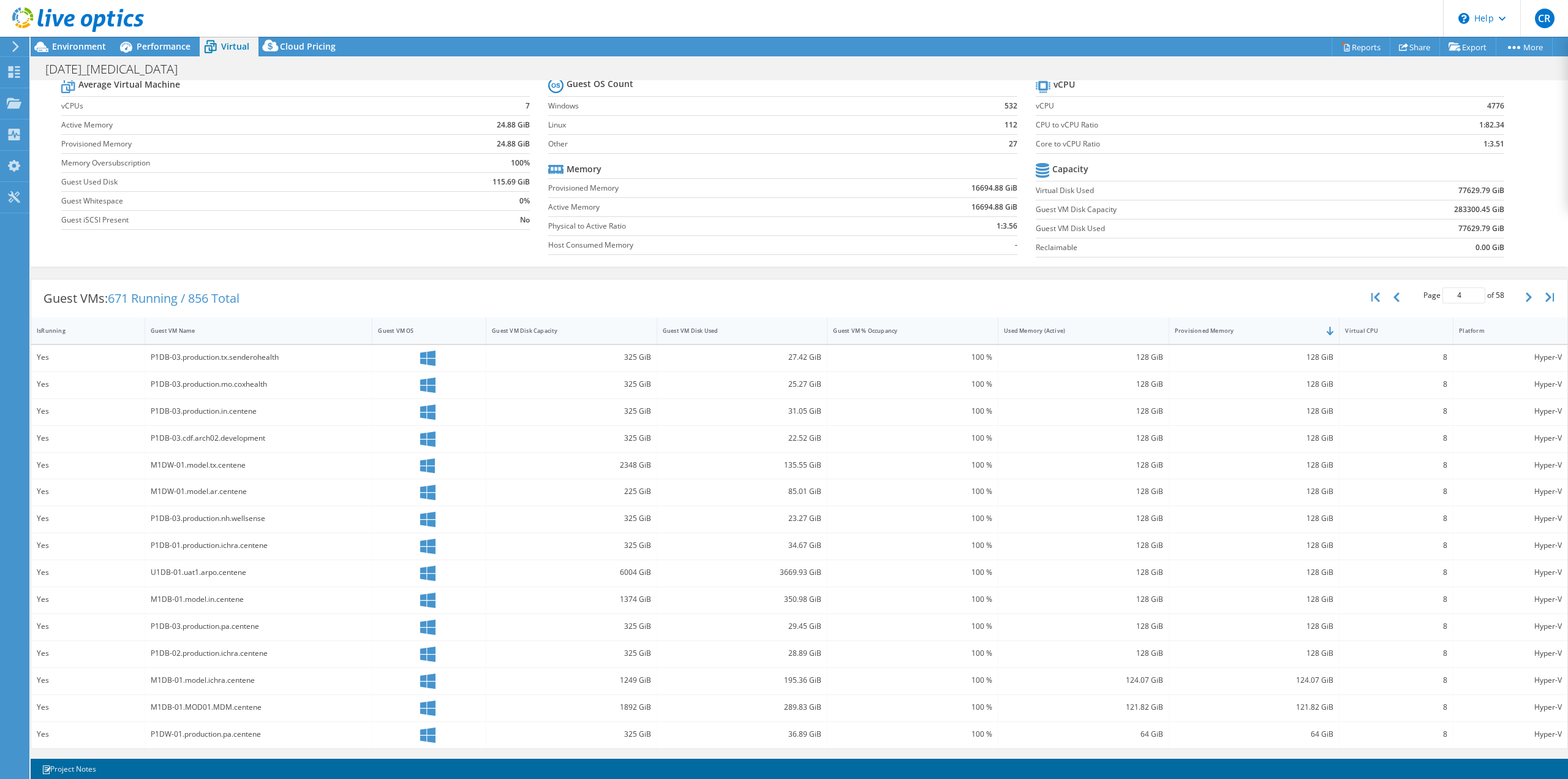
click at [163, 290] on span "671 Running / 856 Total" at bounding box center [174, 298] width 132 height 16
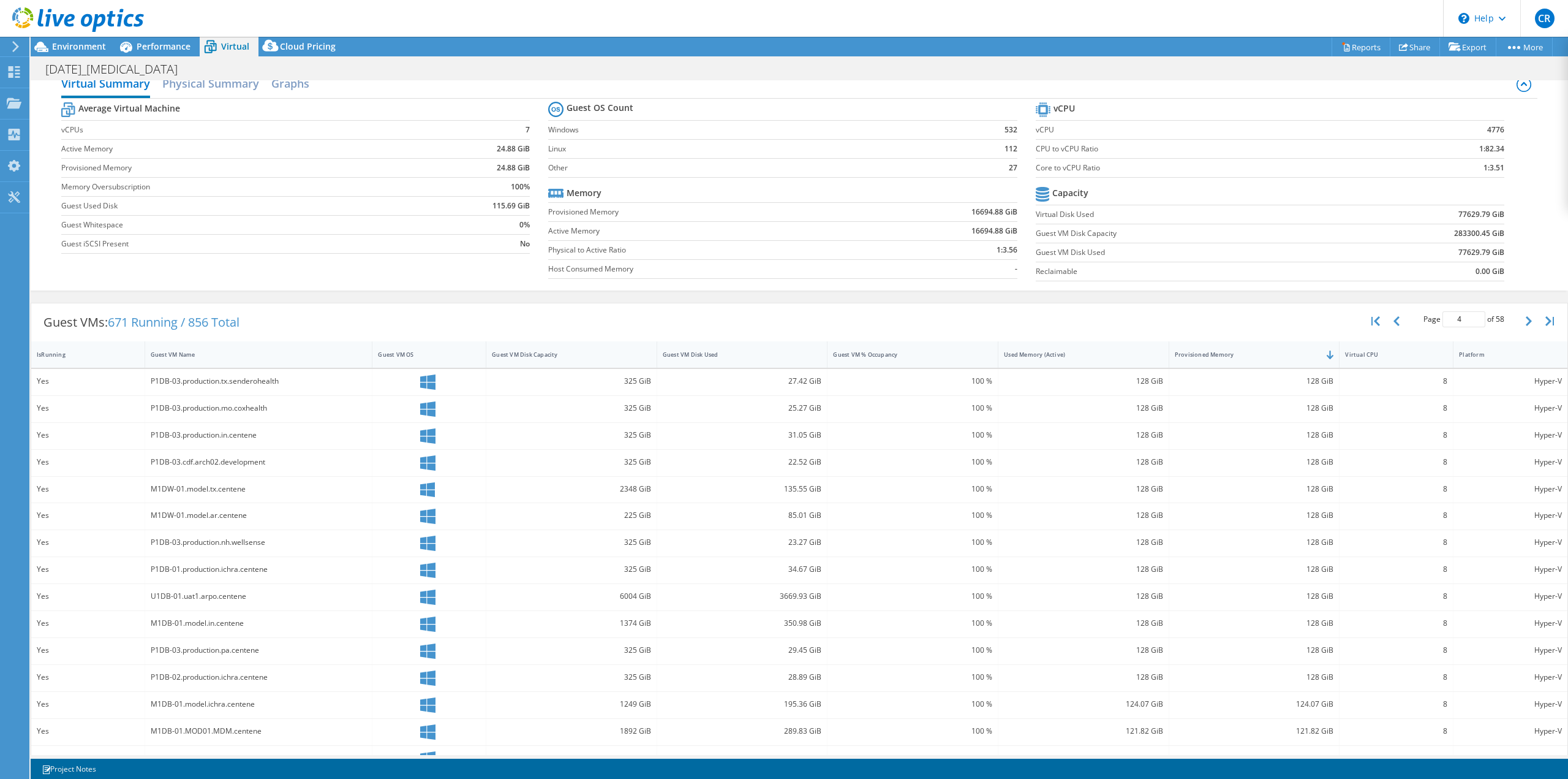
scroll to position [0, 0]
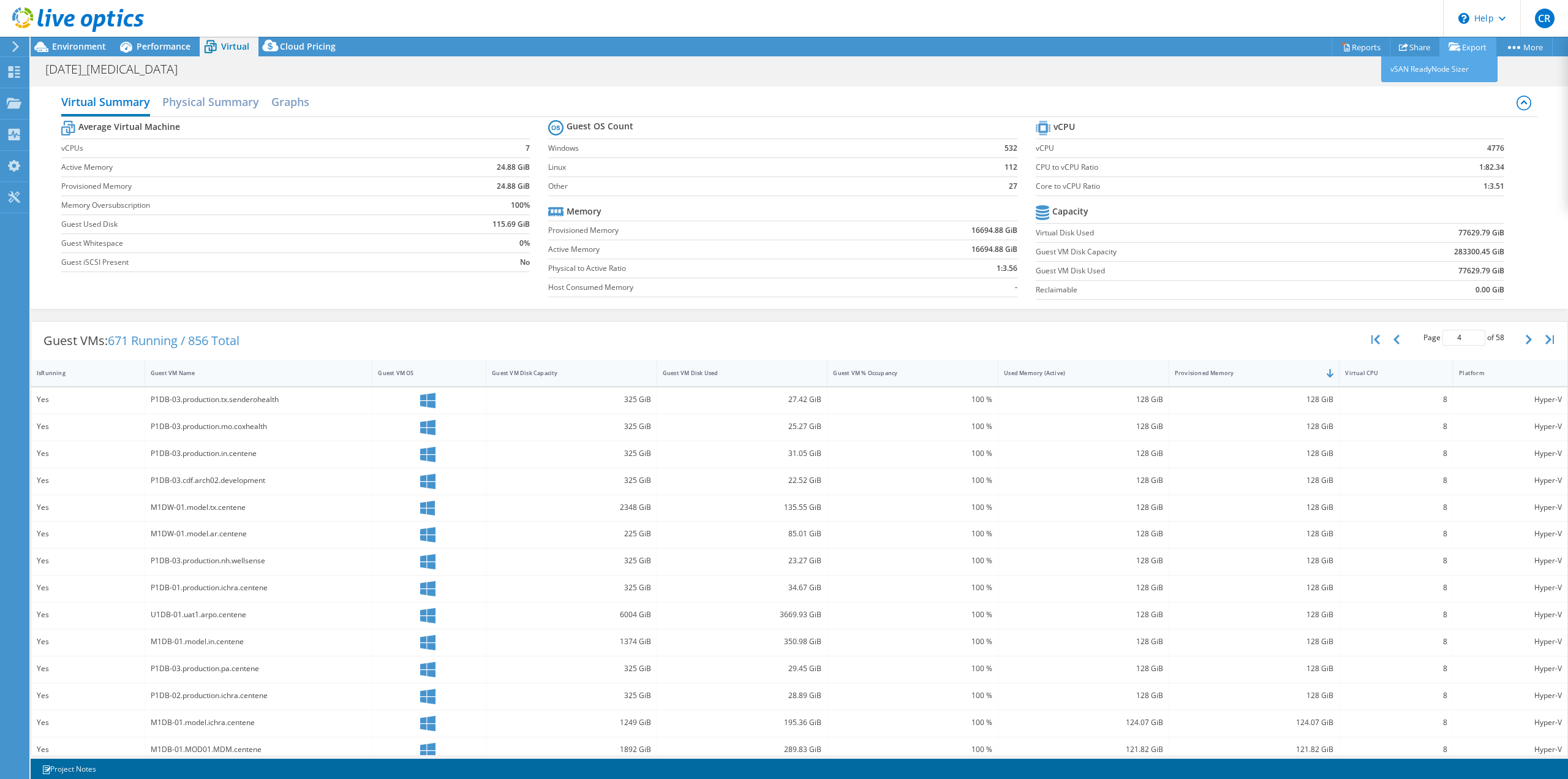
click at [1482, 48] on link "Export" at bounding box center [1468, 47] width 57 height 19
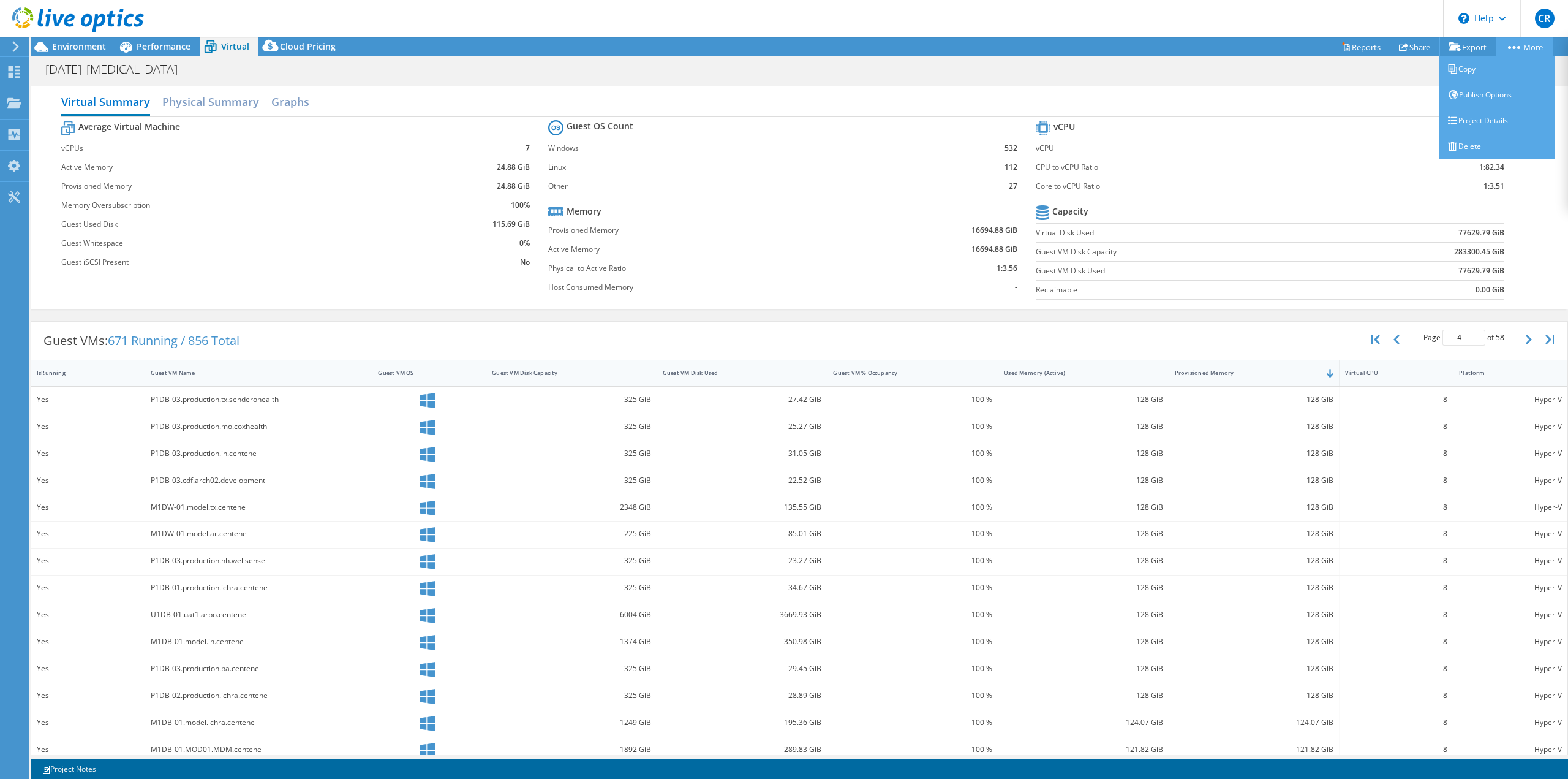
click at [1514, 50] on link "More" at bounding box center [1525, 47] width 57 height 19
